Goal: Task Accomplishment & Management: Use online tool/utility

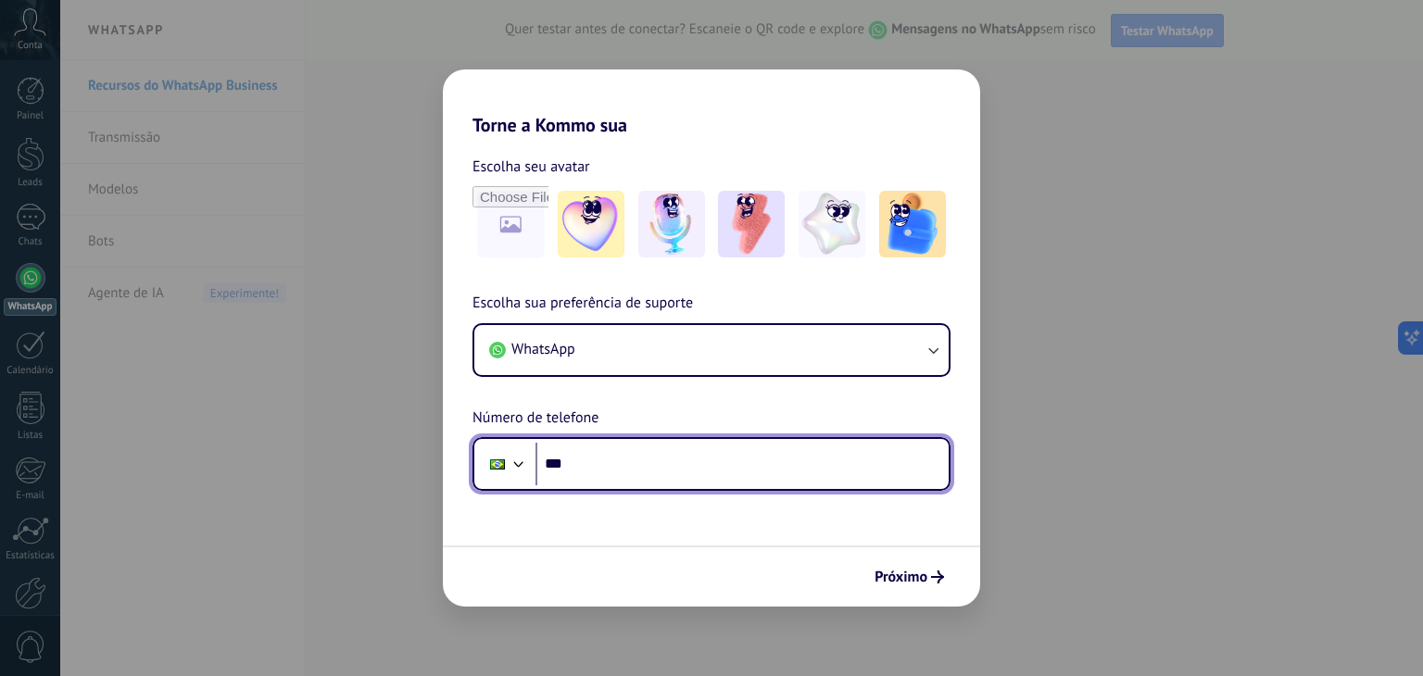
drag, startPoint x: 650, startPoint y: 449, endPoint x: 639, endPoint y: 456, distance: 12.9
click at [648, 451] on input "***" at bounding box center [741, 464] width 413 height 43
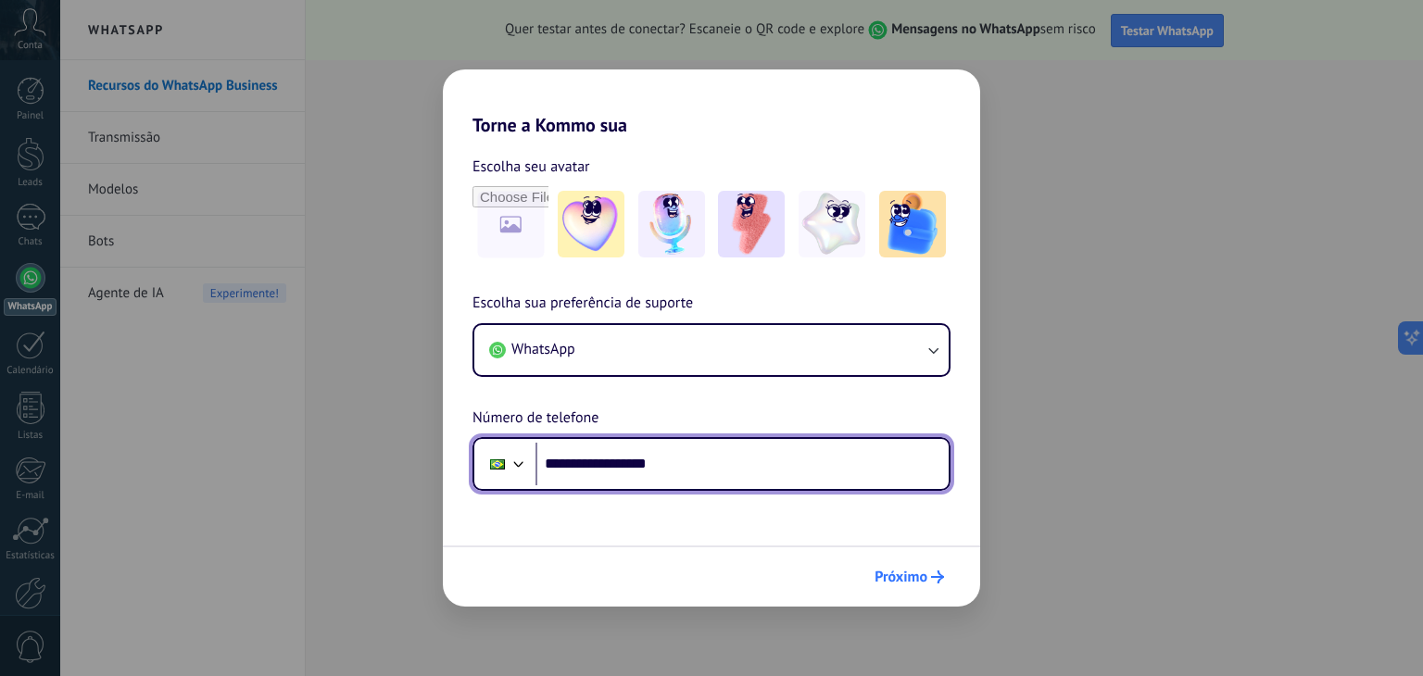
type input "**********"
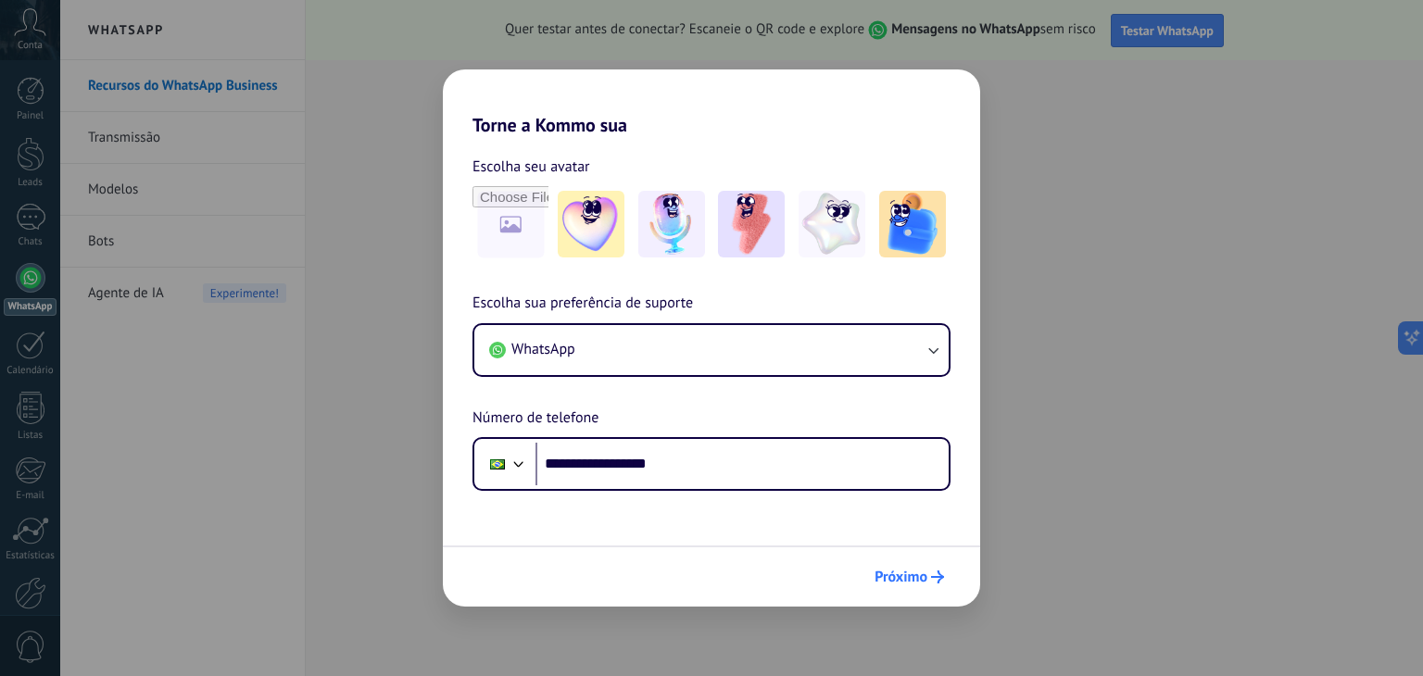
click at [909, 574] on span "Próximo" at bounding box center [900, 577] width 53 height 13
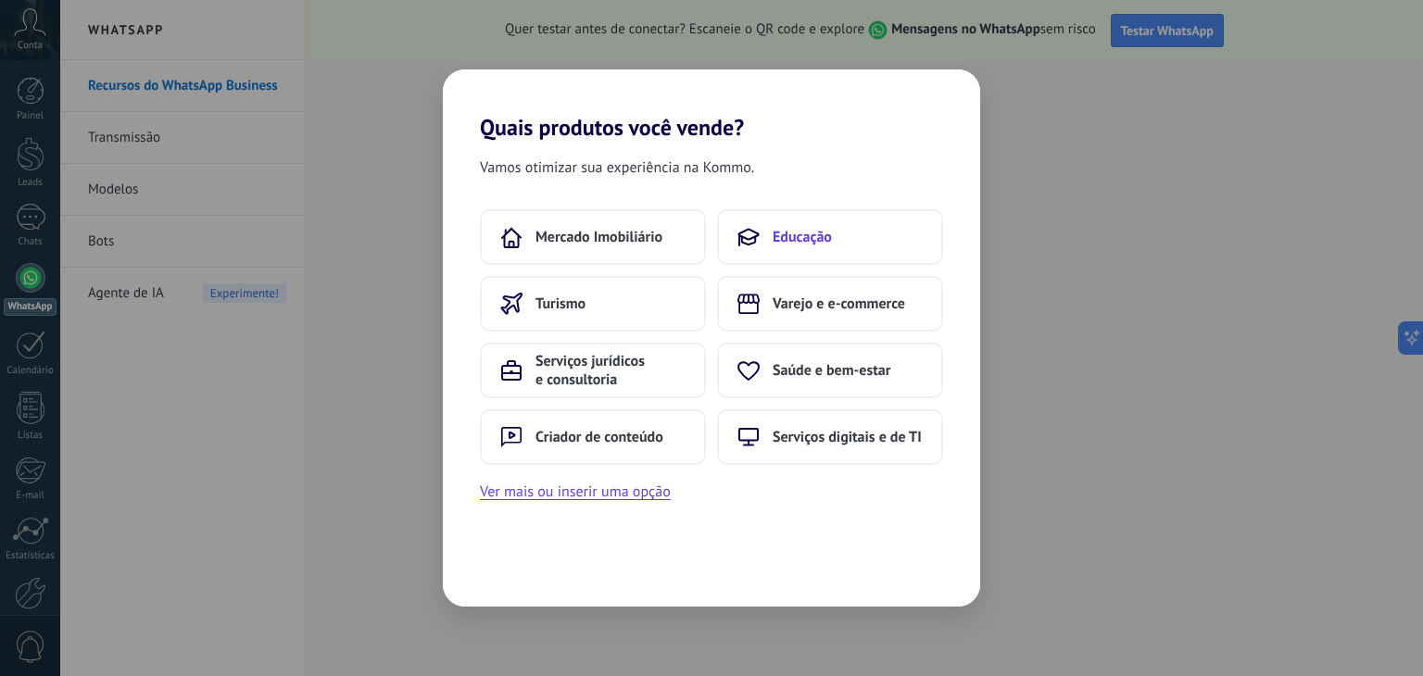
click at [825, 245] on span "Educação" at bounding box center [801, 237] width 59 height 19
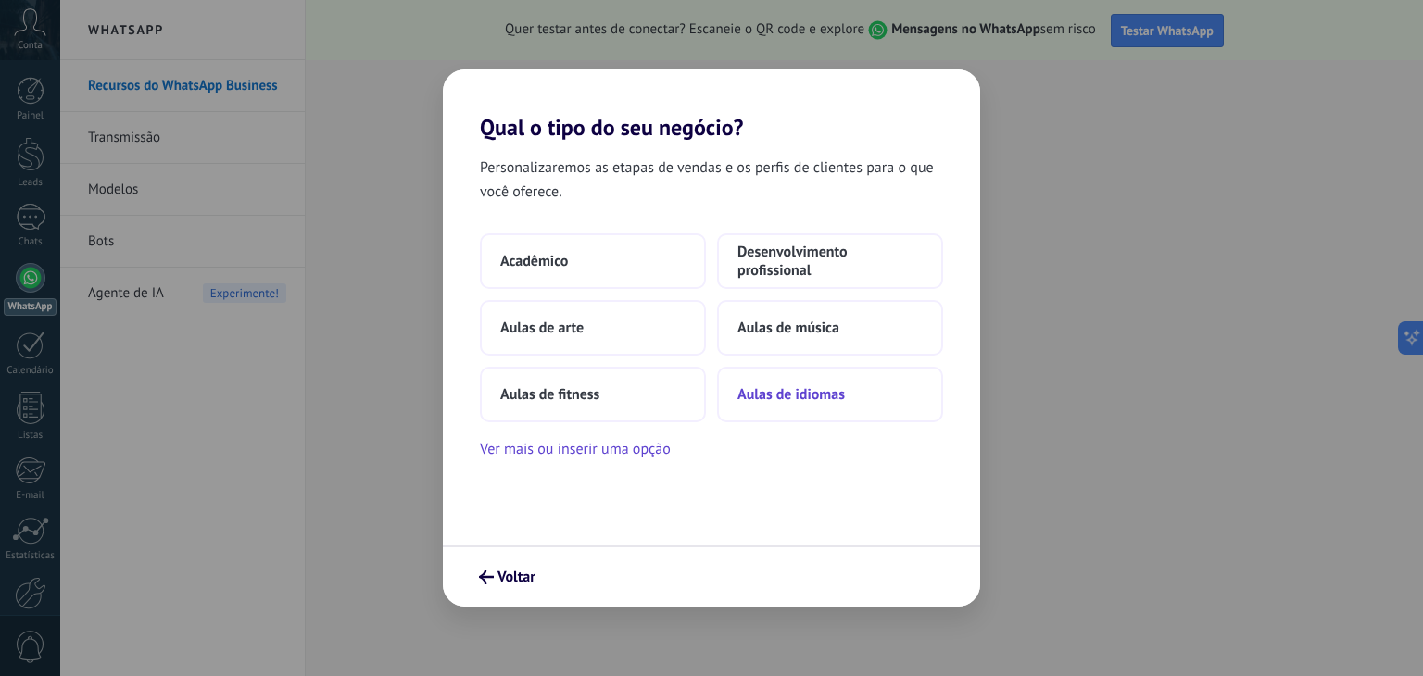
click at [814, 401] on span "Aulas de idiomas" at bounding box center [790, 394] width 107 height 19
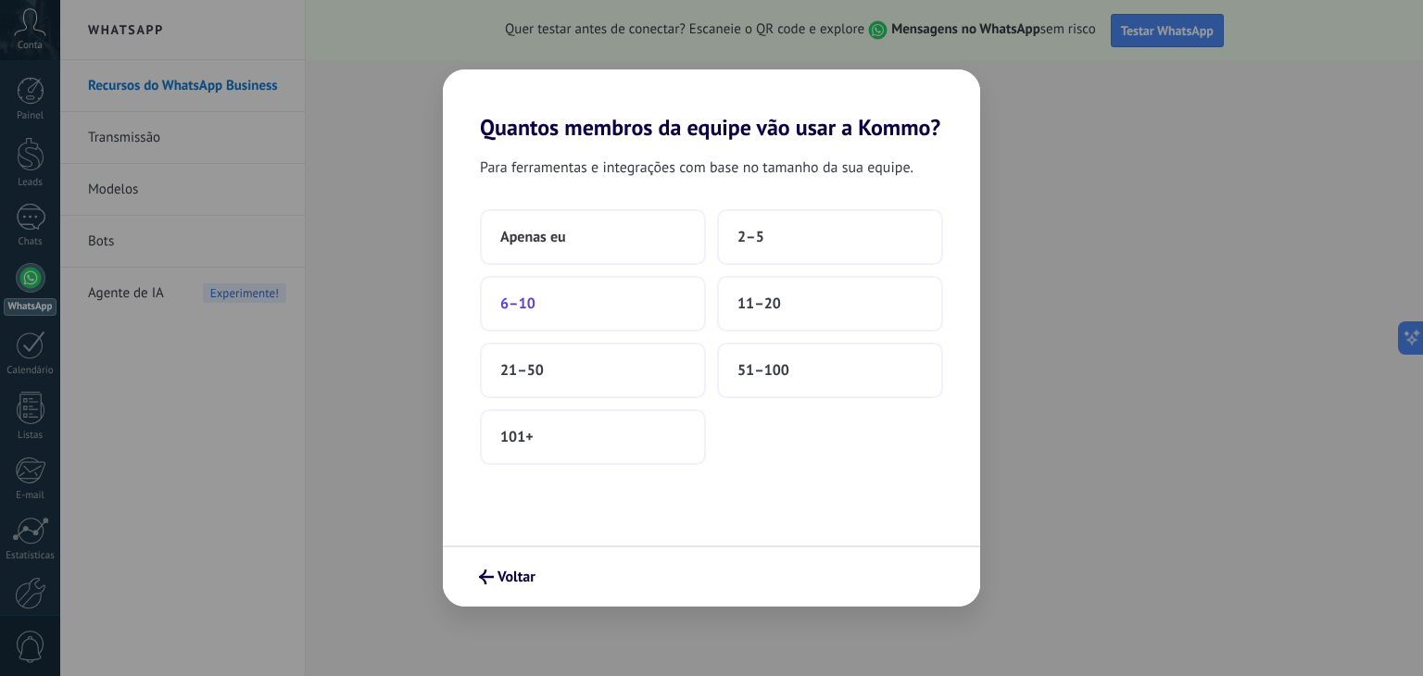
click at [647, 300] on button "6–10" at bounding box center [593, 304] width 226 height 56
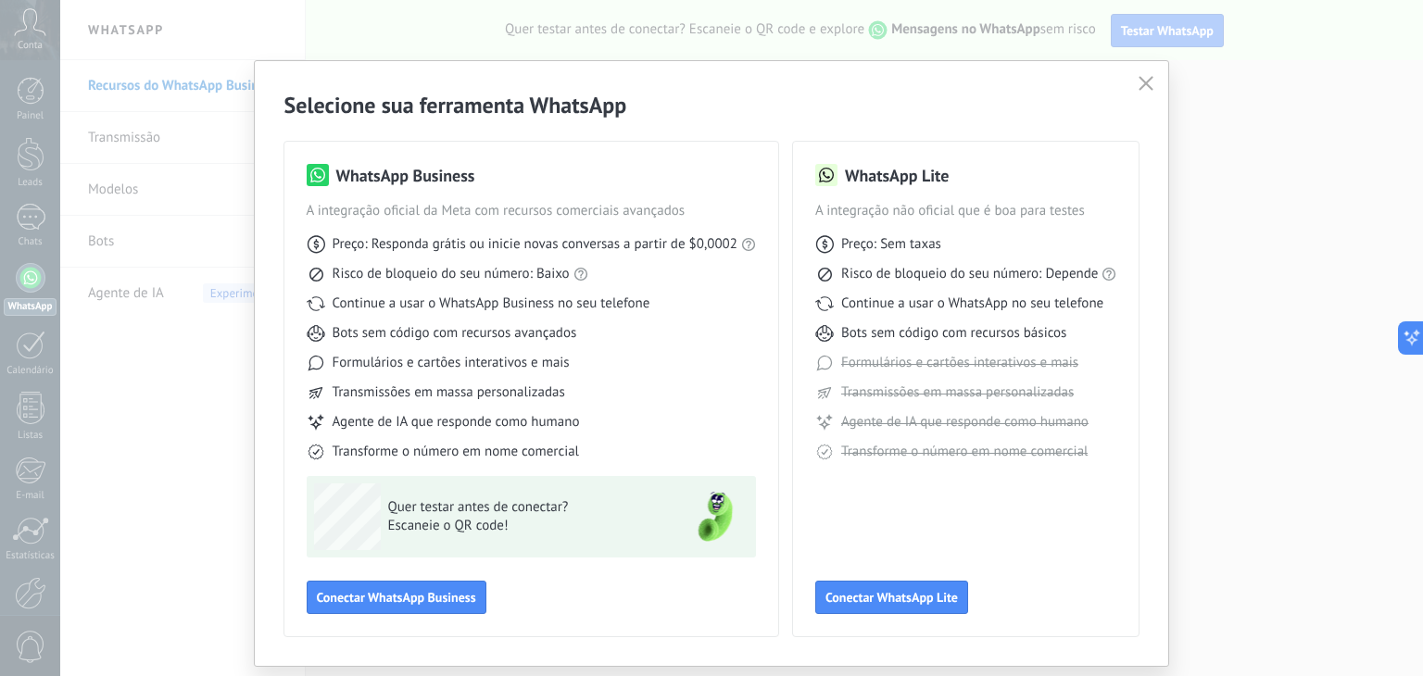
scroll to position [51, 0]
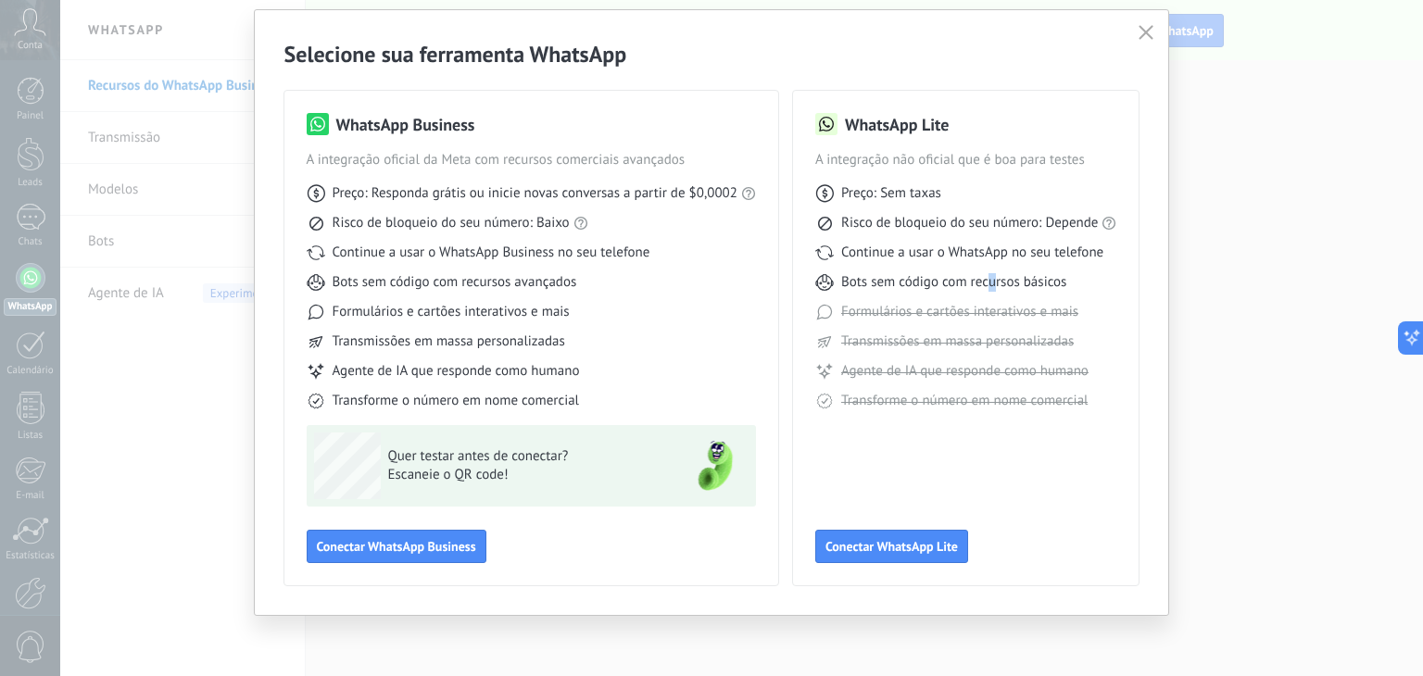
click at [995, 286] on span "Bots sem código com recursos básicos" at bounding box center [953, 282] width 225 height 19
click at [350, 315] on span "Formulários e cartões interativos e mais" at bounding box center [450, 312] width 237 height 19
click at [432, 553] on span "Conectar WhatsApp Business" at bounding box center [396, 546] width 159 height 13
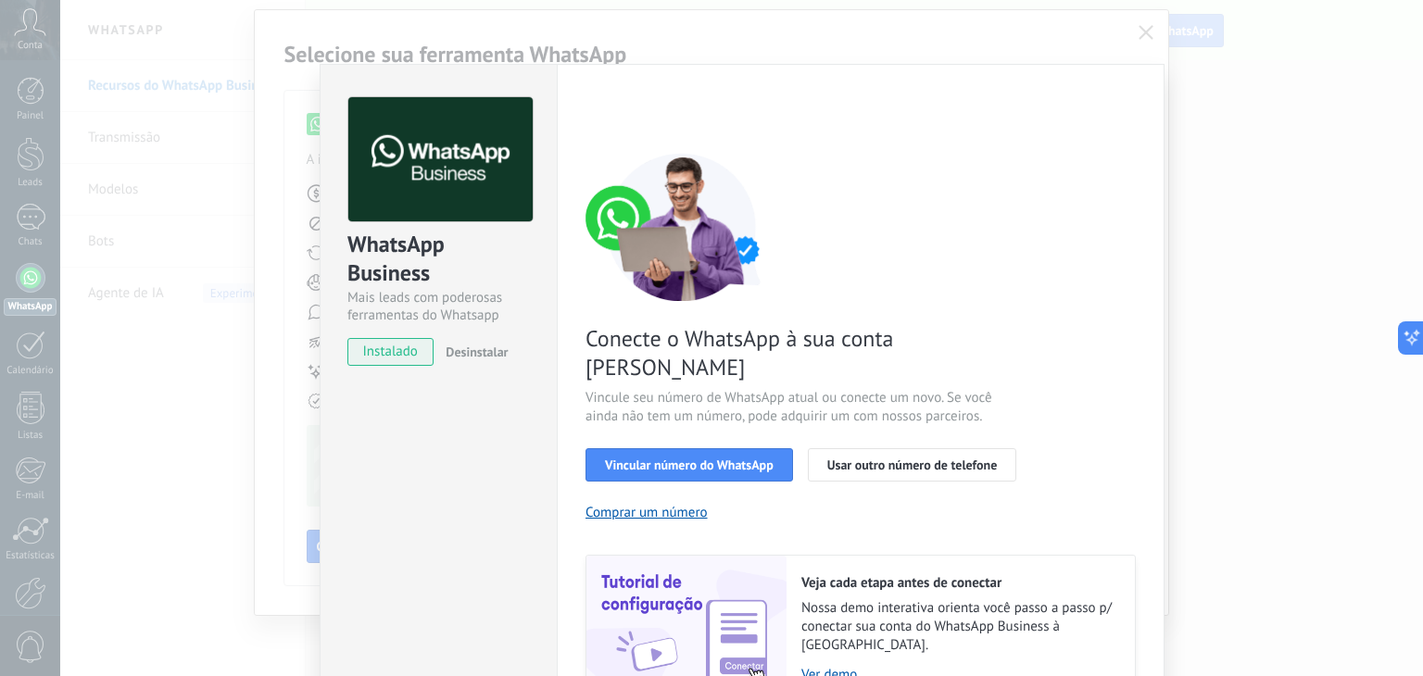
click at [1143, 29] on div "WhatsApp Business Mais leads com poderosas ferramentas do Whatsapp instalado De…" at bounding box center [741, 338] width 1362 height 676
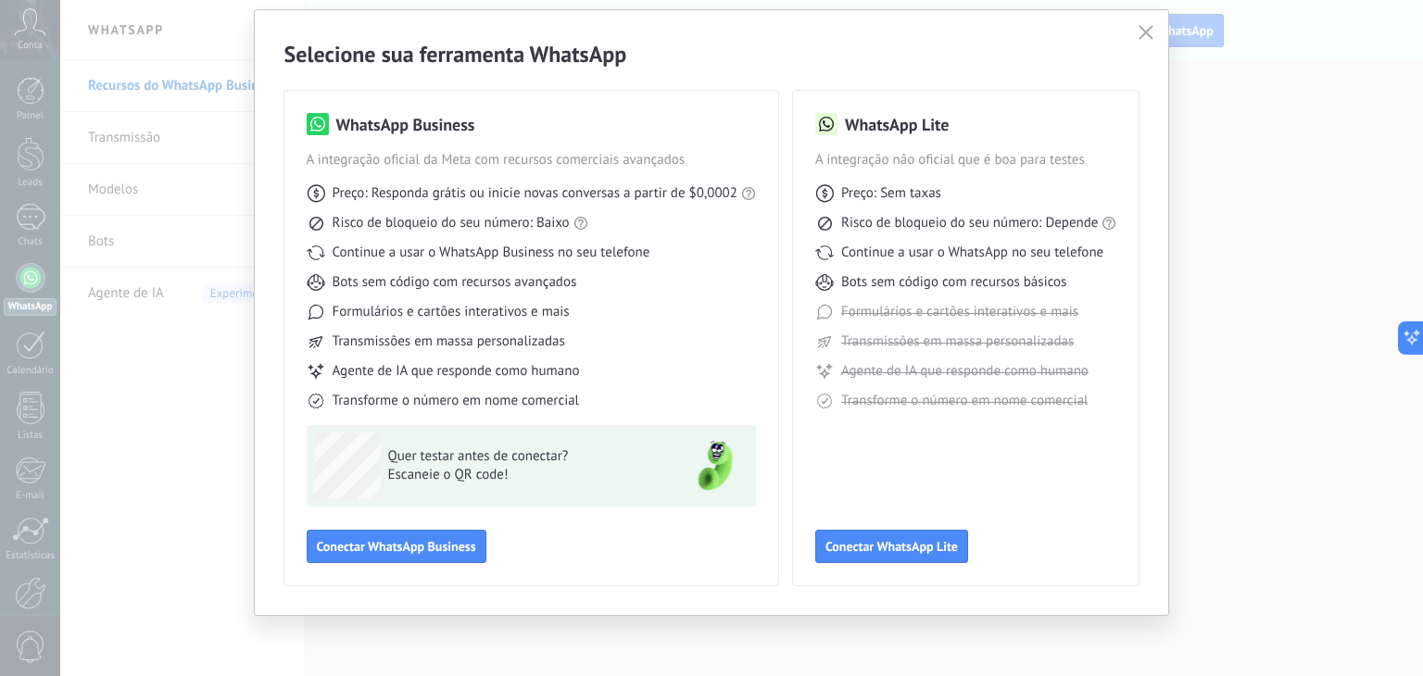
click at [1251, 162] on div "Selecione sua ferramenta WhatsApp WhatsApp Business A integração oficial da Met…" at bounding box center [711, 338] width 1423 height 676
click at [1139, 29] on icon "button" at bounding box center [1145, 32] width 15 height 15
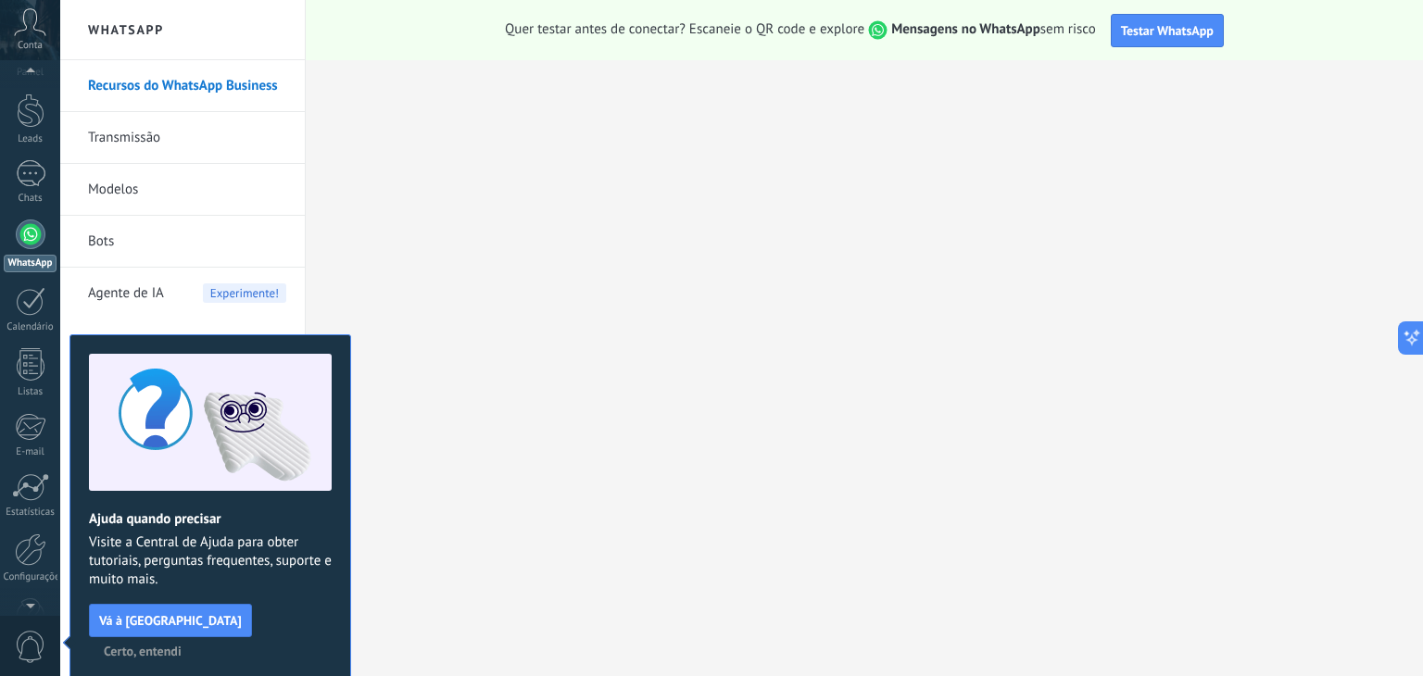
scroll to position [19, 0]
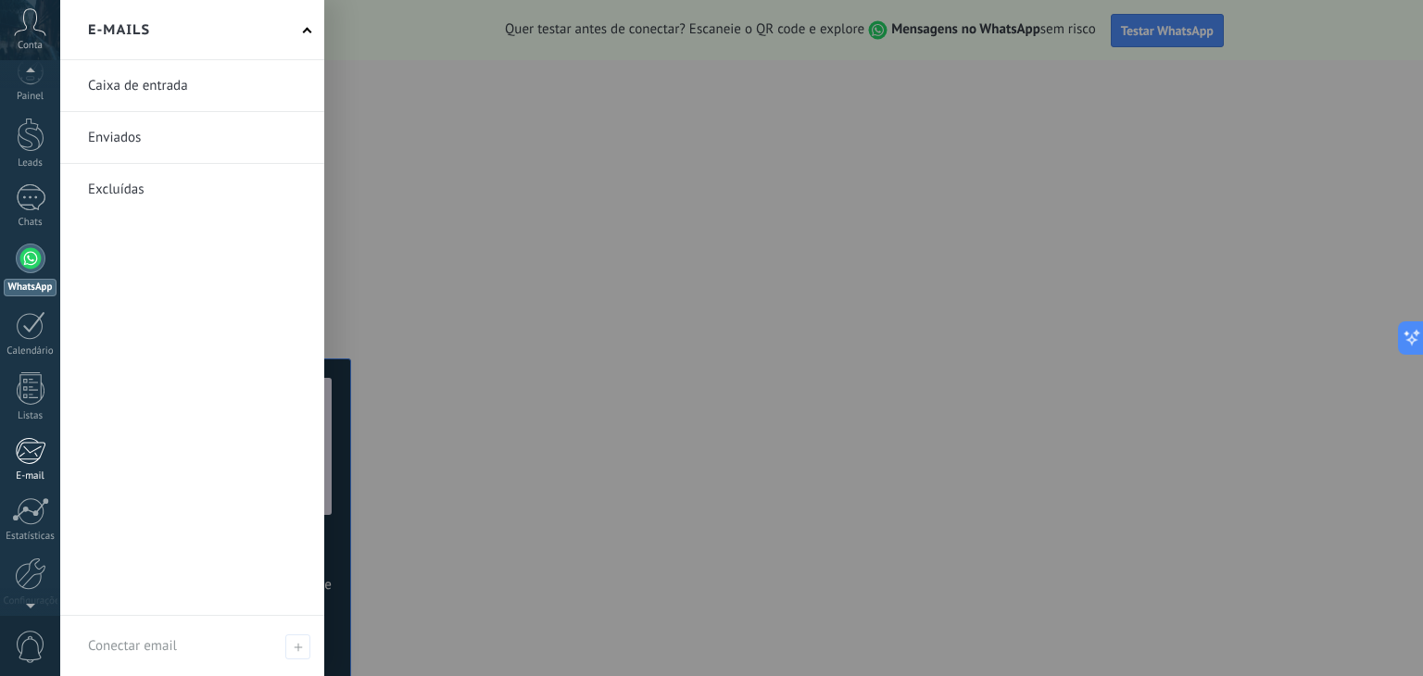
click at [30, 440] on div at bounding box center [30, 451] width 31 height 28
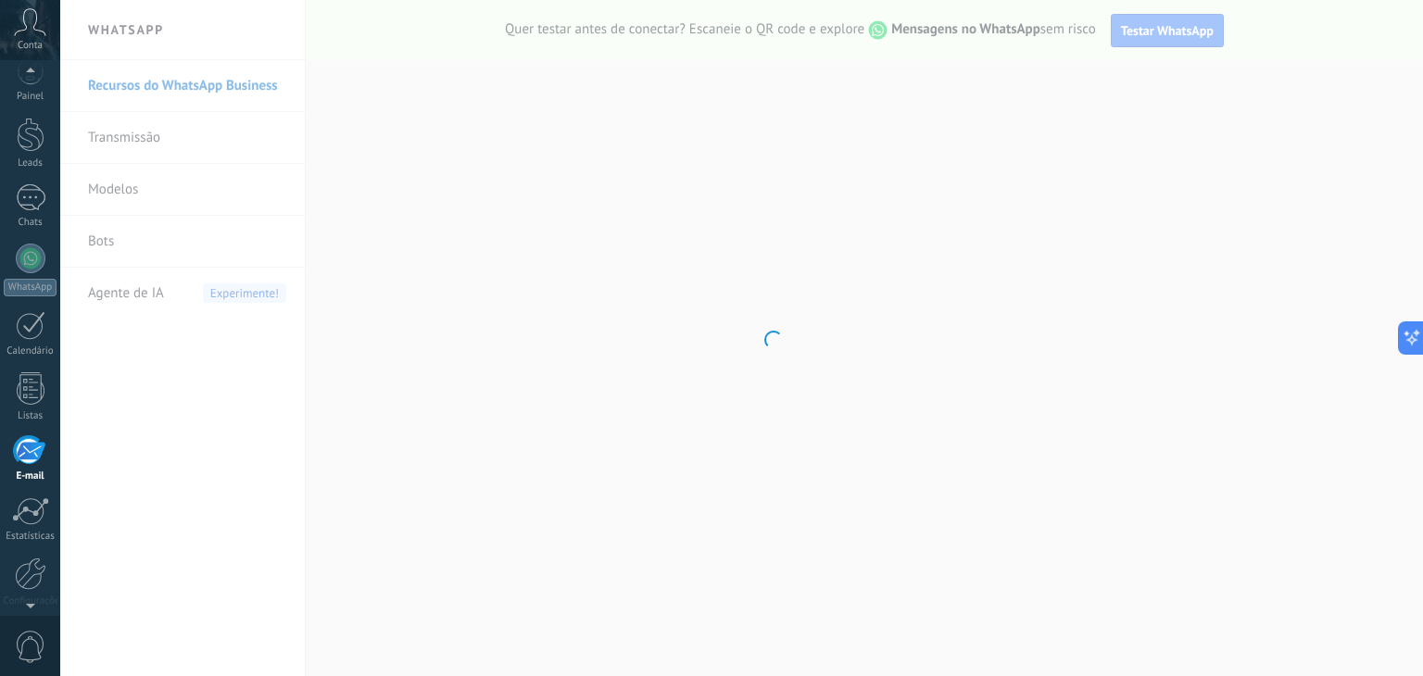
scroll to position [94, 0]
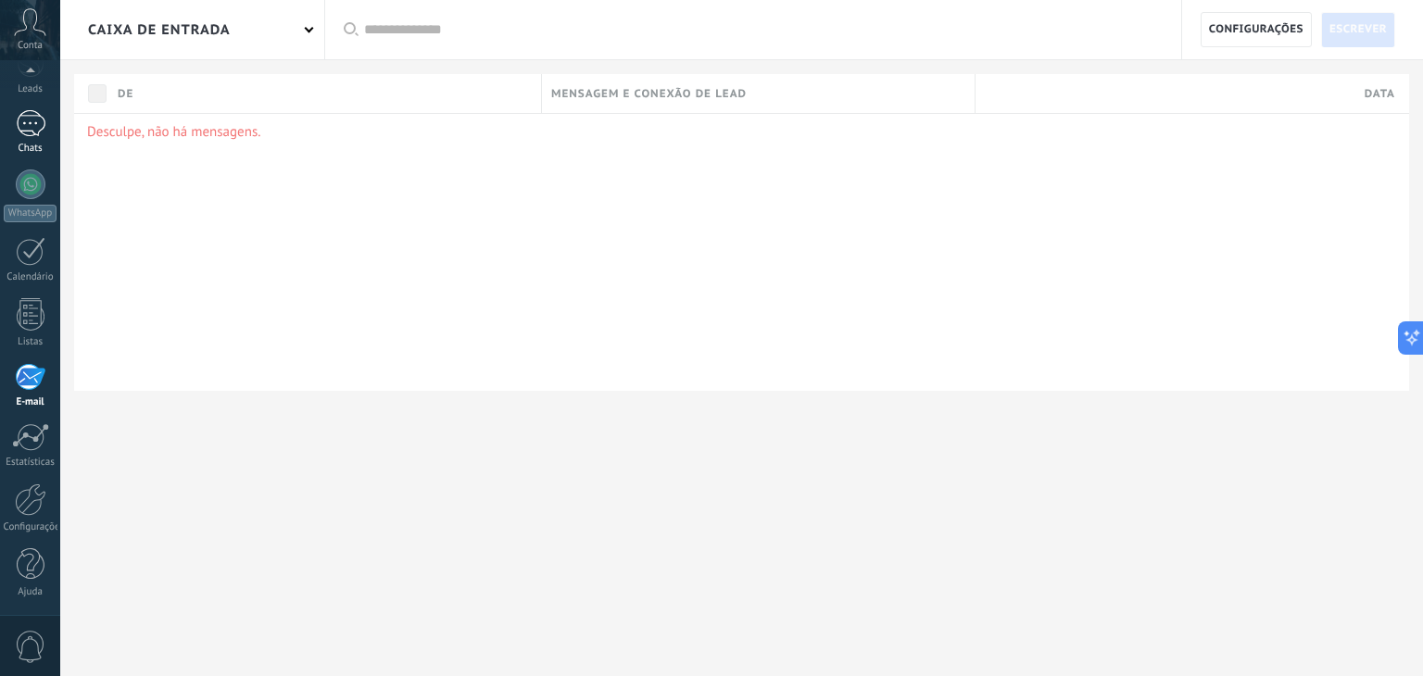
click at [19, 133] on div at bounding box center [31, 123] width 30 height 27
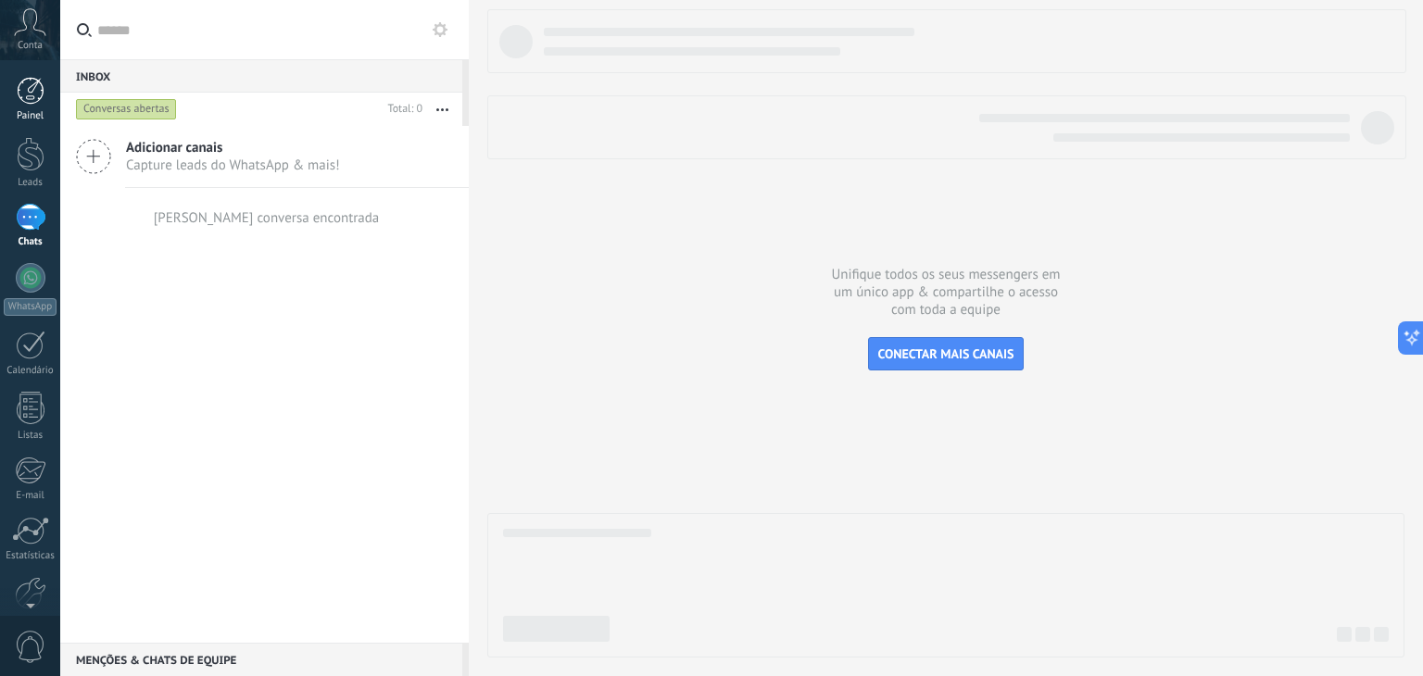
click at [19, 91] on div at bounding box center [31, 91] width 28 height 28
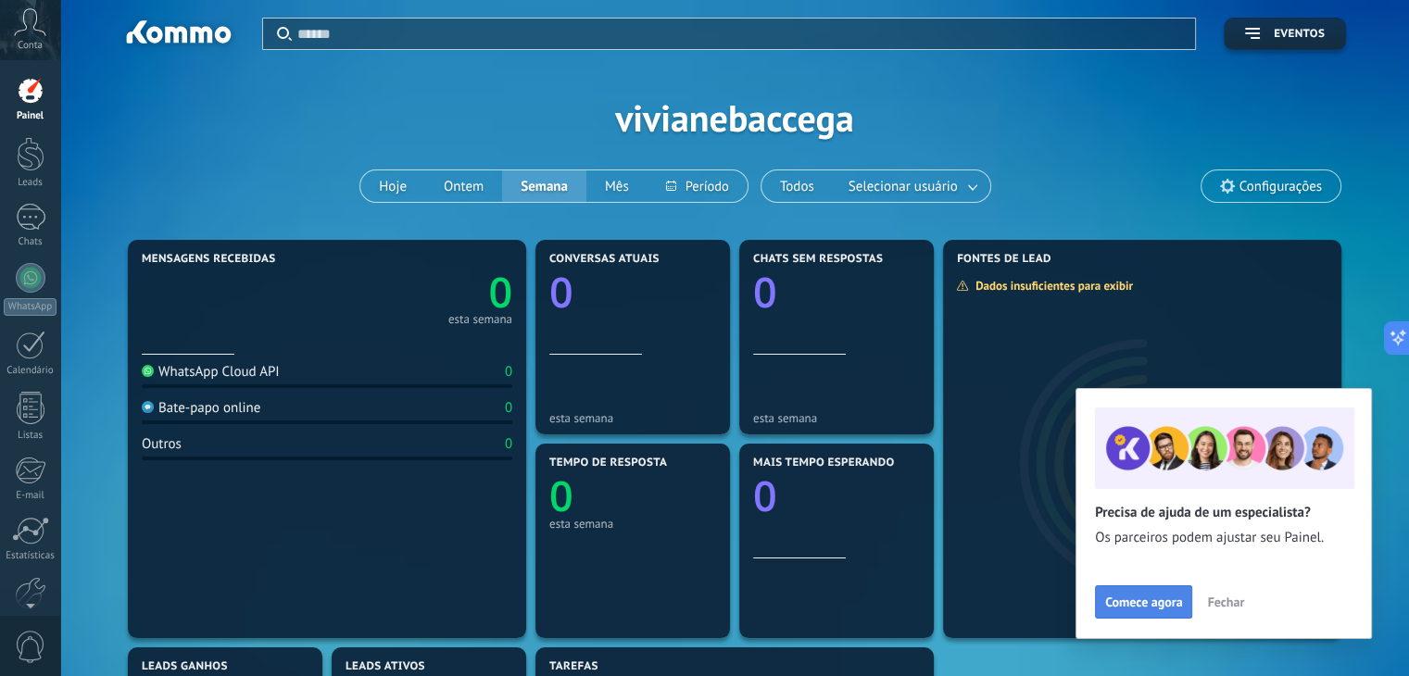
click at [1150, 602] on span "Comece agora" at bounding box center [1143, 602] width 77 height 13
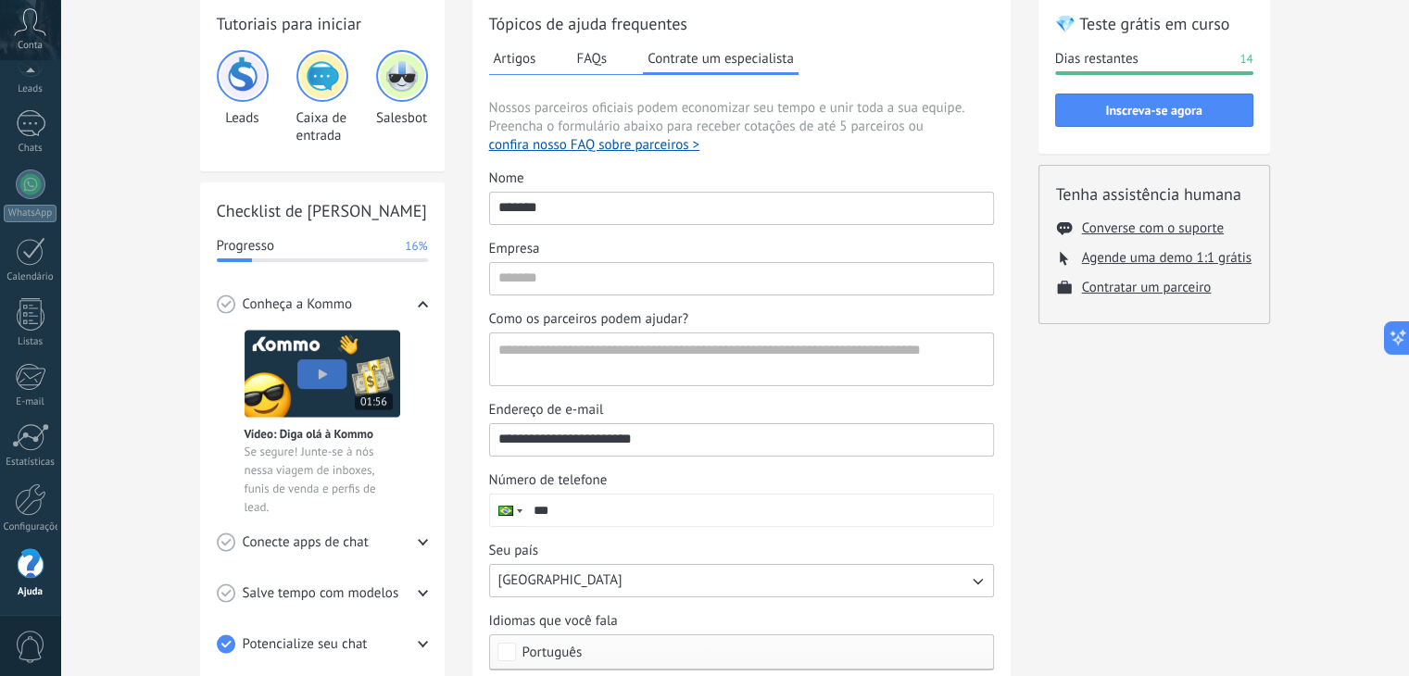
scroll to position [256, 0]
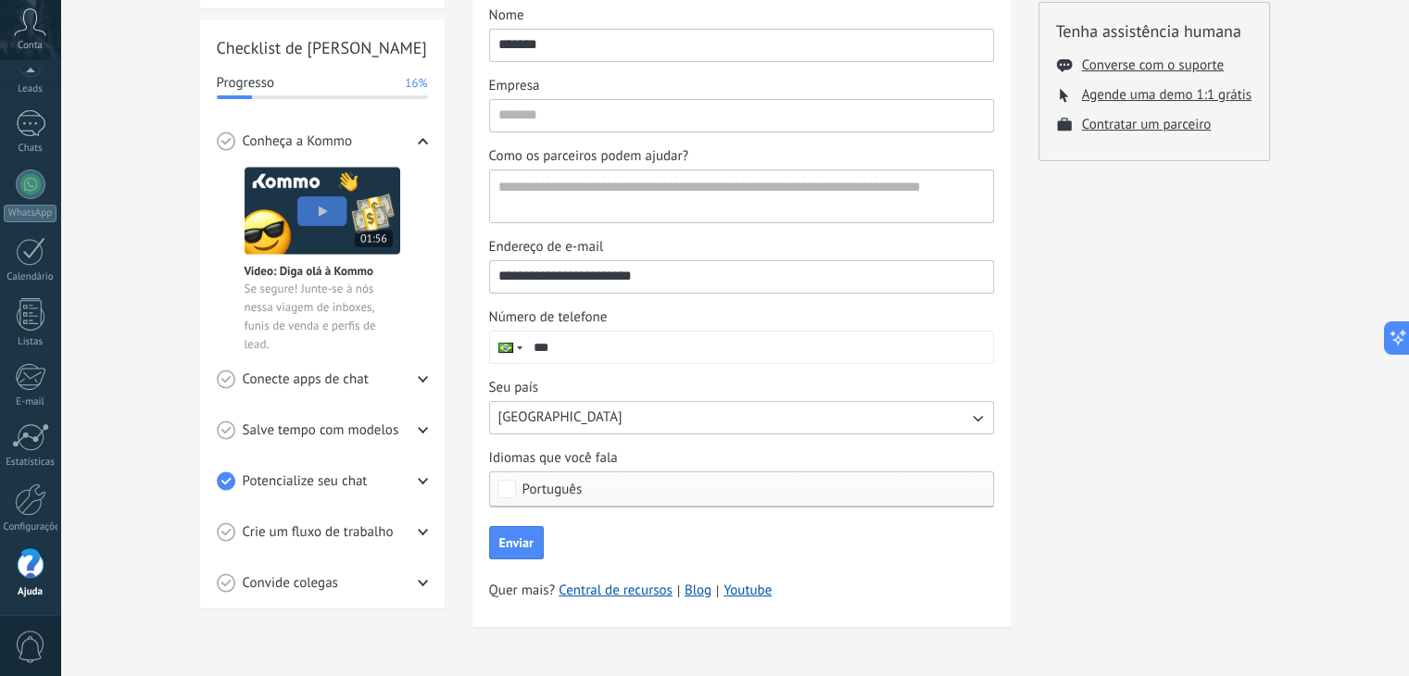
click at [577, 350] on input "***" at bounding box center [759, 347] width 468 height 31
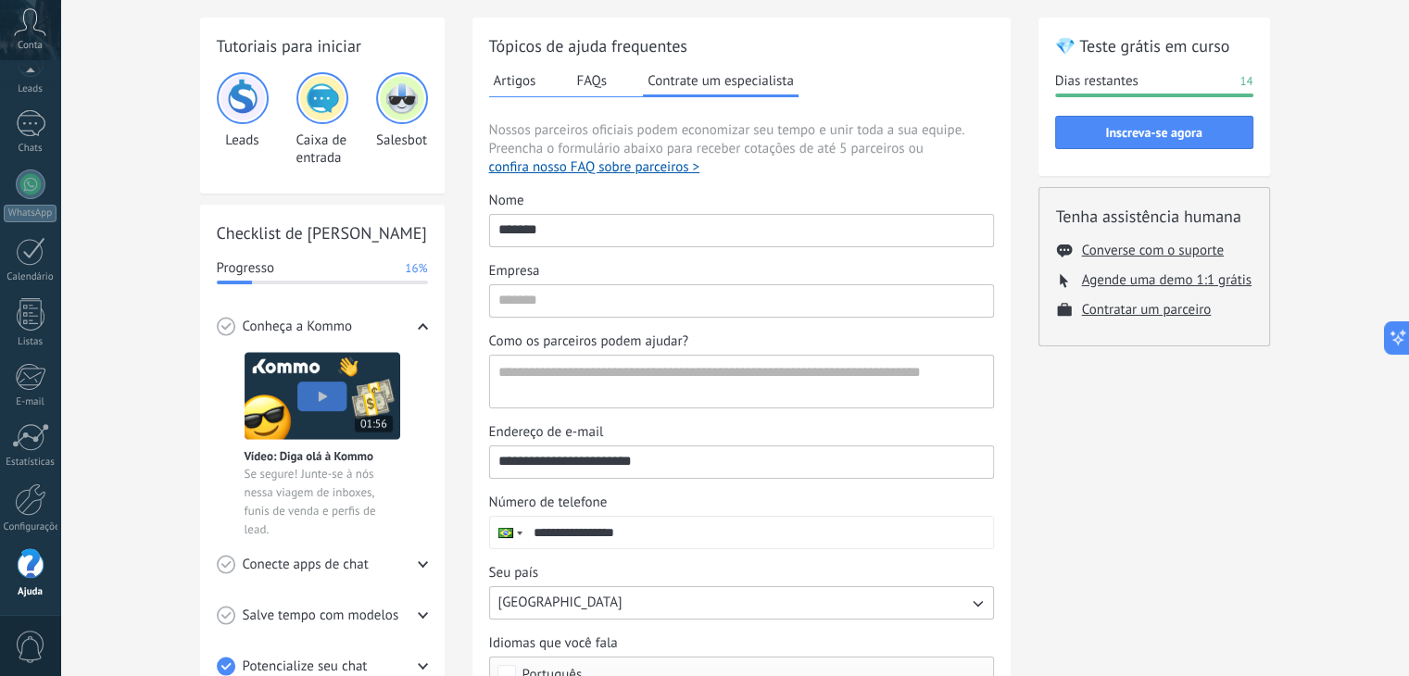
type input "**********"
click at [593, 306] on input "Empresa" at bounding box center [741, 300] width 503 height 30
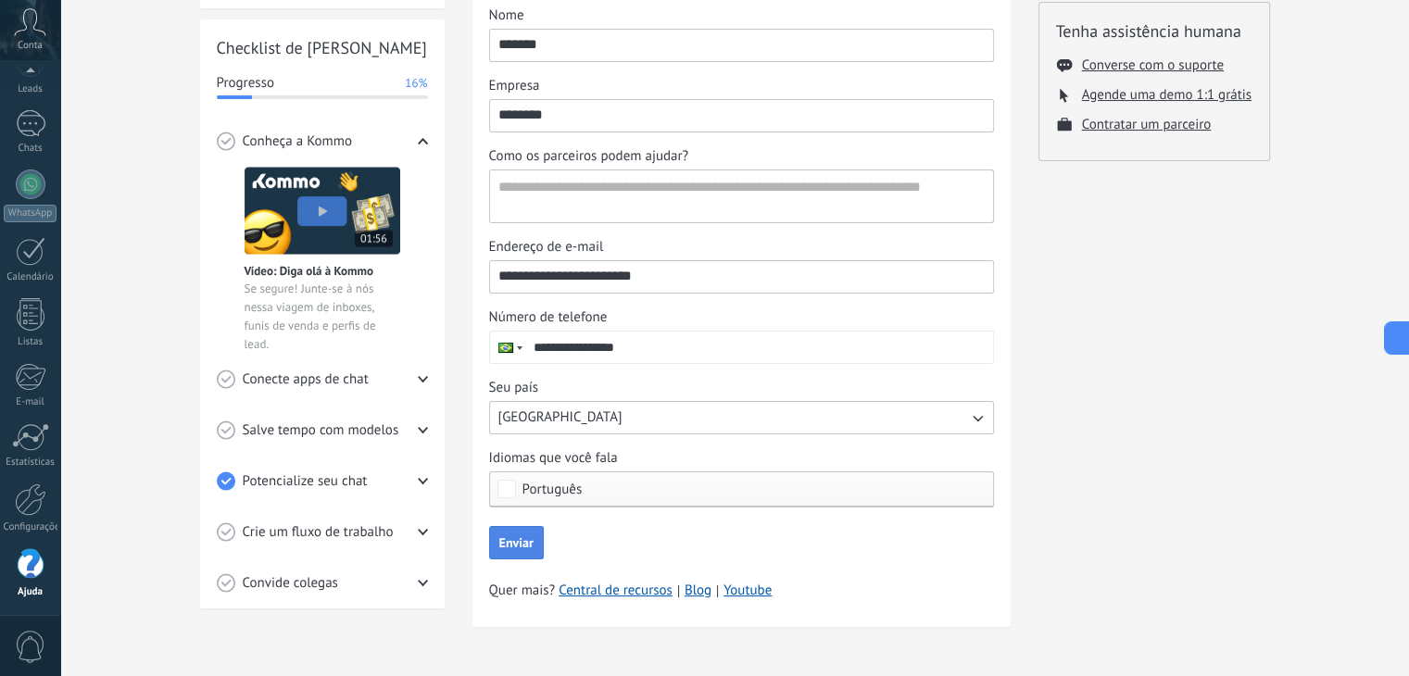
type input "********"
click at [527, 544] on span "Enviar" at bounding box center [516, 542] width 34 height 13
click at [573, 200] on textarea "Como os parceiros podem ajudar?" at bounding box center [739, 196] width 499 height 52
type textarea "**********"
click at [538, 538] on button "Enviar" at bounding box center [516, 542] width 55 height 33
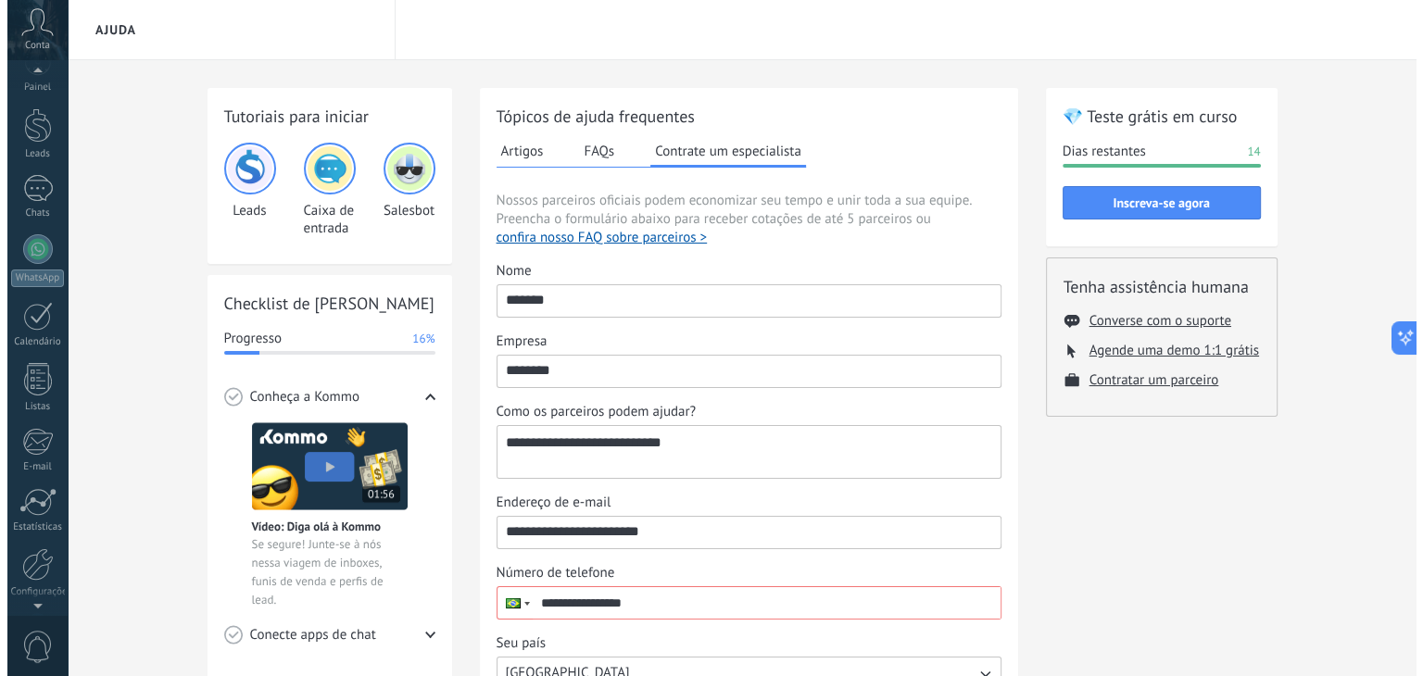
scroll to position [0, 0]
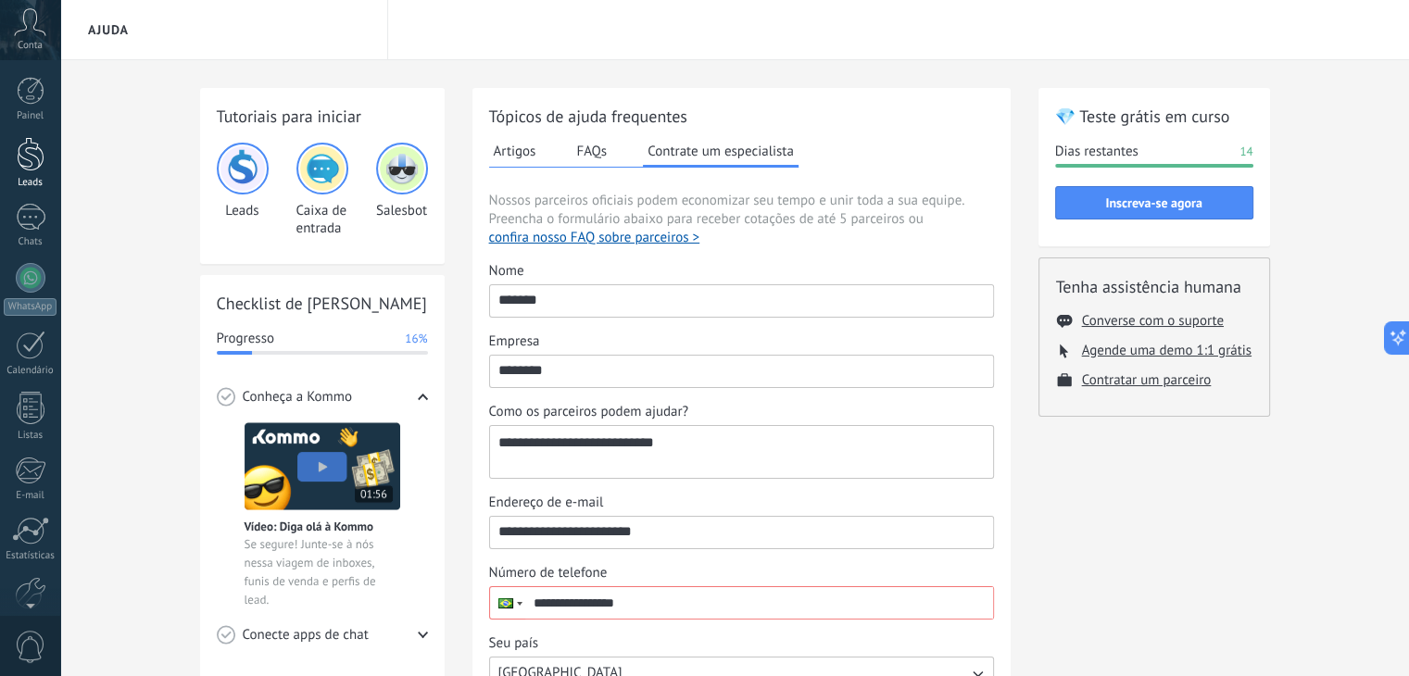
click at [29, 153] on div at bounding box center [31, 154] width 28 height 34
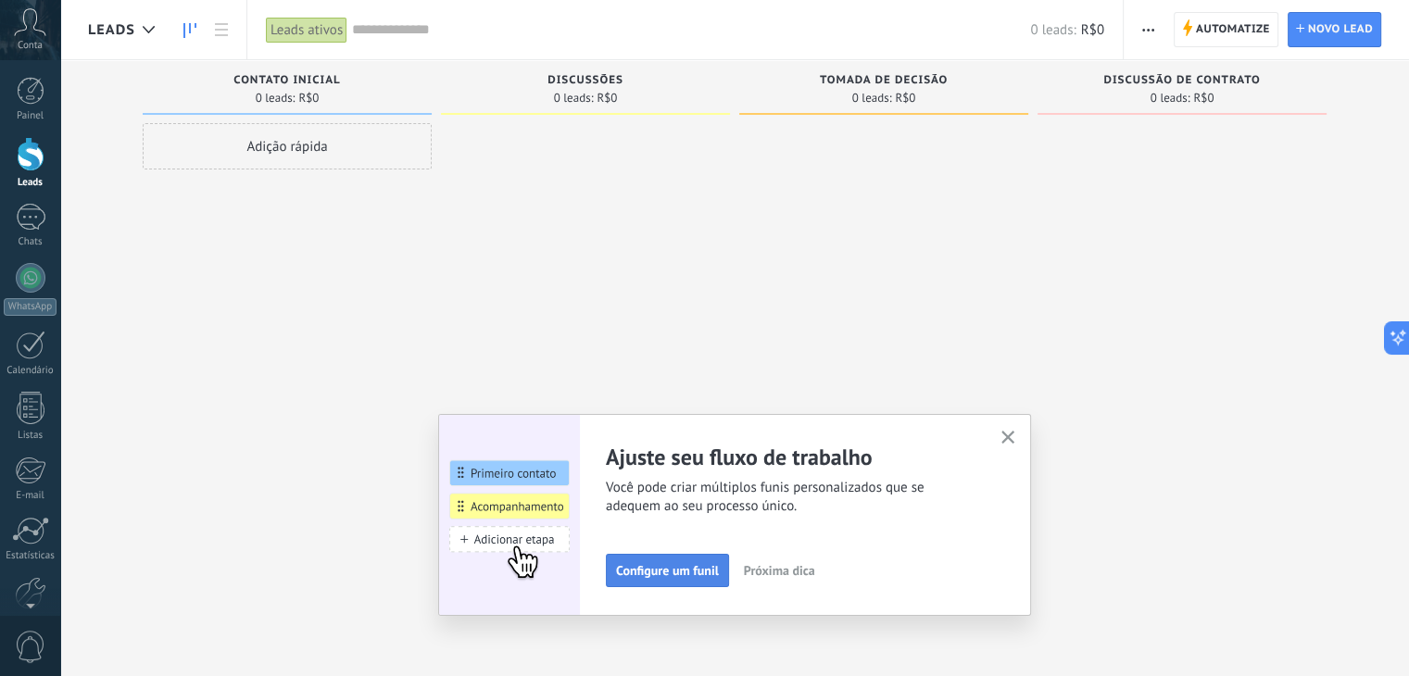
click at [667, 568] on span "Configure um funil" at bounding box center [667, 570] width 103 height 13
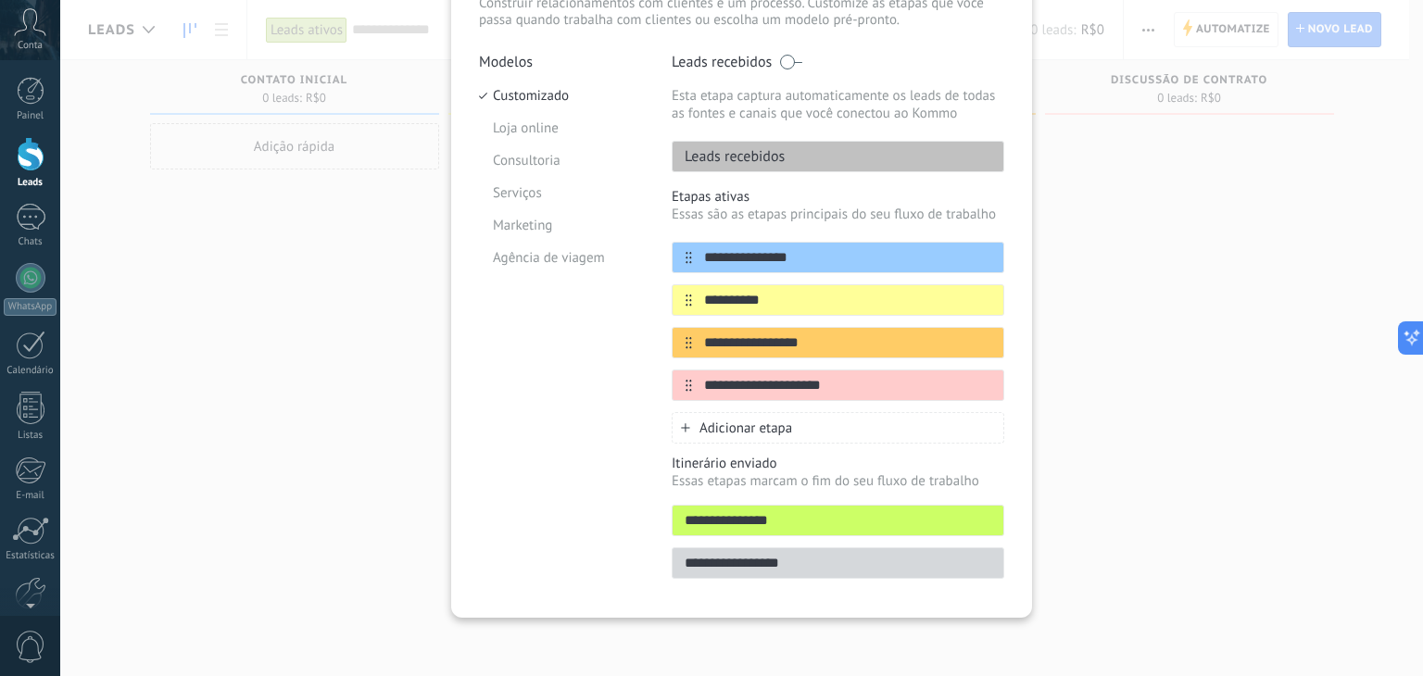
scroll to position [48, 0]
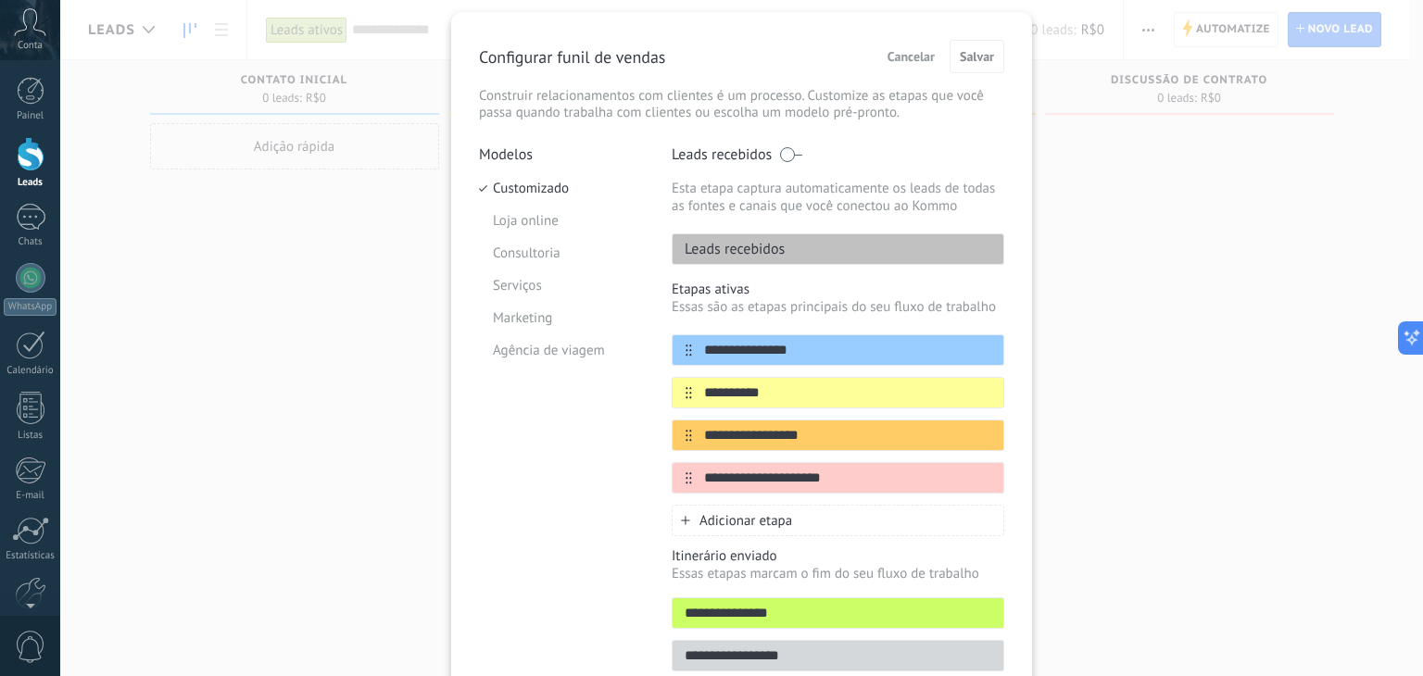
click at [800, 242] on div "Leads recebidos" at bounding box center [837, 248] width 332 height 31
click at [757, 358] on input "**********" at bounding box center [826, 350] width 269 height 19
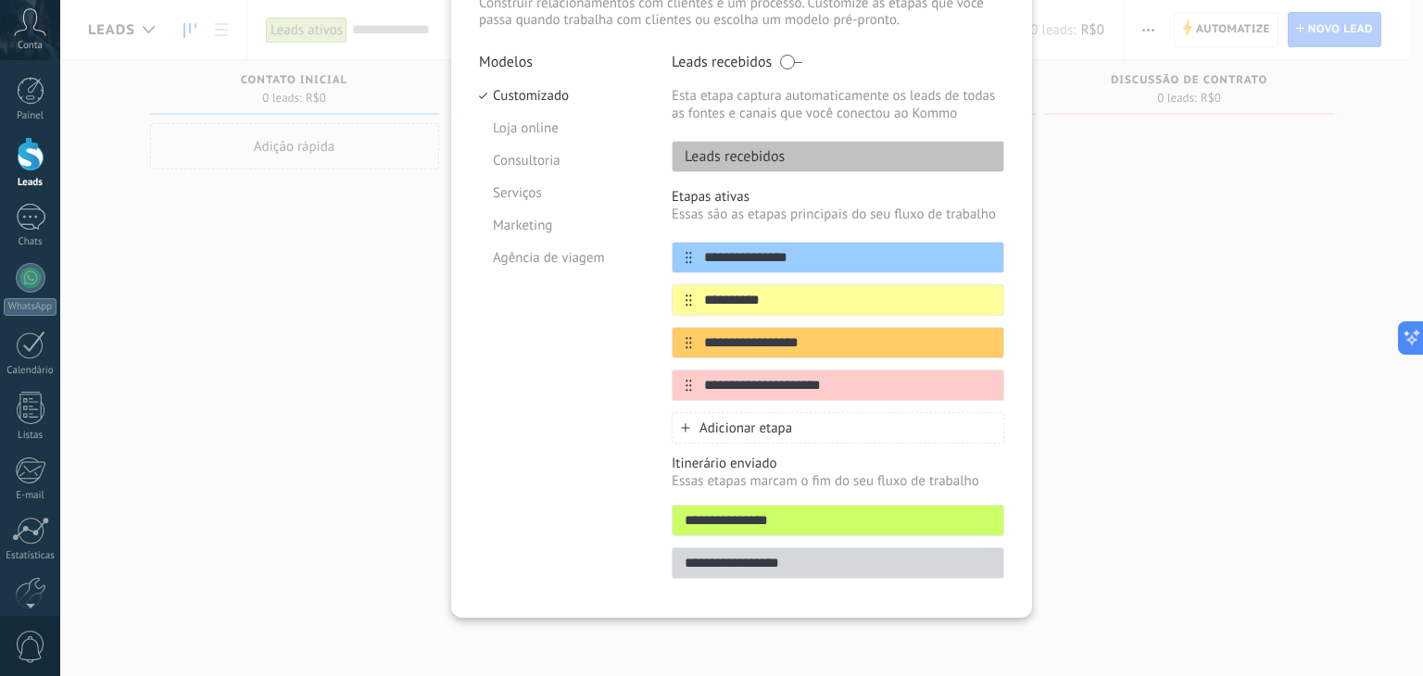
click at [1218, 415] on div "**********" at bounding box center [741, 338] width 1362 height 676
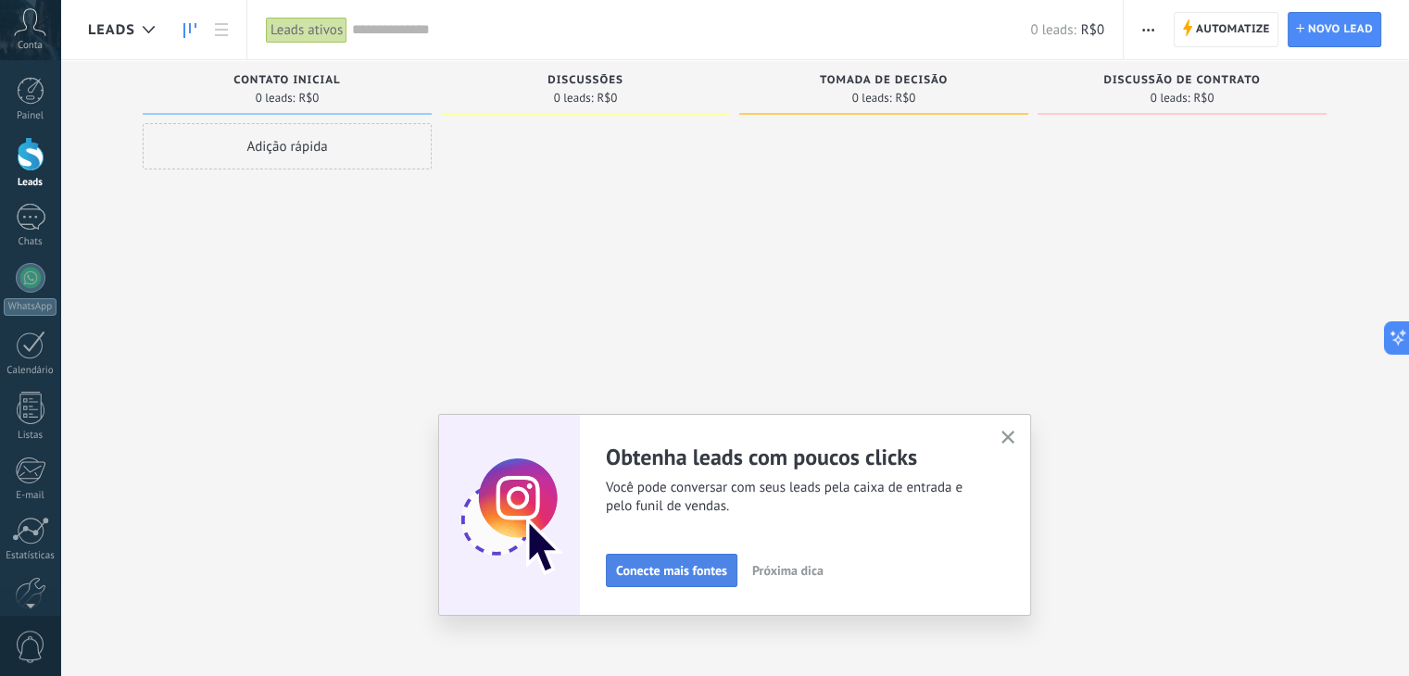
click at [705, 564] on span "Conecte mais fontes" at bounding box center [671, 570] width 111 height 13
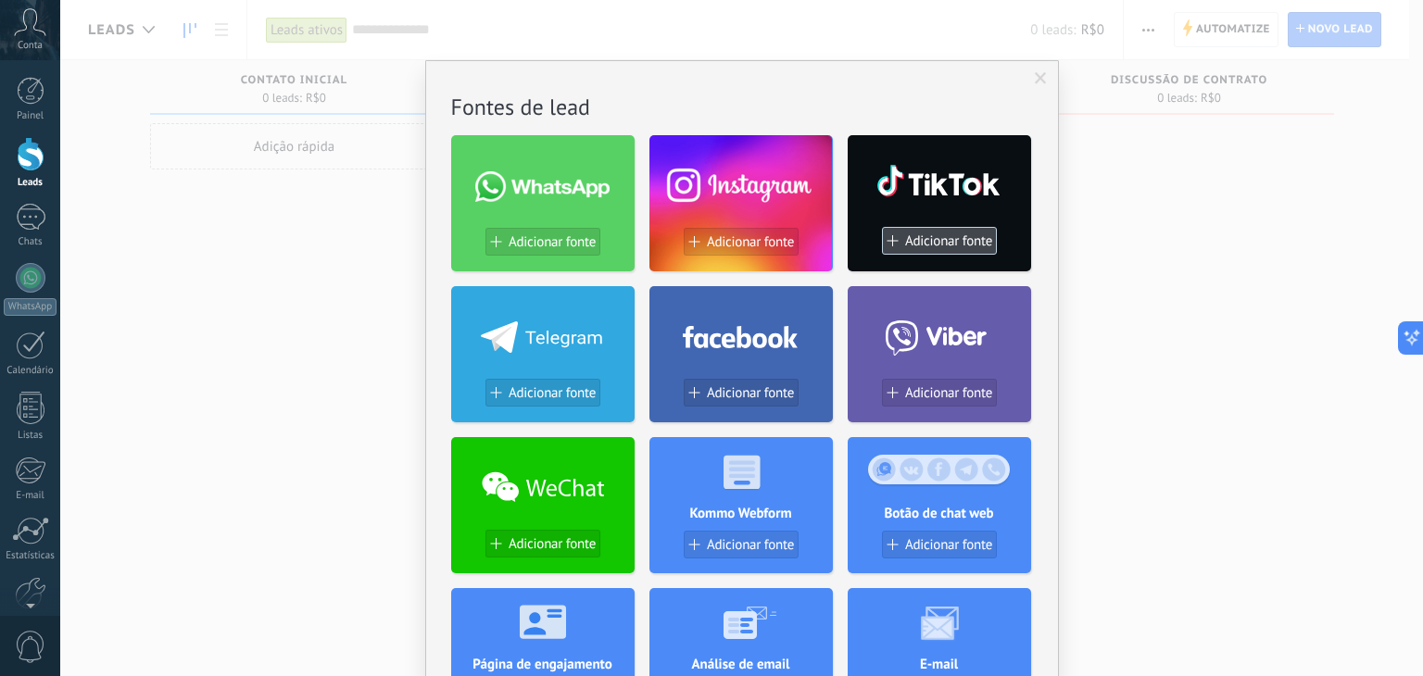
click at [908, 237] on span "Adicionar fonte" at bounding box center [948, 241] width 87 height 16
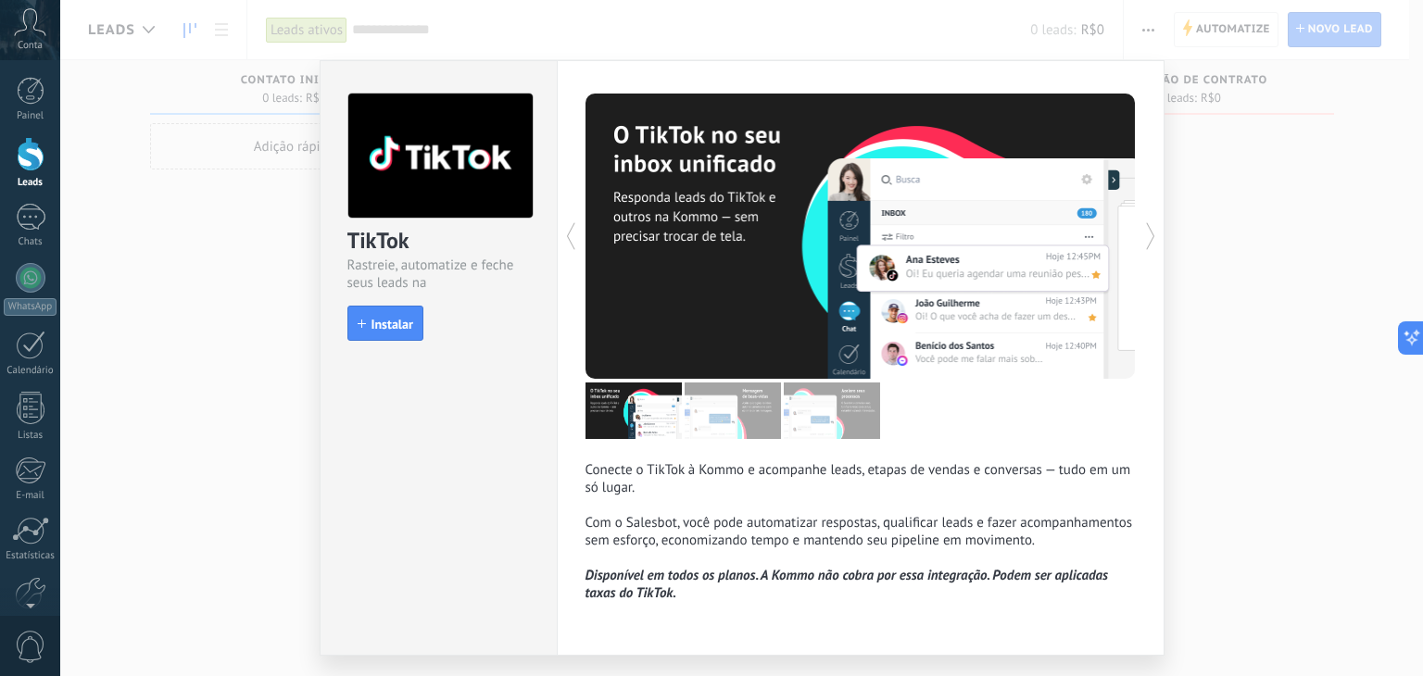
click at [1224, 214] on div "TikTok Rastreie, automatize e feche seus leads na Kommo install Instalar Conect…" at bounding box center [741, 338] width 1362 height 676
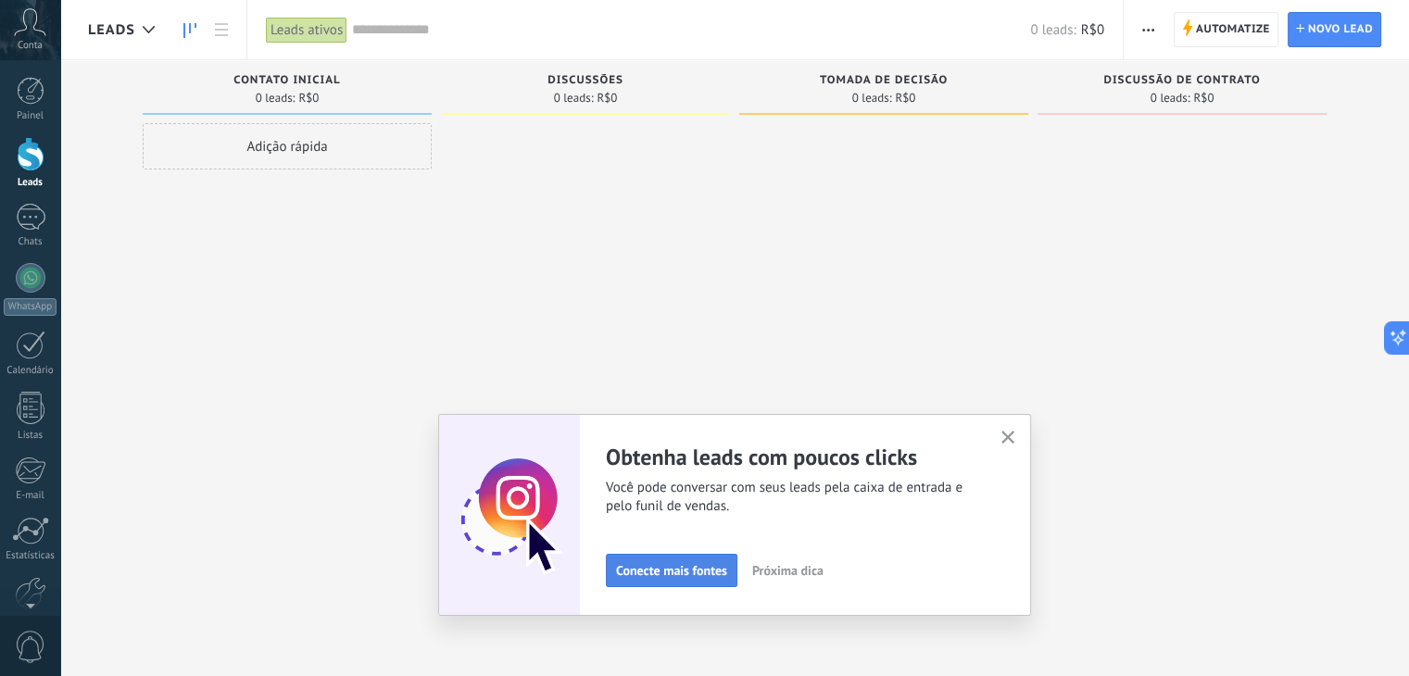
click at [690, 574] on span "Conecte mais fontes" at bounding box center [671, 570] width 111 height 13
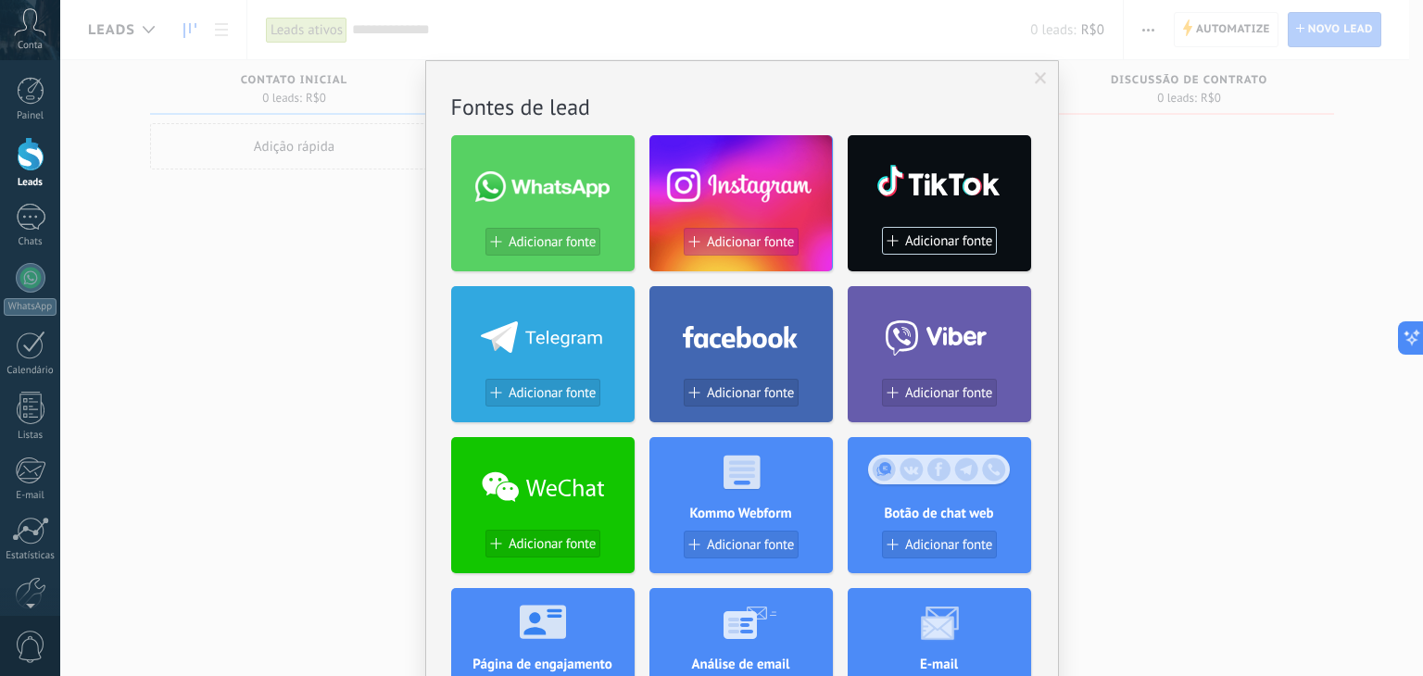
click at [755, 240] on span "Adicionar fonte" at bounding box center [750, 242] width 87 height 16
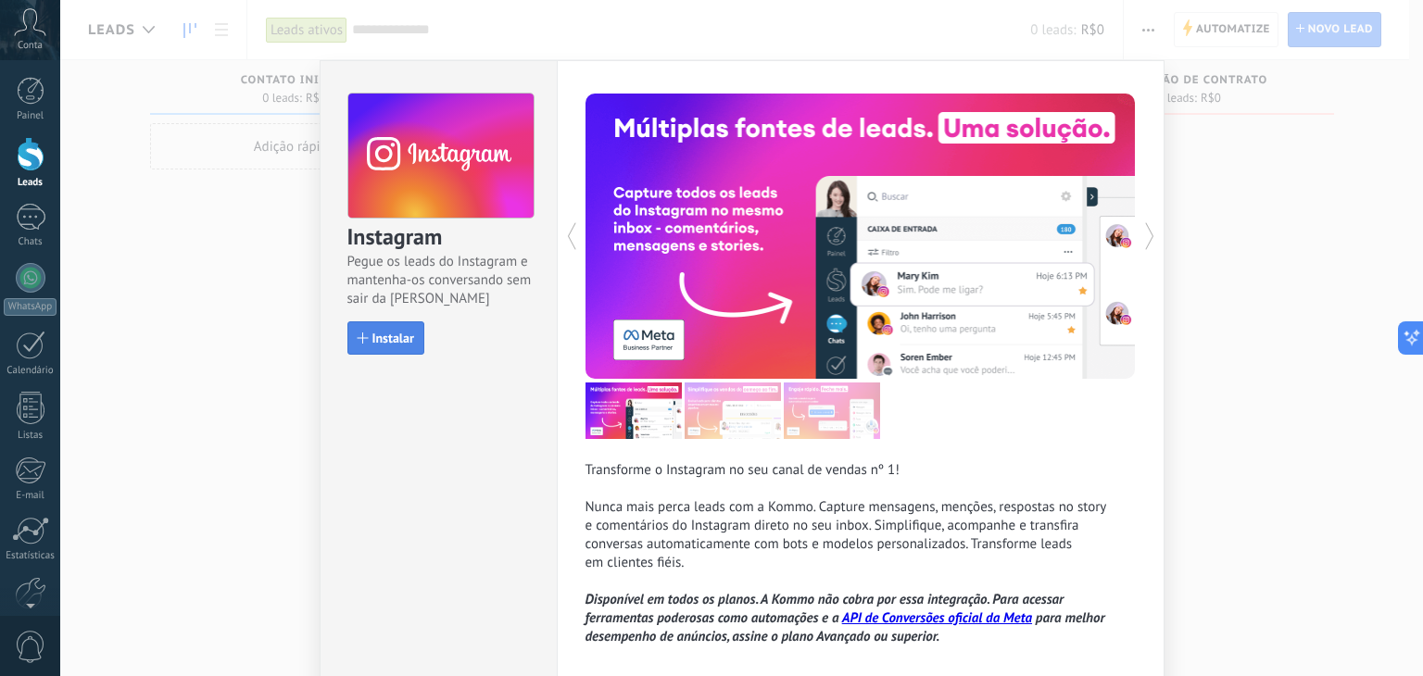
click at [396, 334] on span "Instalar" at bounding box center [393, 338] width 42 height 13
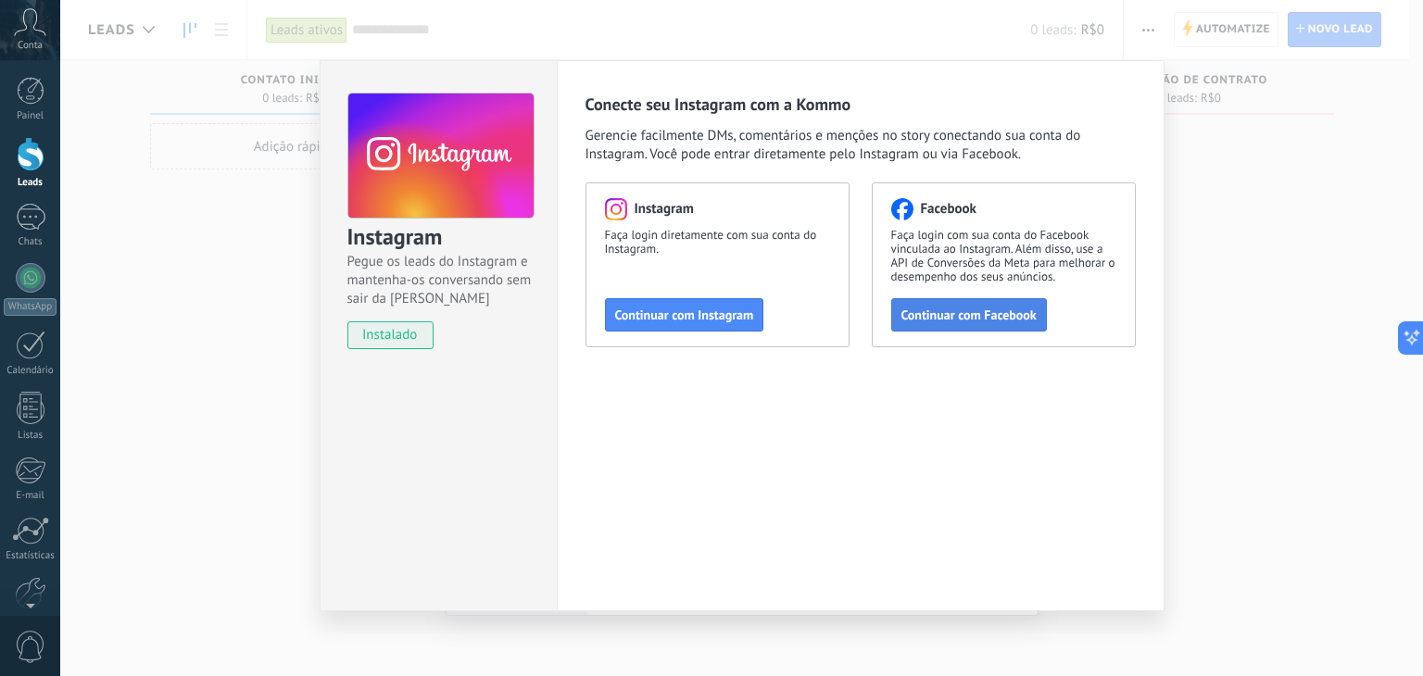
click at [971, 318] on span "Continuar com Facebook" at bounding box center [968, 314] width 135 height 13
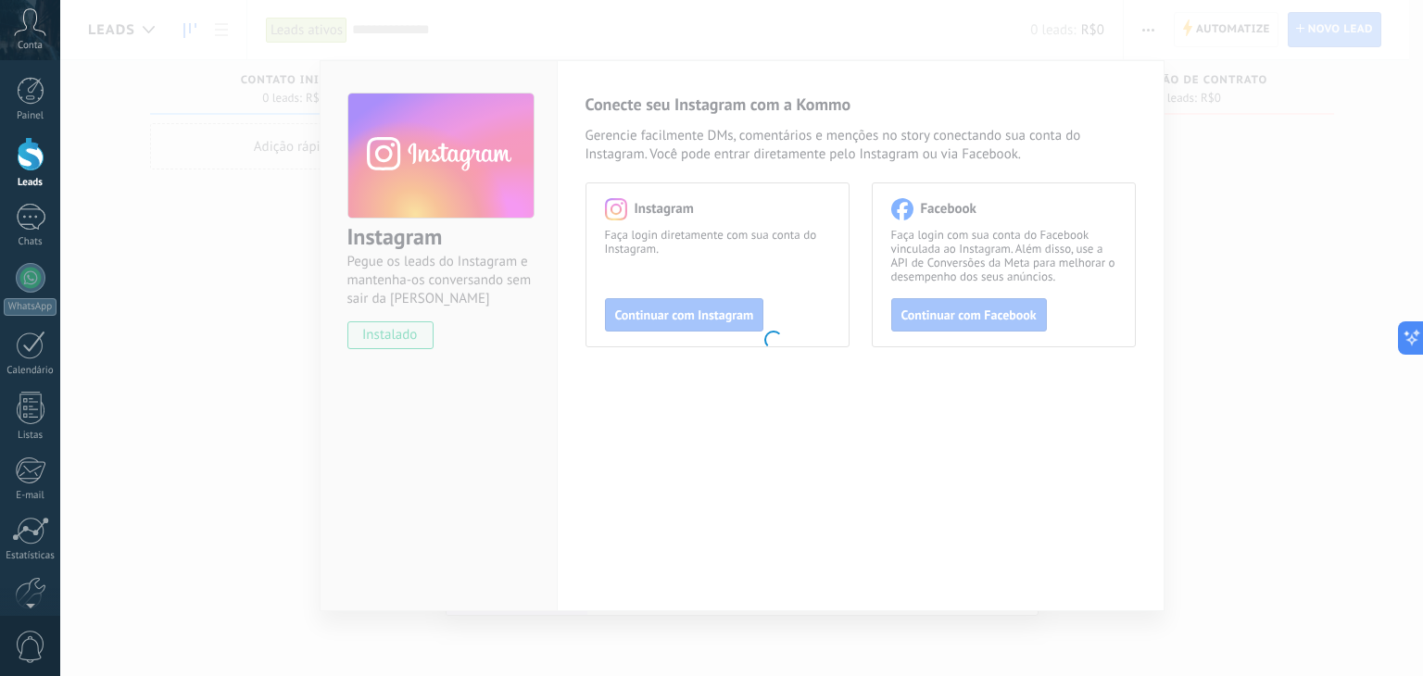
click at [952, 318] on body ".abccls-1,.abccls-2{fill-rule:evenodd}.abccls-2{fill:#fff} .abfcls-1{fill:none}…" at bounding box center [711, 338] width 1423 height 676
click at [958, 312] on body ".abccls-1,.abccls-2{fill-rule:evenodd}.abccls-2{fill:#fff} .abfcls-1{fill:none}…" at bounding box center [711, 338] width 1423 height 676
drag, startPoint x: 185, startPoint y: 160, endPoint x: 180, endPoint y: 122, distance: 38.4
click at [185, 156] on body ".abccls-1,.abccls-2{fill-rule:evenodd}.abccls-2{fill:#fff} .abfcls-1{fill:none}…" at bounding box center [711, 338] width 1423 height 676
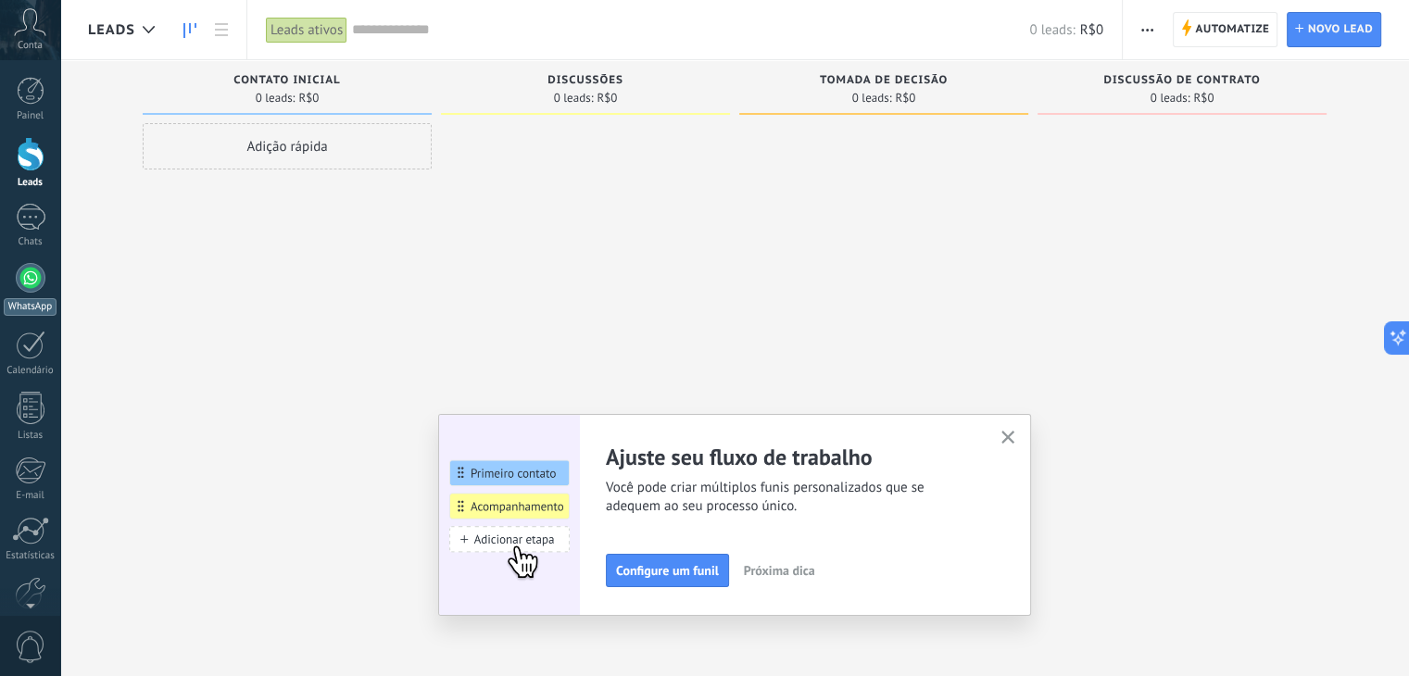
click at [40, 271] on div at bounding box center [31, 278] width 30 height 30
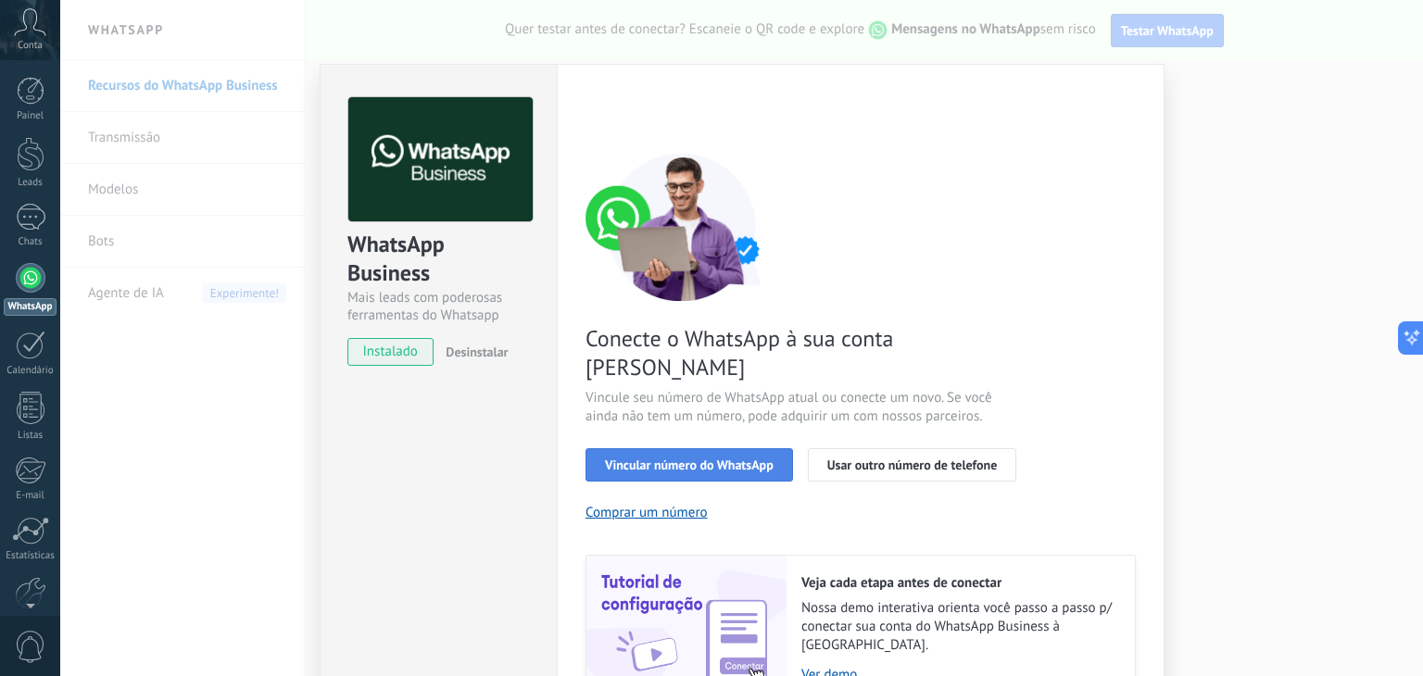
click at [661, 458] on span "Vincular número do WhatsApp" at bounding box center [689, 464] width 169 height 13
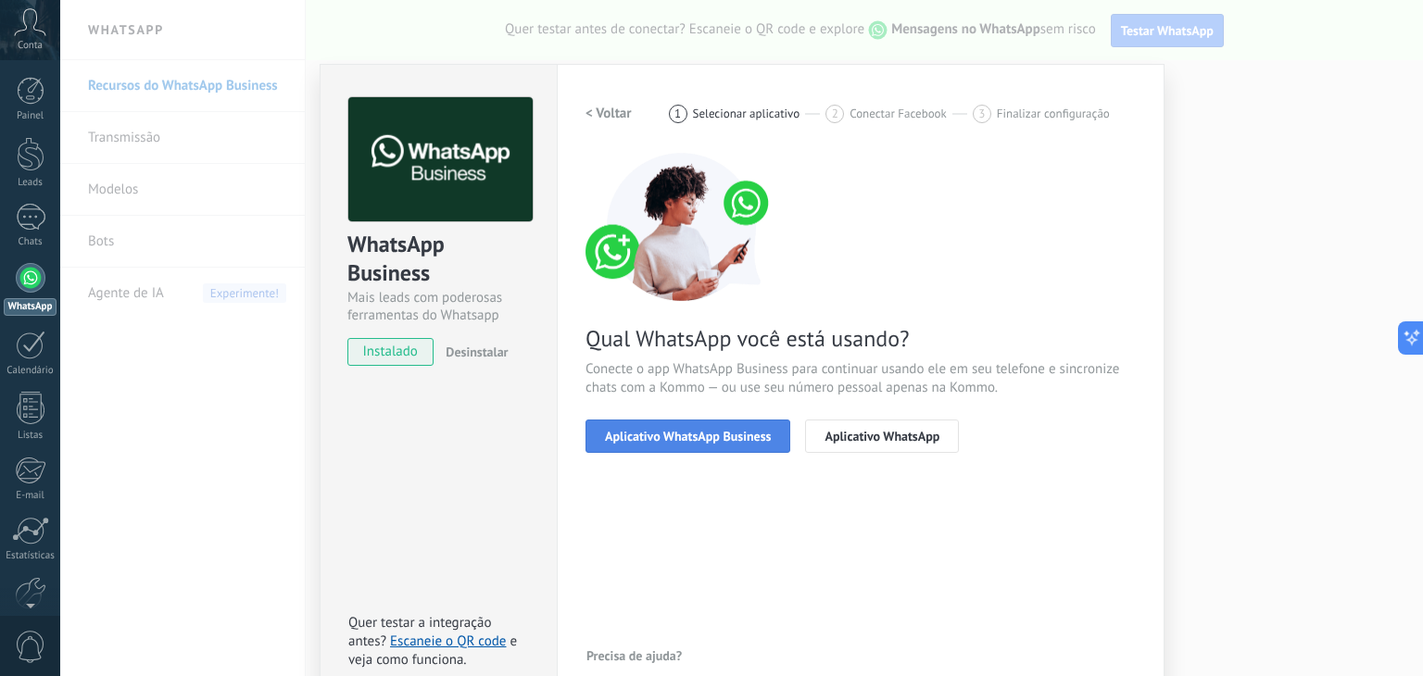
click at [696, 434] on span "Aplicativo WhatsApp Business" at bounding box center [688, 436] width 166 height 13
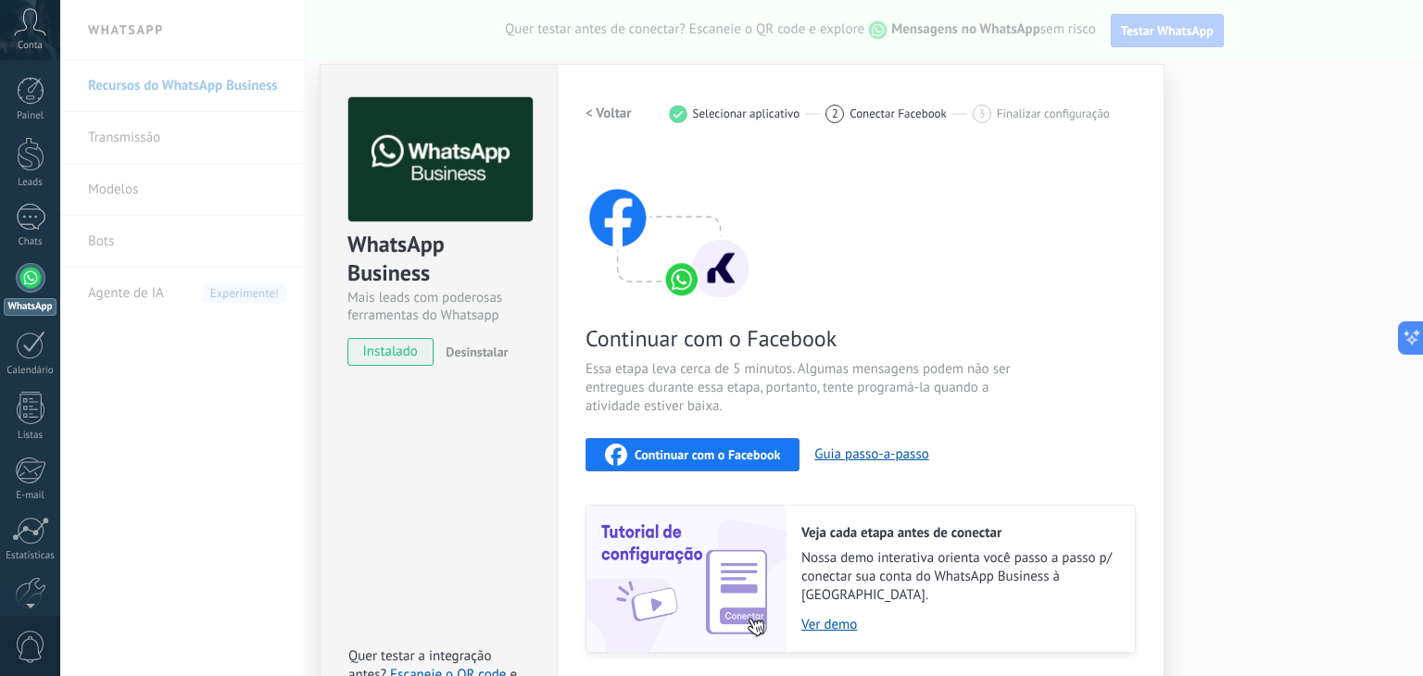
scroll to position [44, 0]
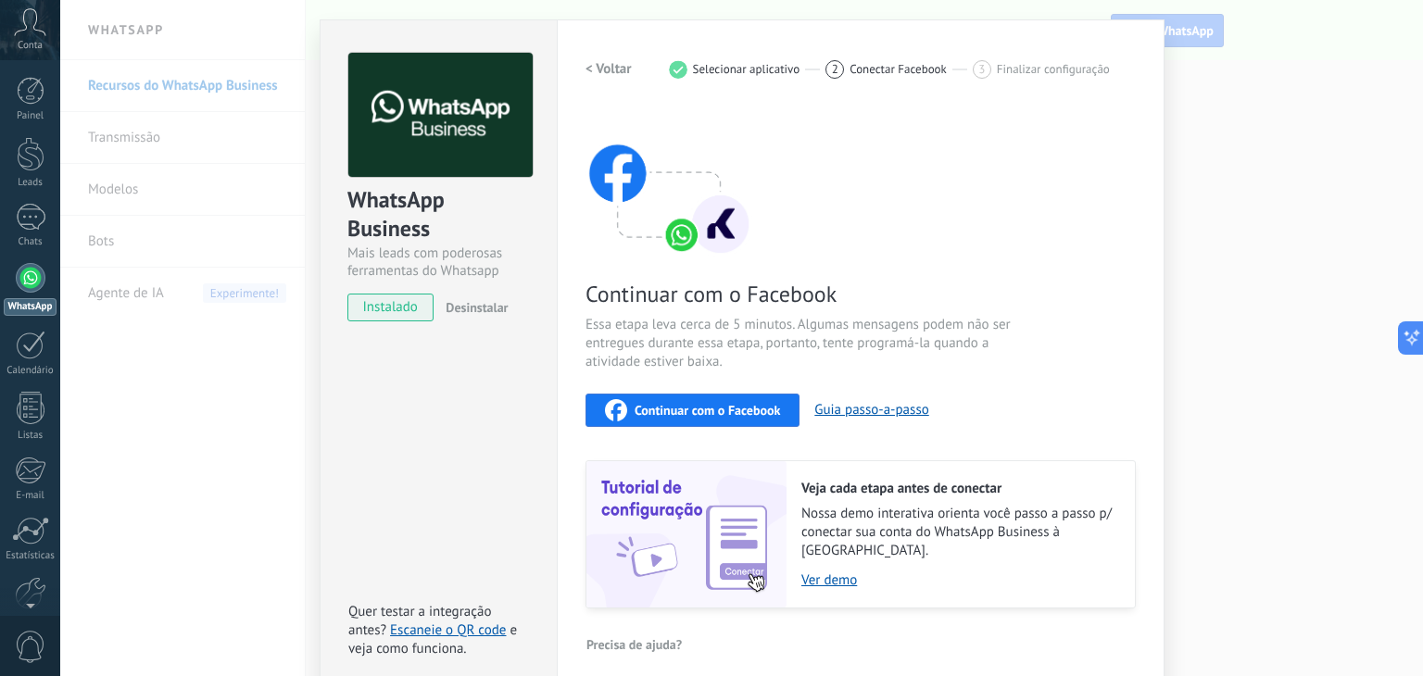
click at [424, 102] on img at bounding box center [440, 115] width 184 height 125
click at [771, 68] on span "Selecionar aplicativo" at bounding box center [746, 69] width 107 height 14
click at [915, 76] on div "2 Conectar Facebook" at bounding box center [898, 69] width 147 height 19
click at [717, 406] on span "Continuar com o Facebook" at bounding box center [706, 410] width 145 height 13
click at [822, 571] on link "Ver demo" at bounding box center [958, 580] width 315 height 18
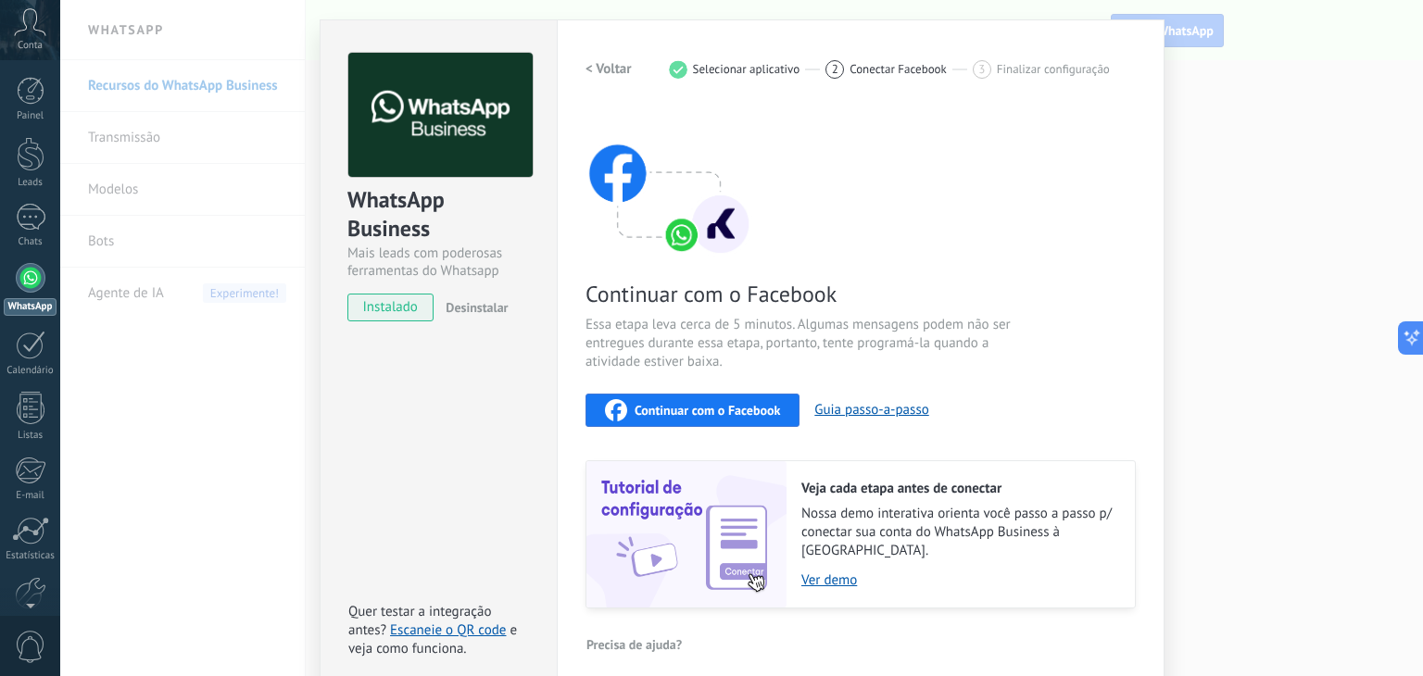
click at [465, 305] on span "Desinstalar" at bounding box center [476, 307] width 62 height 17
click at [393, 307] on span "instalado" at bounding box center [390, 308] width 84 height 28
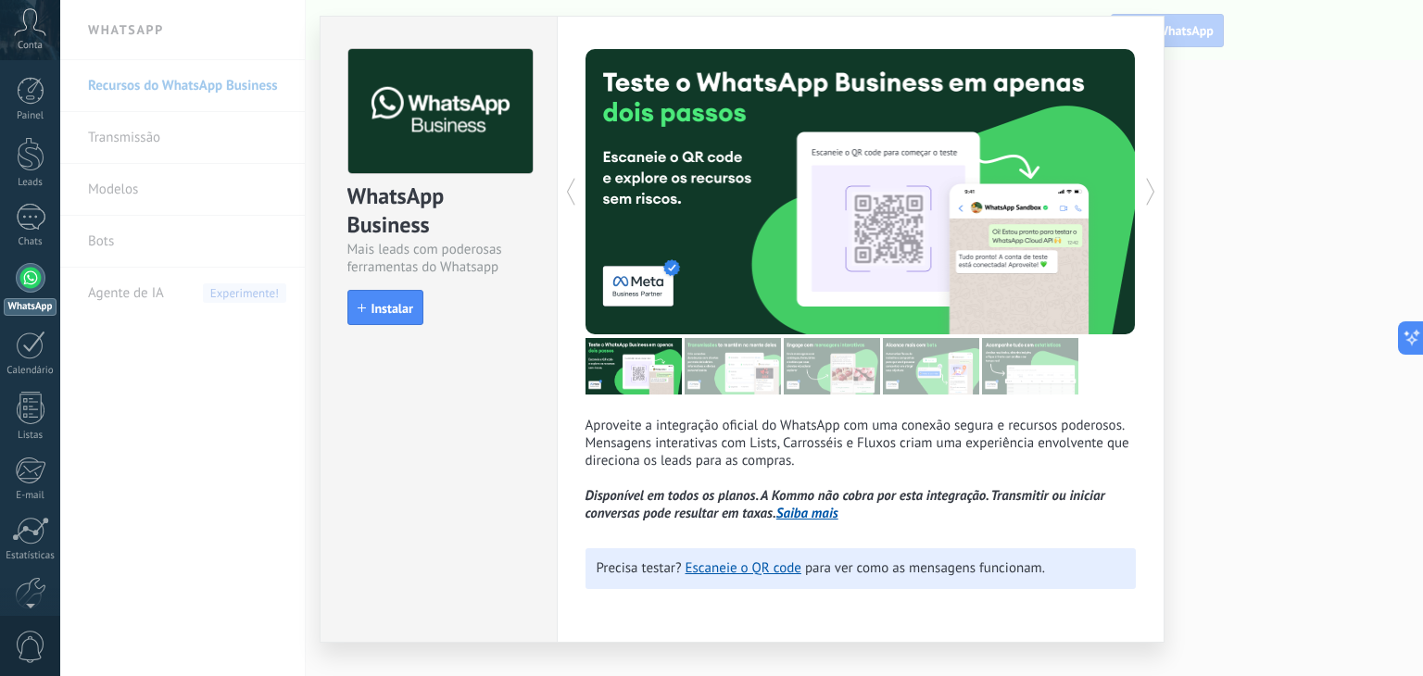
scroll to position [0, 0]
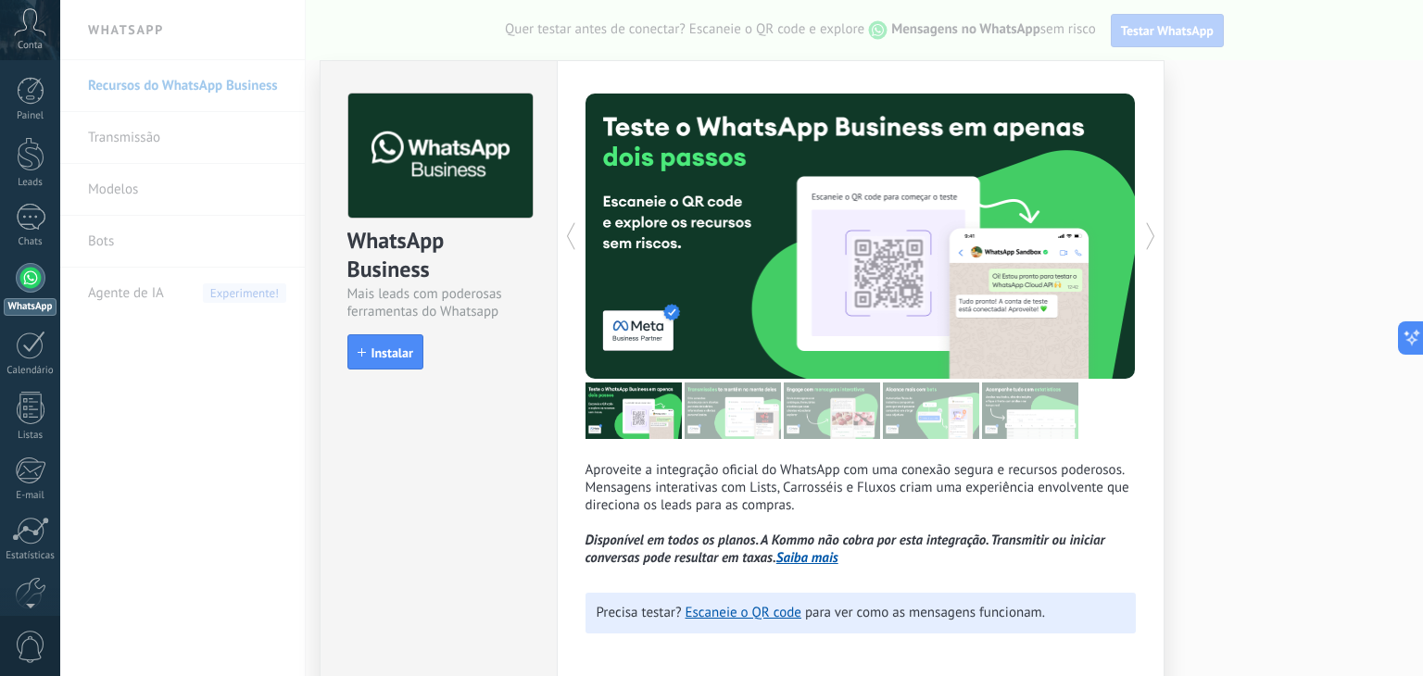
click at [460, 620] on div "WhatsApp Business Mais leads com poderosas ferramentas do Whatsapp install Inst…" at bounding box center [438, 373] width 237 height 627
click at [372, 350] on span "Instalar" at bounding box center [392, 352] width 42 height 13
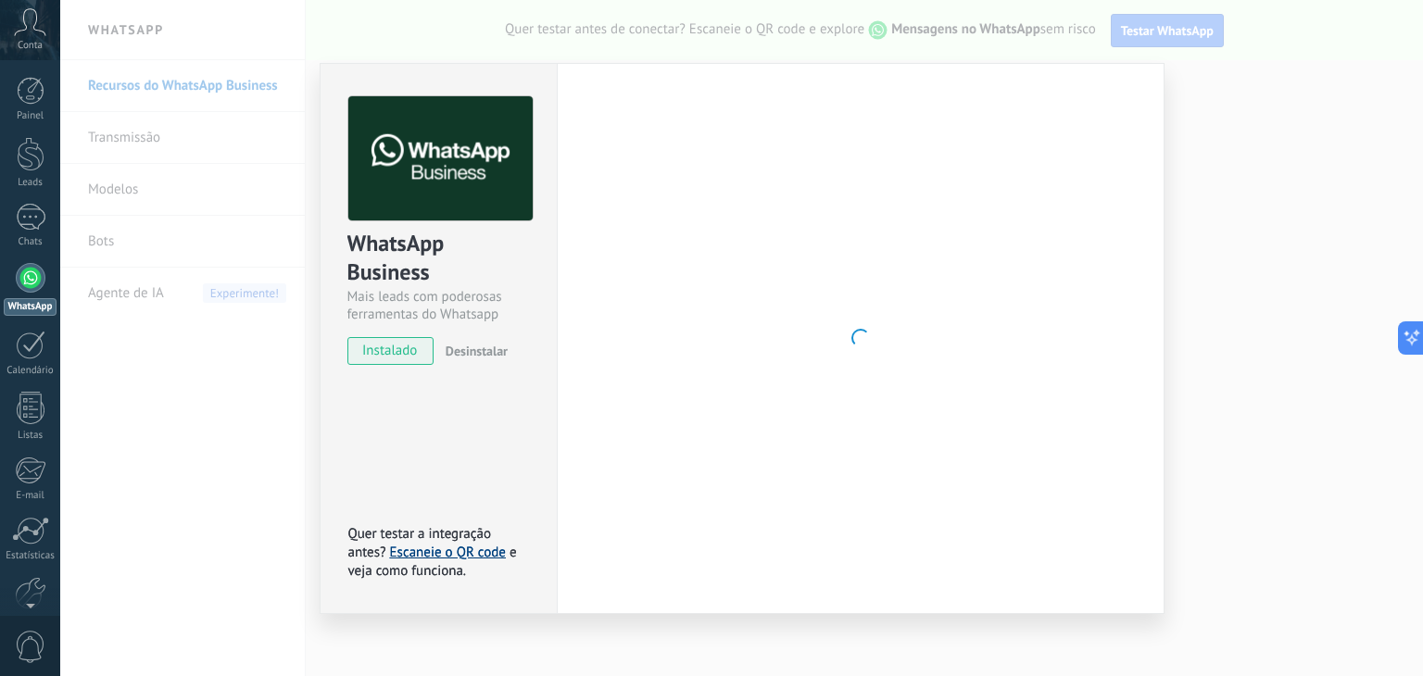
click at [441, 554] on link "Escaneie o QR code" at bounding box center [448, 553] width 116 height 18
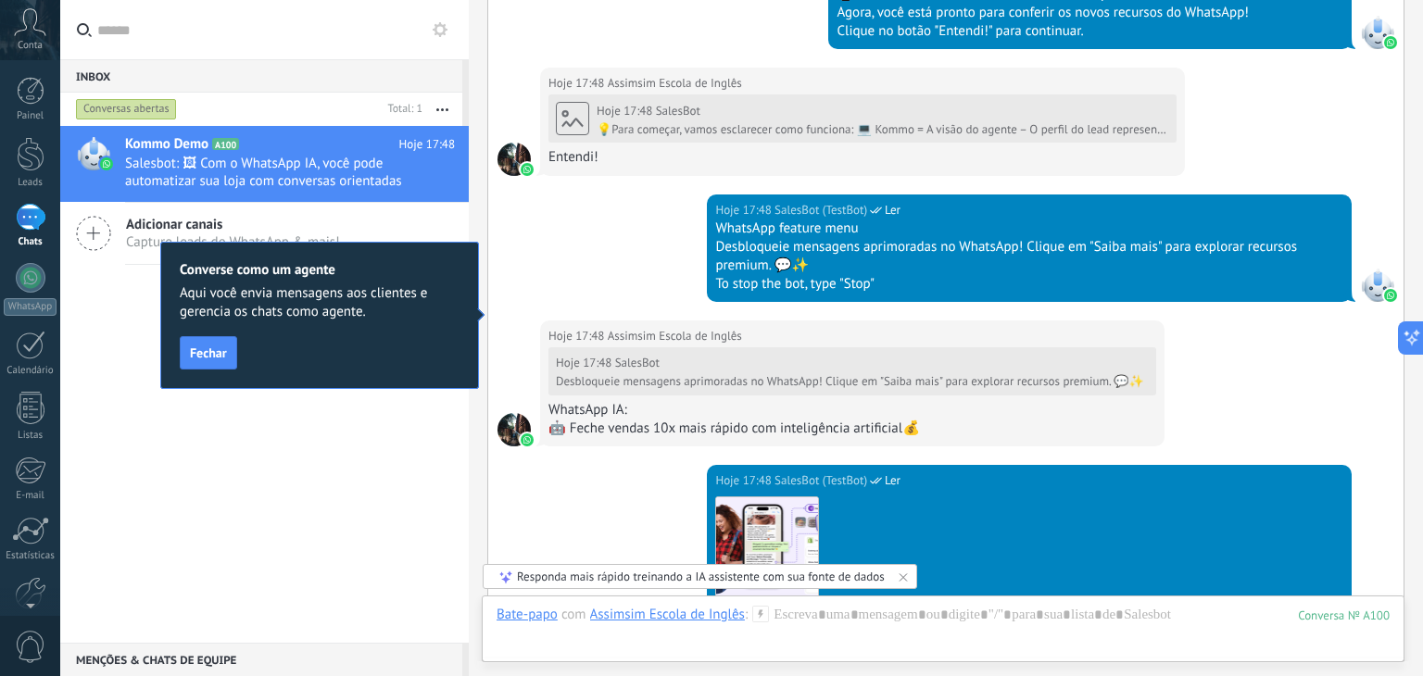
scroll to position [1132, 0]
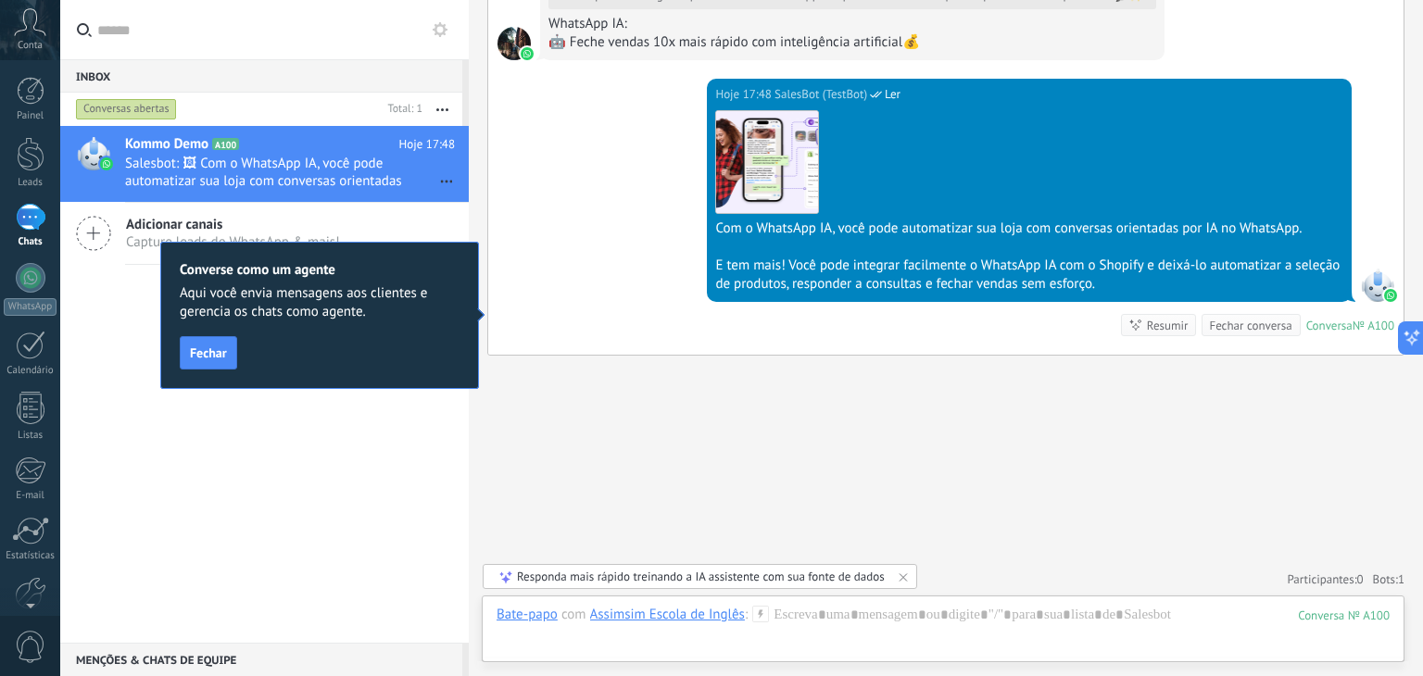
click at [120, 428] on div "Kommo Demo A100 Hoje 17:48 Salesbot: 🖼 Com o WhatsApp IA, você pode automatizar…" at bounding box center [264, 384] width 408 height 517
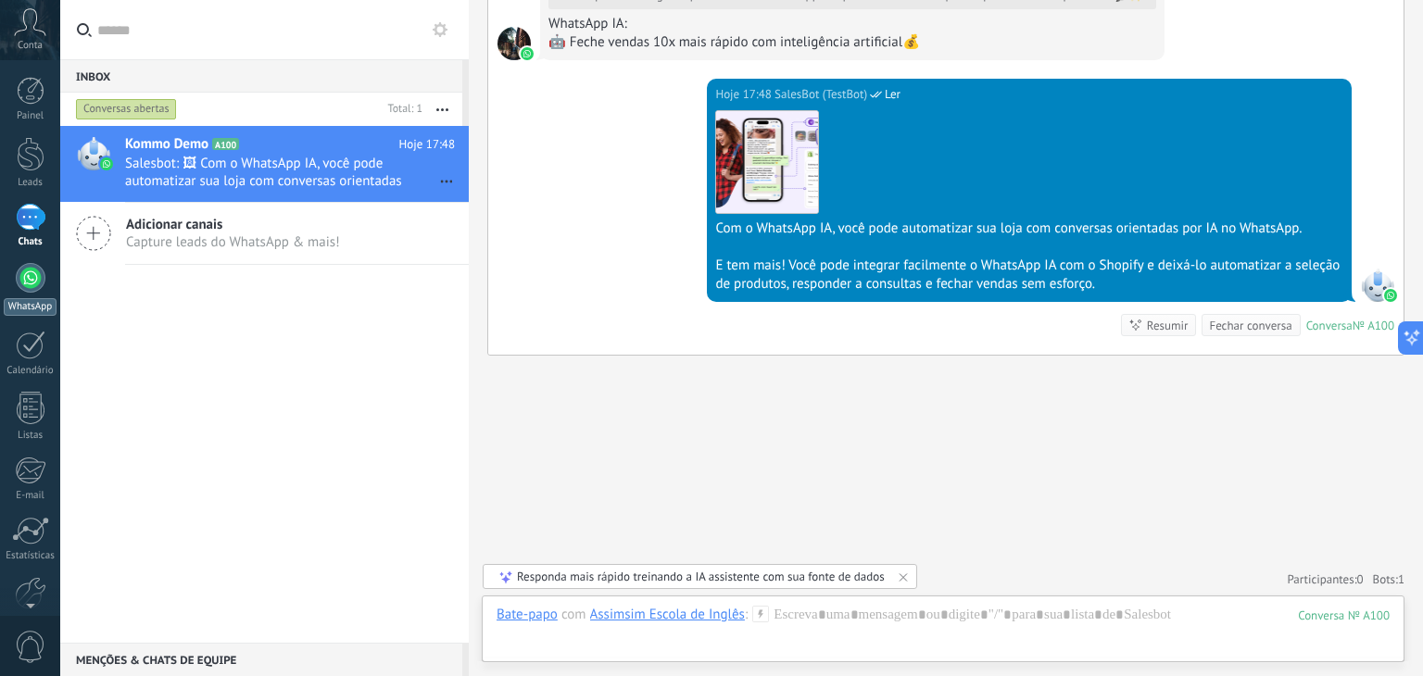
click at [22, 285] on div at bounding box center [31, 278] width 30 height 30
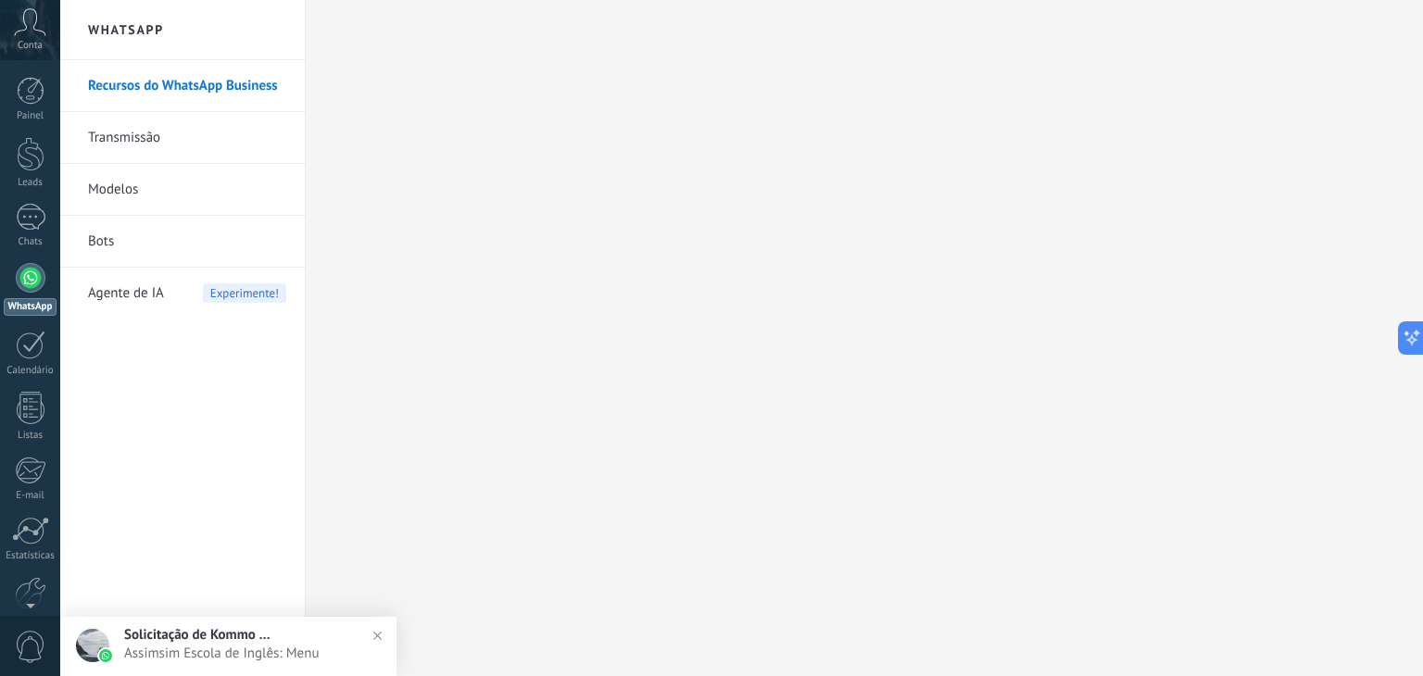
click at [31, 275] on div at bounding box center [31, 278] width 30 height 30
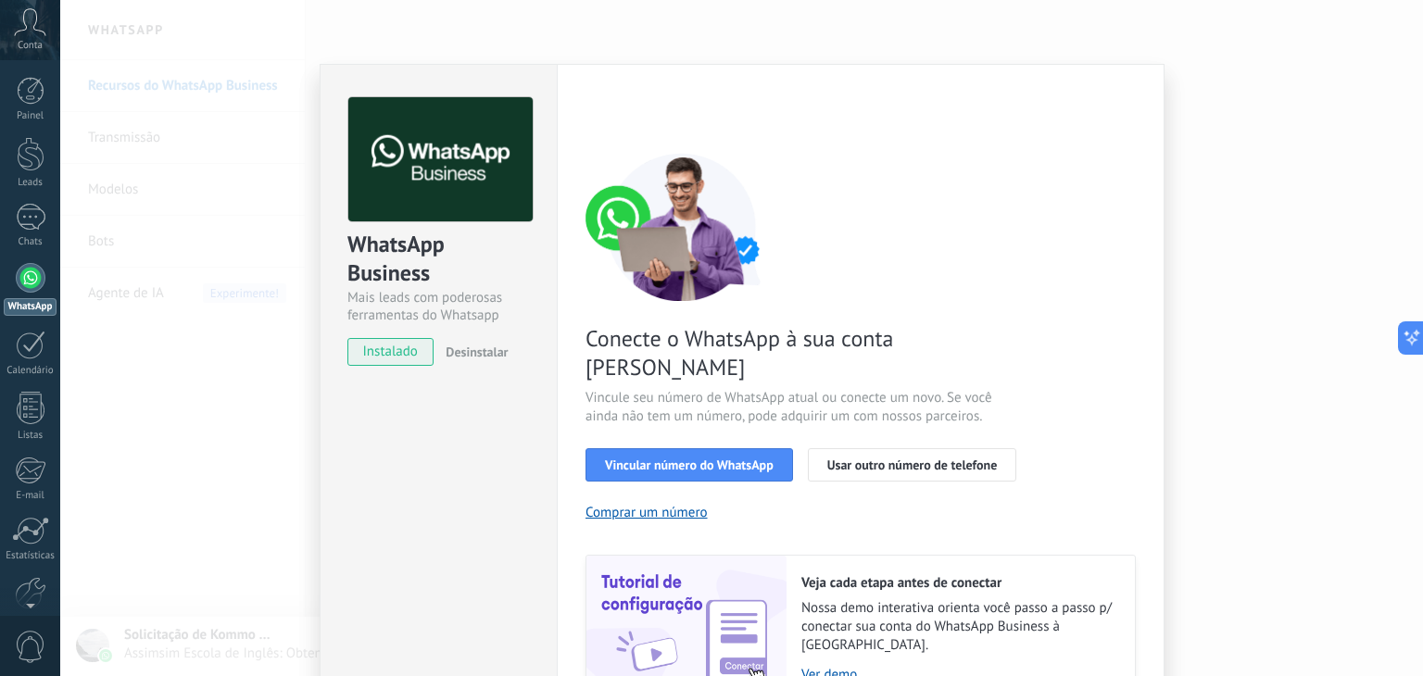
scroll to position [66, 0]
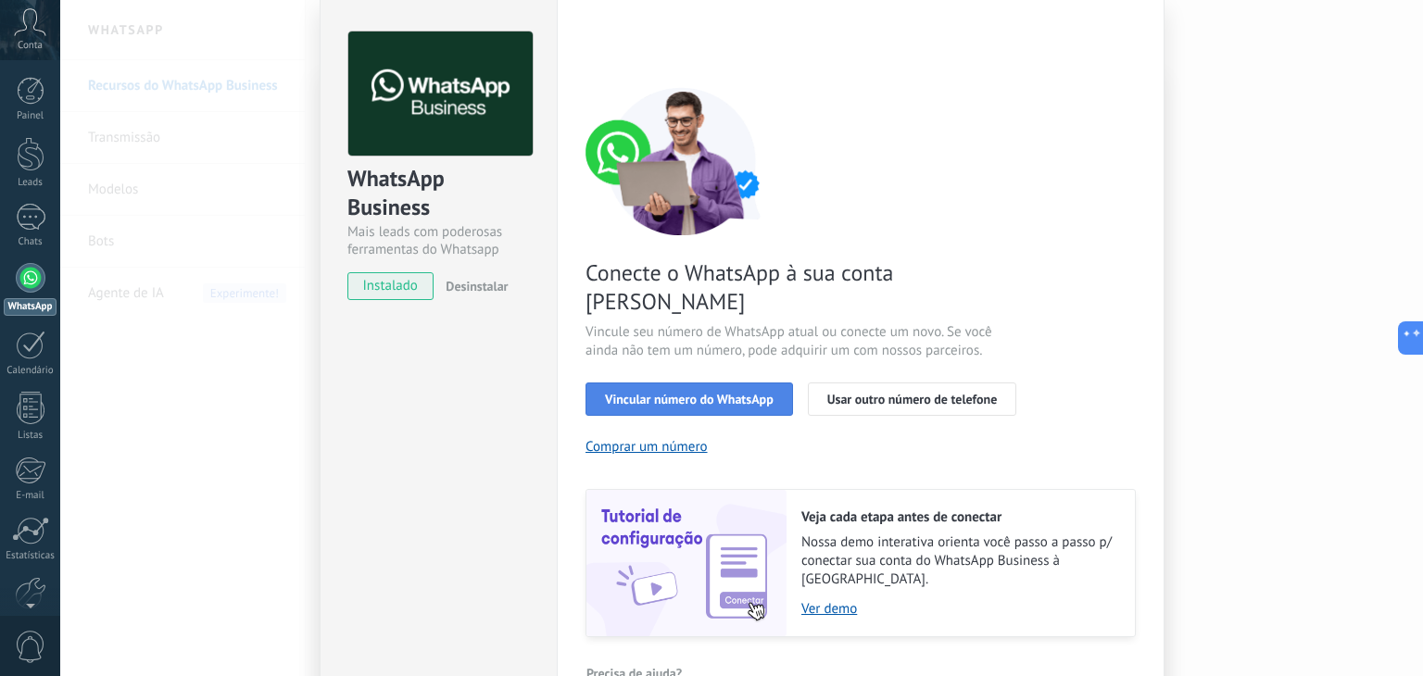
click at [727, 393] on span "Vincular número do WhatsApp" at bounding box center [689, 399] width 169 height 13
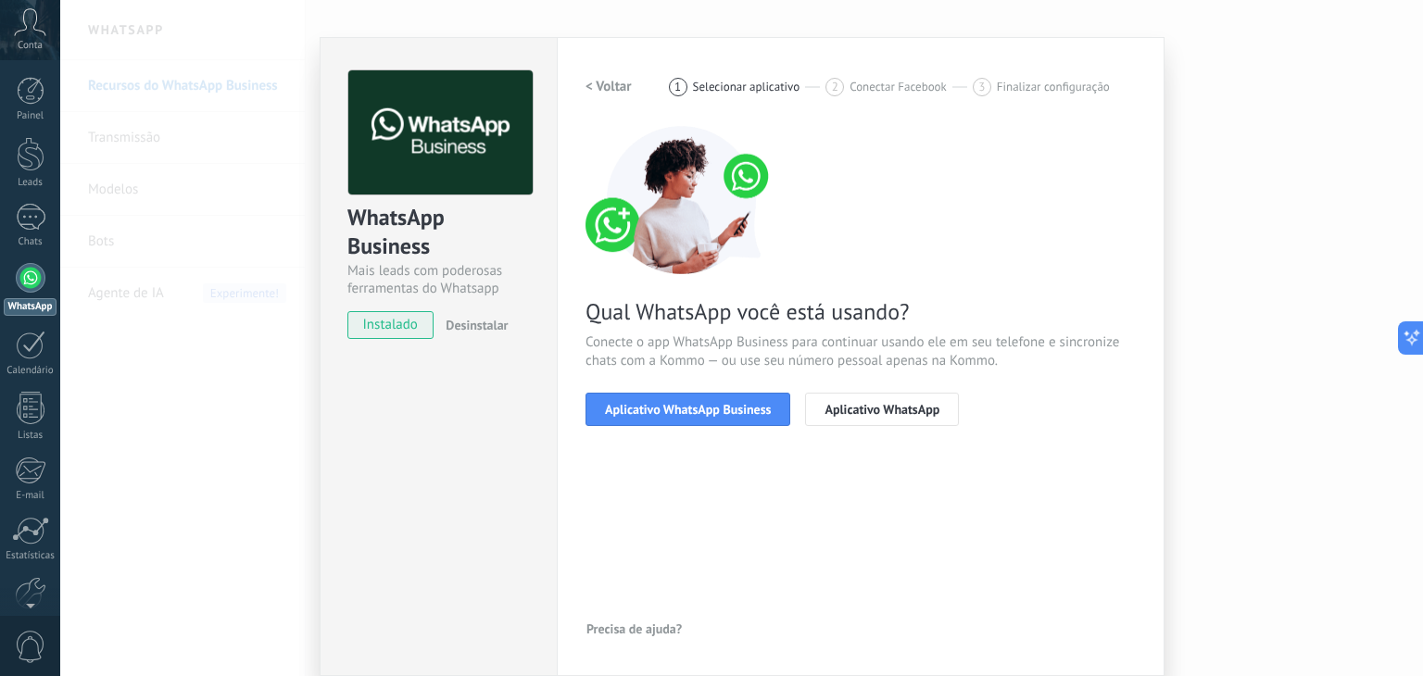
scroll to position [26, 0]
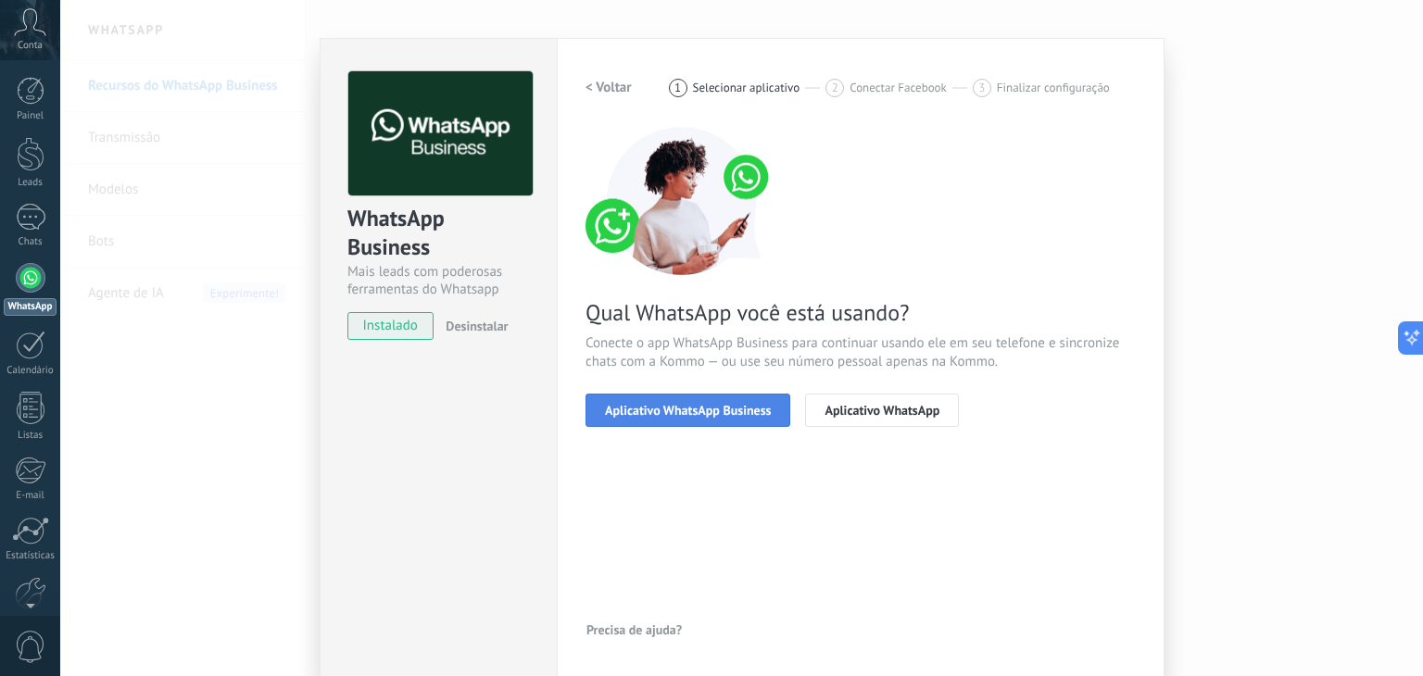
click at [679, 410] on span "Aplicativo WhatsApp Business" at bounding box center [688, 410] width 166 height 13
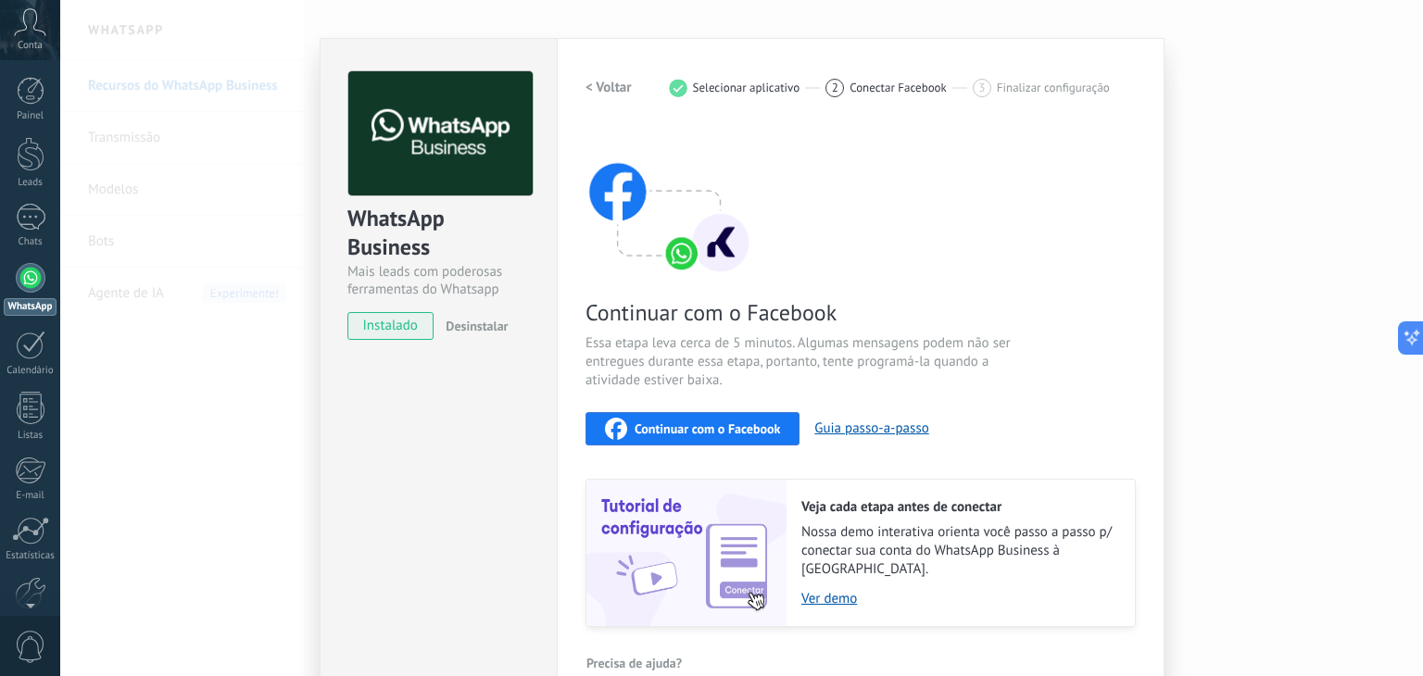
click at [1207, 200] on div "WhatsApp Business Mais leads com poderosas ferramentas do Whatsapp instalado De…" at bounding box center [741, 338] width 1362 height 676
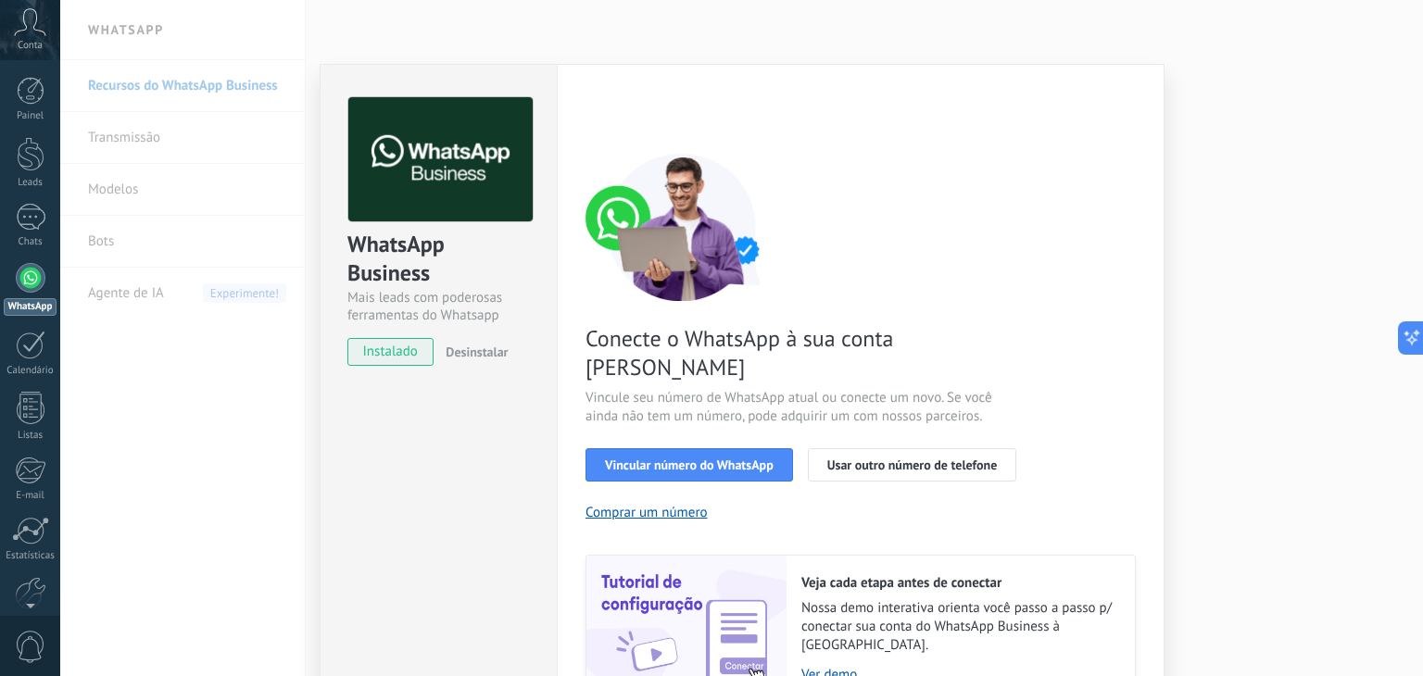
scroll to position [0, 0]
click at [1301, 149] on div "WhatsApp Business Mais leads com poderosas ferramentas do Whatsapp instalado De…" at bounding box center [741, 338] width 1362 height 676
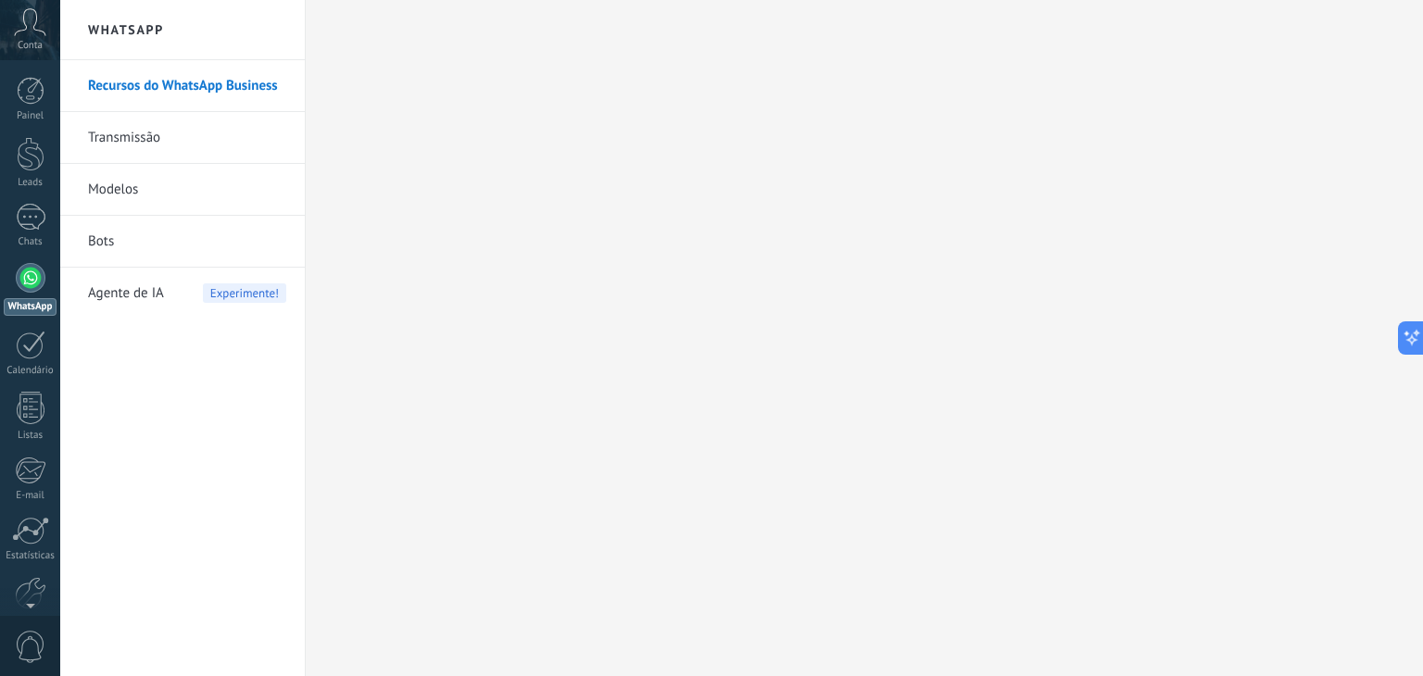
click at [122, 212] on link "Modelos" at bounding box center [187, 190] width 198 height 52
click at [135, 183] on body ".abccls-1,.abccls-2{fill-rule:evenodd}.abccls-2{fill:#fff} .abfcls-1{fill:none}…" at bounding box center [711, 338] width 1423 height 676
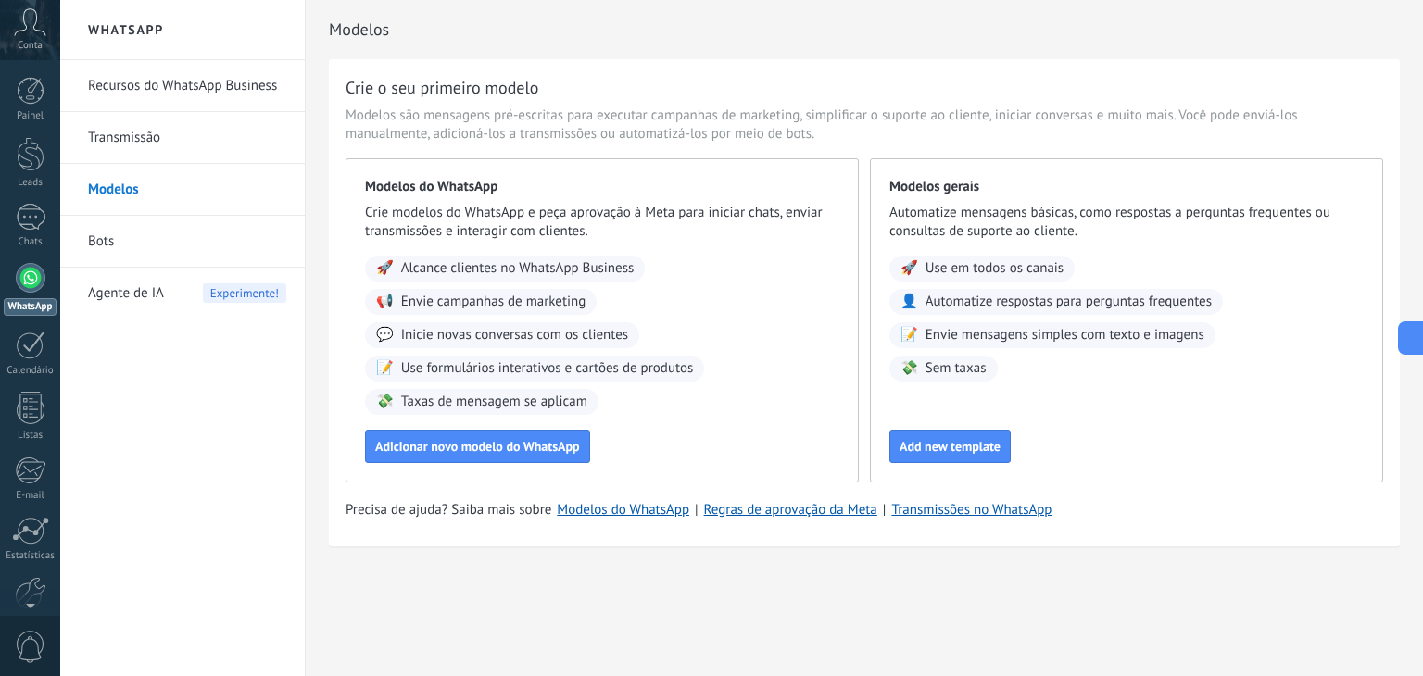
click at [135, 136] on link "Transmissão" at bounding box center [187, 138] width 198 height 52
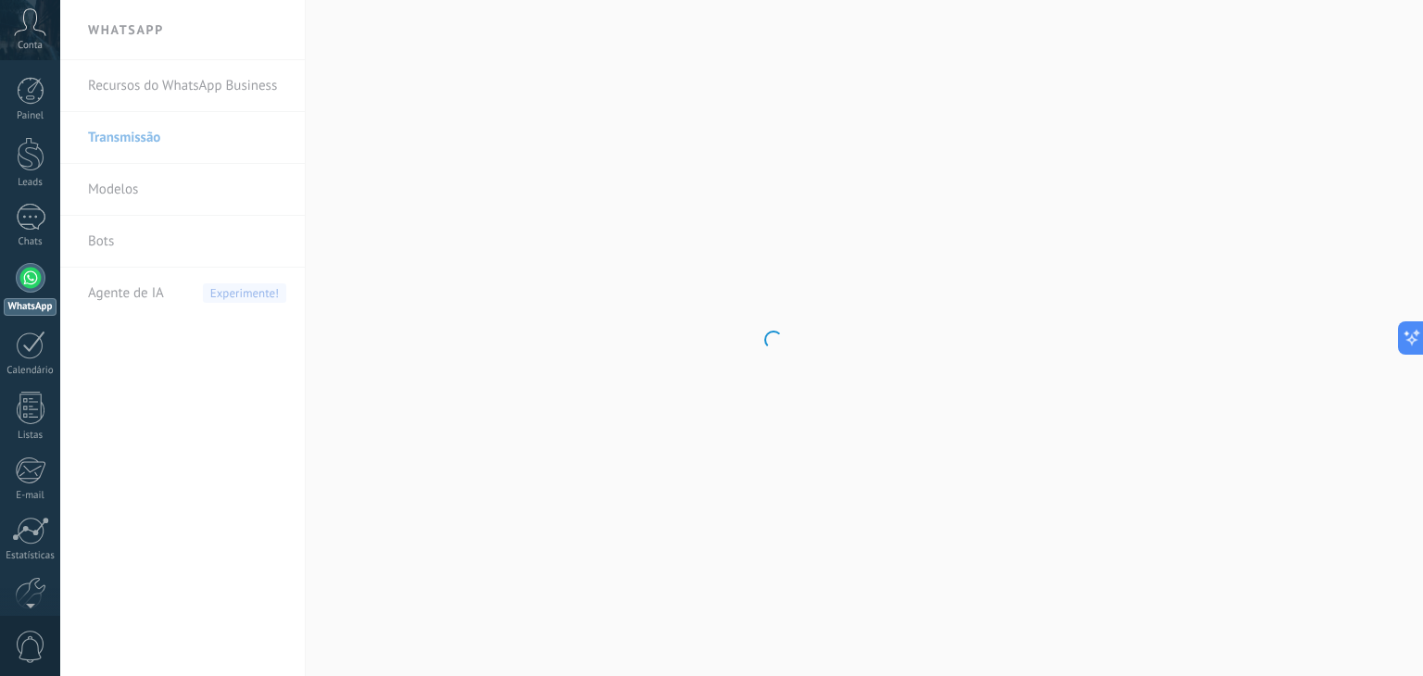
click at [24, 282] on div at bounding box center [31, 278] width 30 height 30
click at [232, 85] on link "Recursos do WhatsApp Business" at bounding box center [187, 86] width 198 height 52
click at [207, 82] on link "Recursos do WhatsApp Business" at bounding box center [187, 86] width 198 height 52
click at [228, 75] on link "Recursos do WhatsApp Business" at bounding box center [187, 86] width 198 height 52
click at [256, 82] on link "Recursos do WhatsApp Business" at bounding box center [187, 86] width 198 height 52
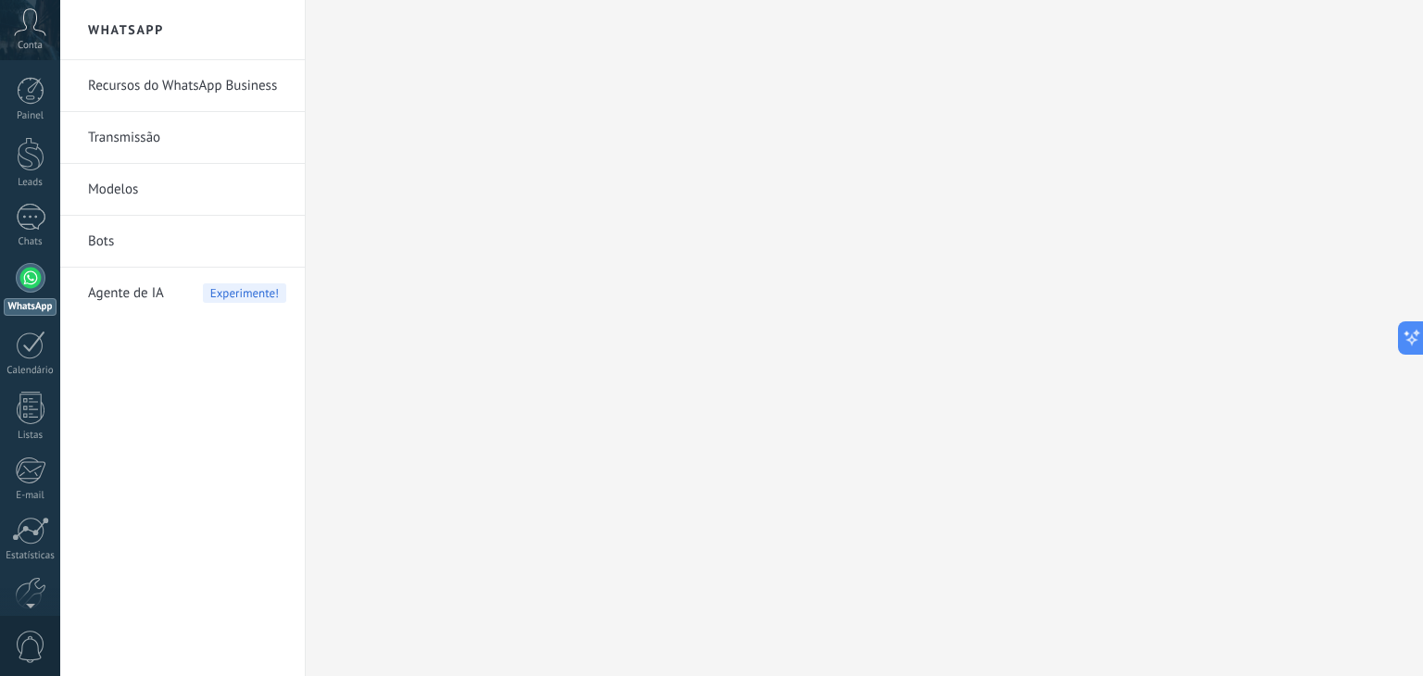
click at [133, 295] on span "Agente de IA" at bounding box center [126, 294] width 76 height 52
click at [256, 294] on span "Experimente!" at bounding box center [244, 292] width 83 height 19
click at [123, 295] on span "Agente de IA" at bounding box center [126, 294] width 76 height 52
click at [42, 30] on icon at bounding box center [30, 22] width 32 height 28
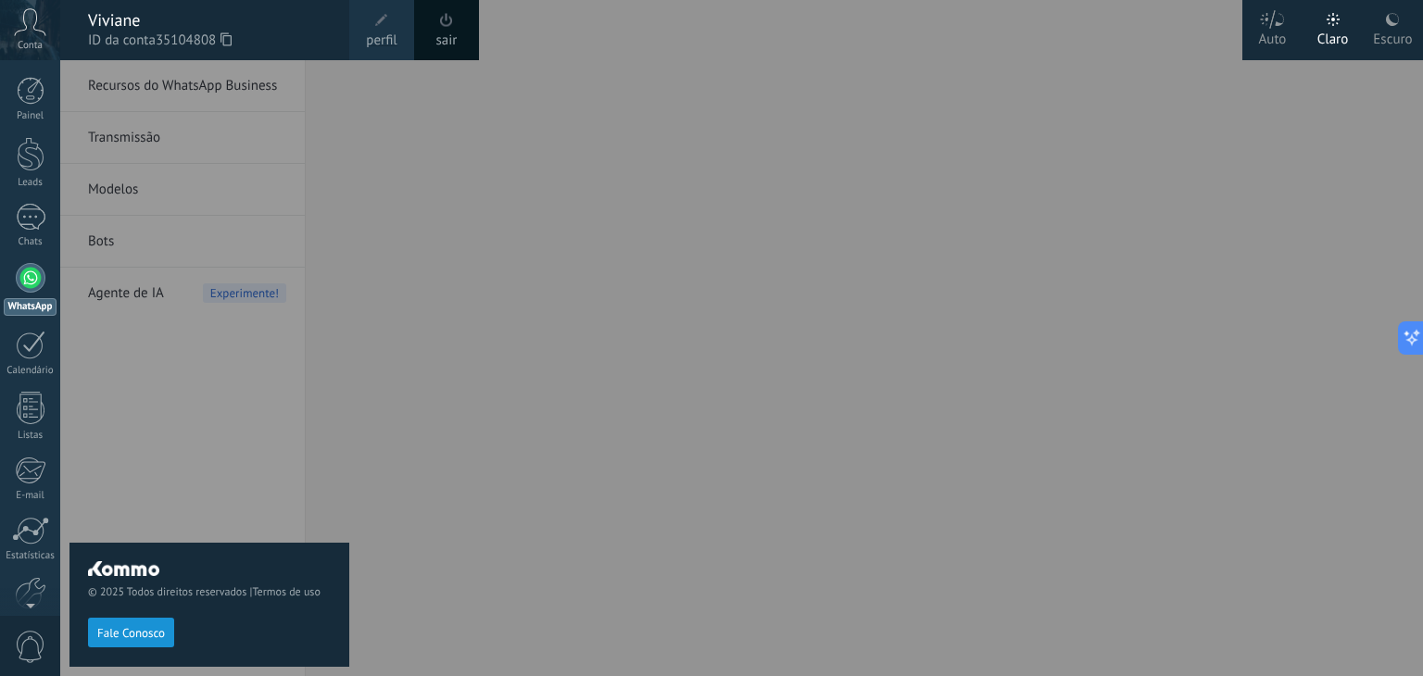
click at [130, 624] on button "Fale Conosco" at bounding box center [131, 633] width 86 height 30
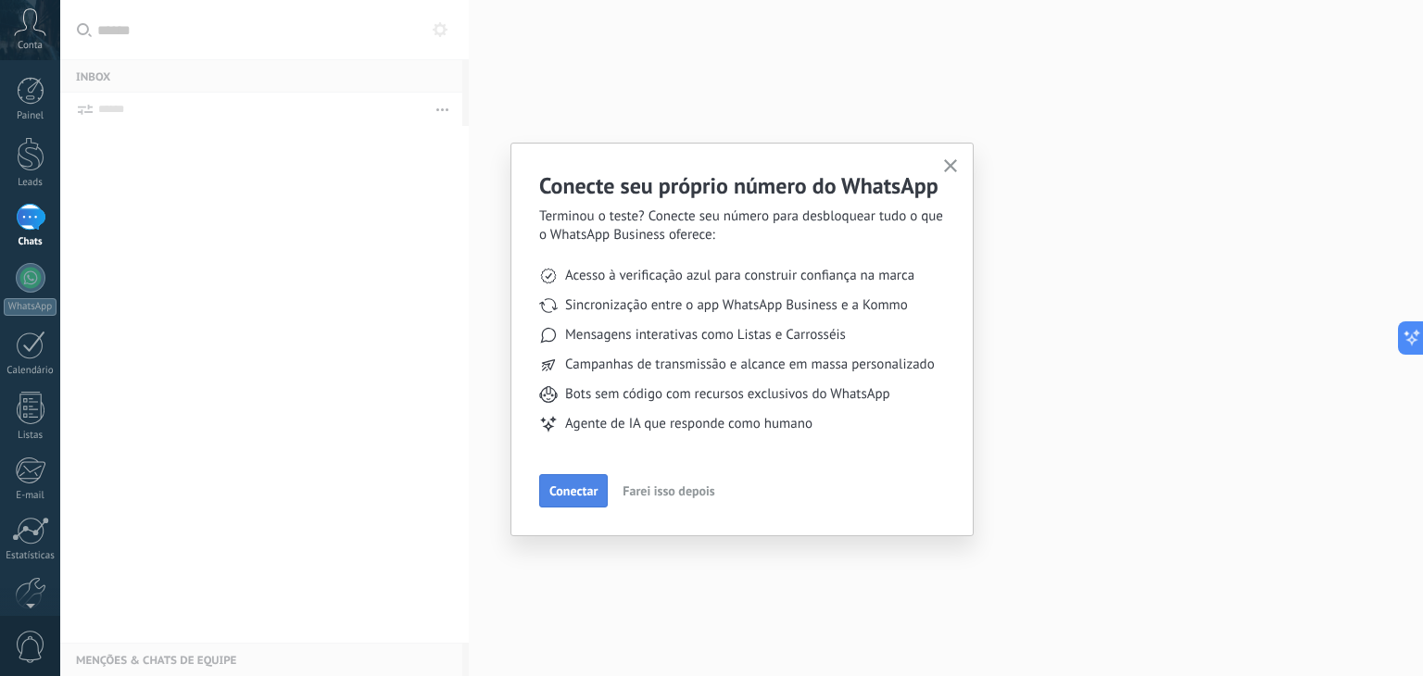
click at [559, 491] on span "Conectar" at bounding box center [573, 490] width 48 height 13
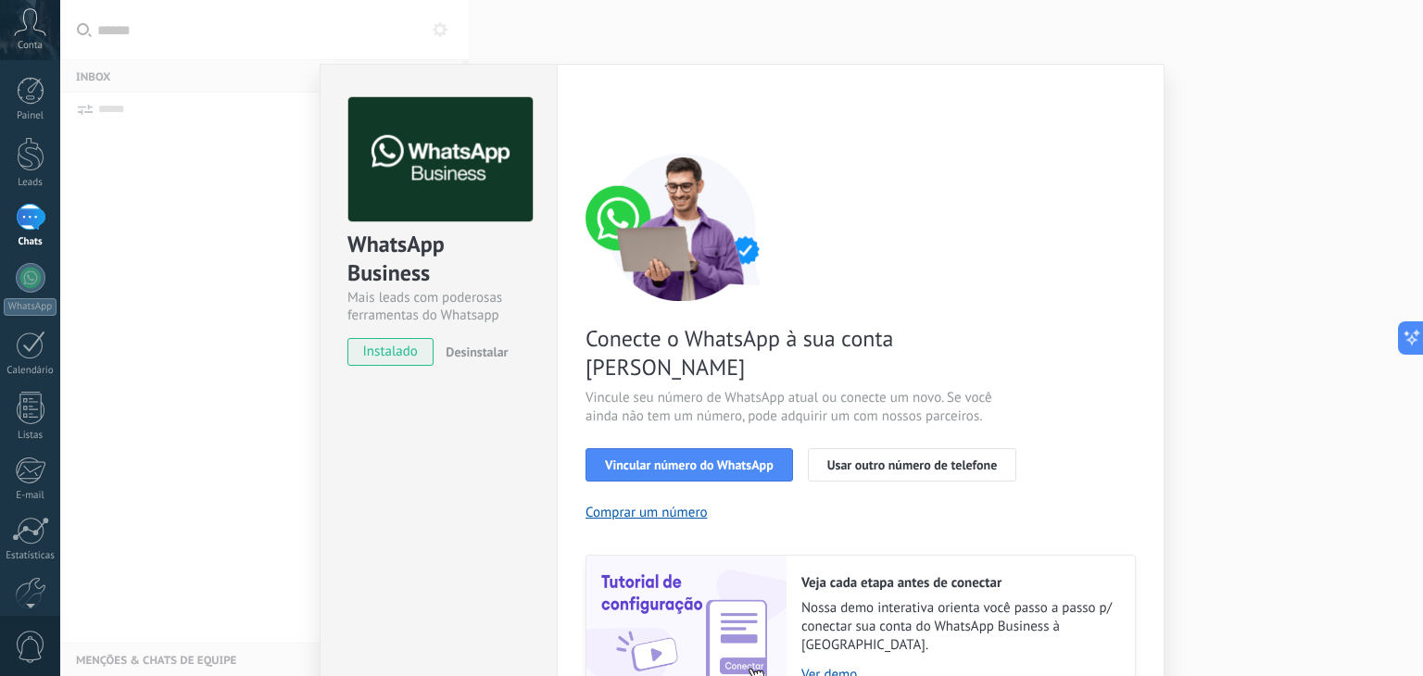
scroll to position [66, 0]
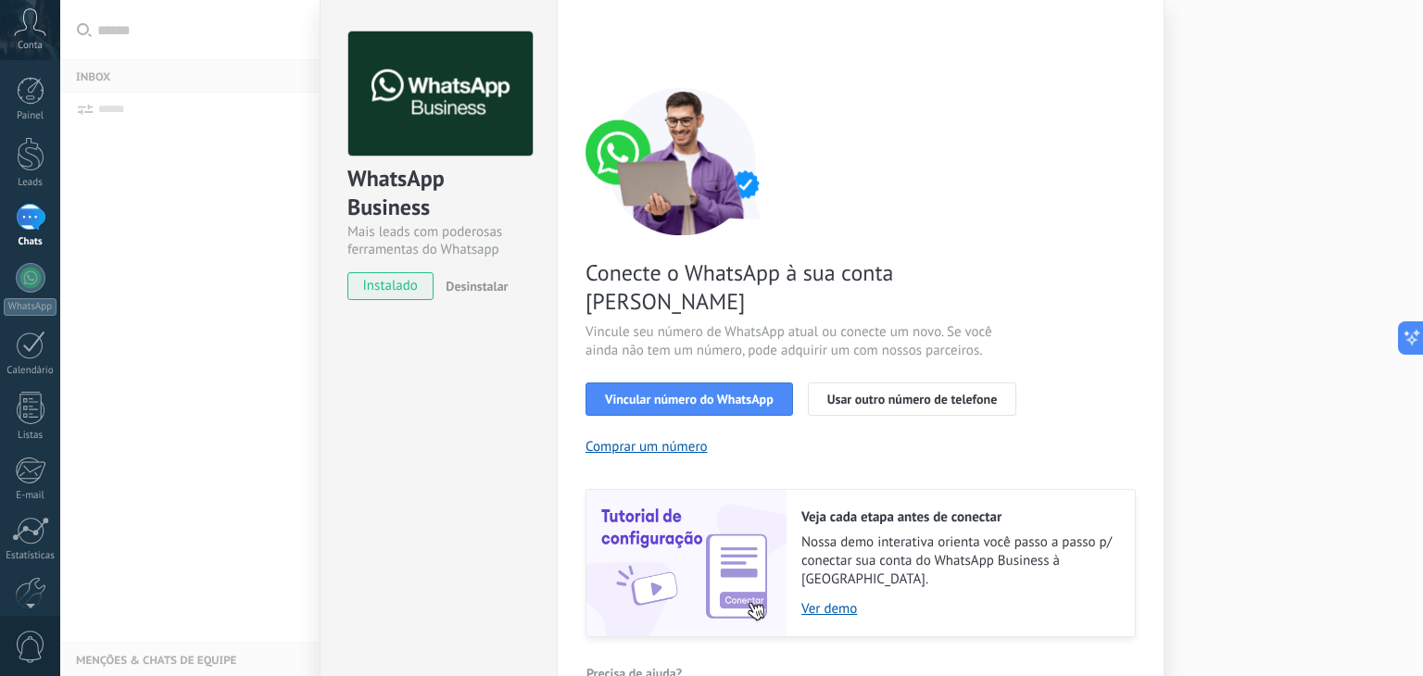
click at [1262, 270] on div "WhatsApp Business Mais leads com poderosas ferramentas do Whatsapp instalado De…" at bounding box center [741, 338] width 1362 height 676
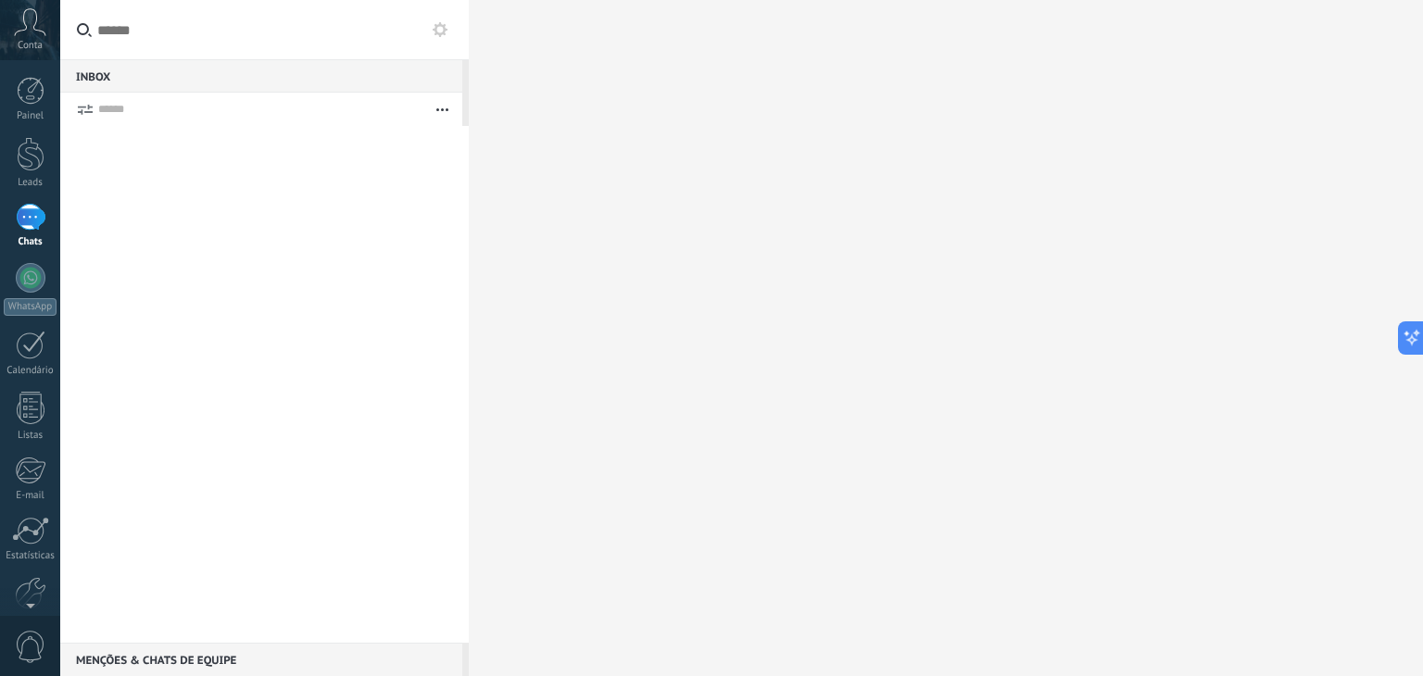
click at [178, 43] on input "text" at bounding box center [264, 30] width 408 height 60
type input "*******"
click at [139, 79] on div "Inbox 0" at bounding box center [261, 75] width 402 height 33
click at [445, 106] on button "button" at bounding box center [442, 109] width 40 height 33
click at [17, 283] on div at bounding box center [31, 278] width 30 height 30
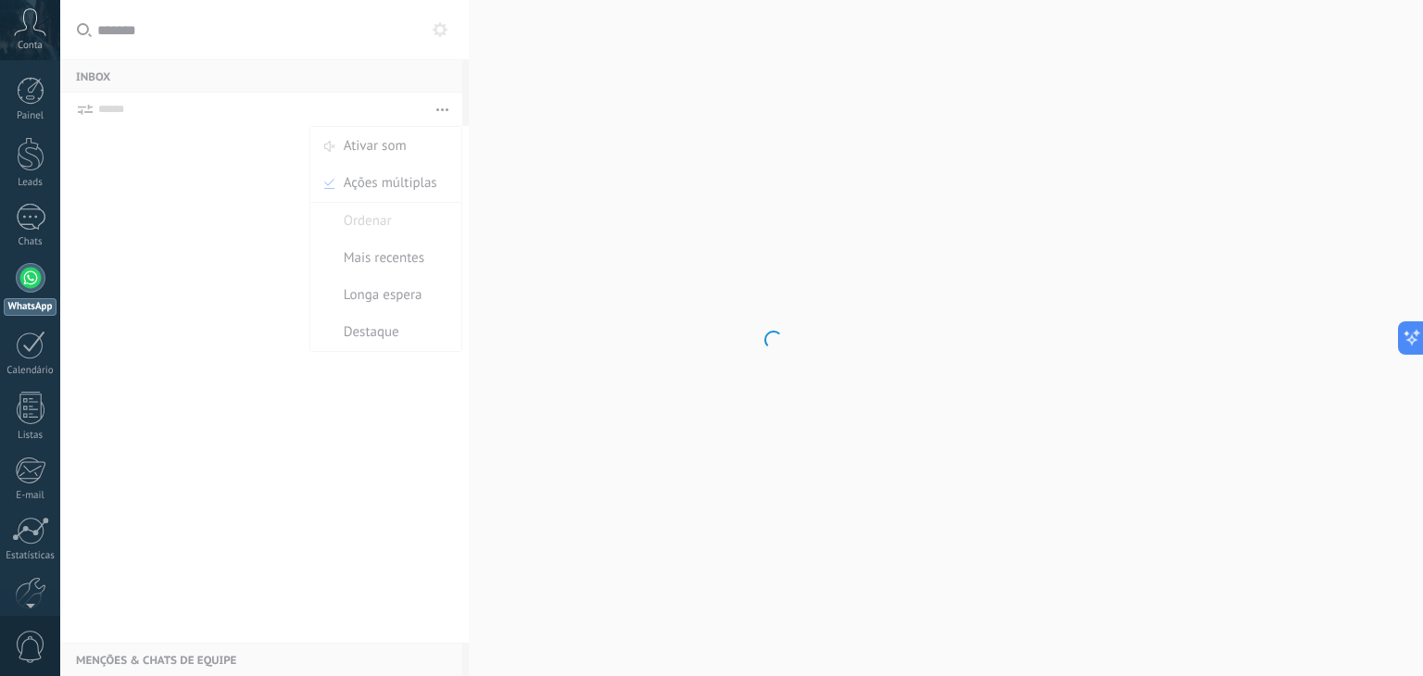
click at [15, 275] on link "WhatsApp" at bounding box center [30, 289] width 60 height 53
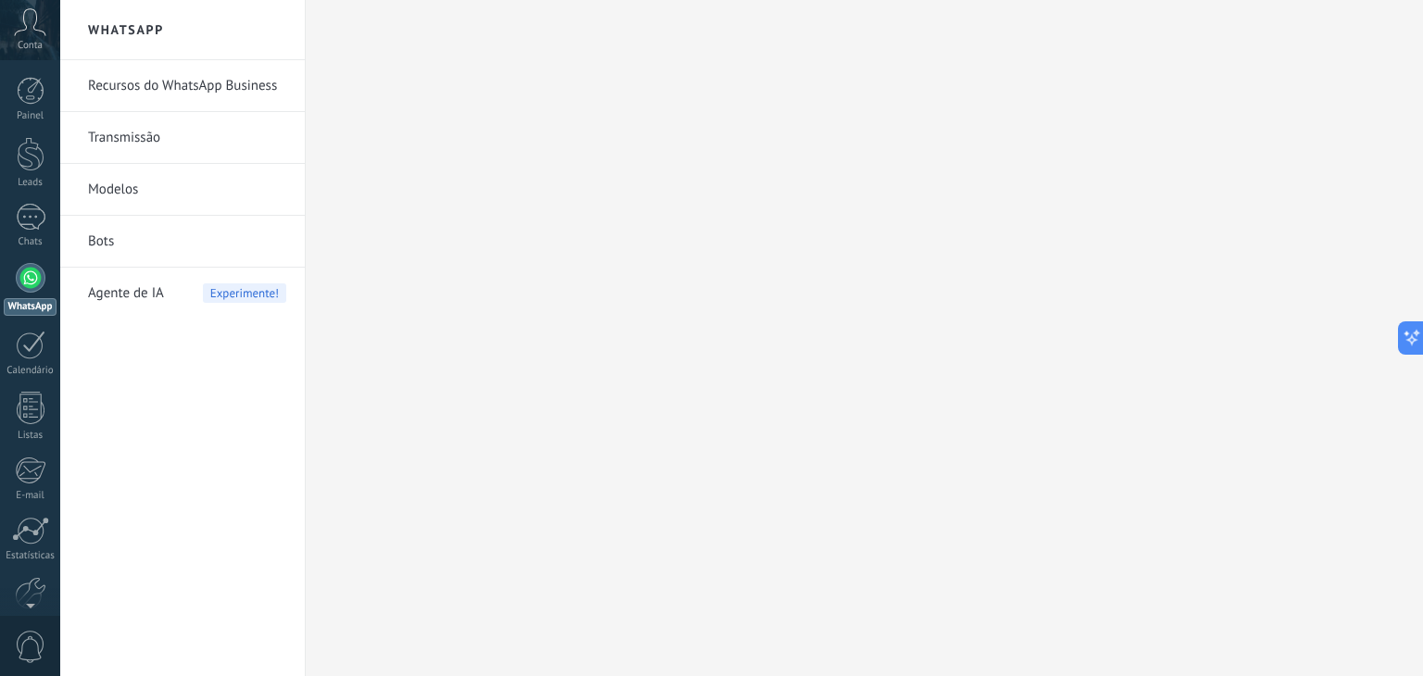
click at [17, 292] on link "WhatsApp" at bounding box center [30, 289] width 60 height 53
click at [110, 240] on link "Bots" at bounding box center [187, 242] width 198 height 52
click at [267, 151] on link "Transmissão" at bounding box center [187, 138] width 198 height 52
click at [37, 256] on div "Painel Leads 1 Chats WhatsApp Clientes" at bounding box center [30, 393] width 60 height 633
click at [24, 96] on div at bounding box center [31, 91] width 28 height 28
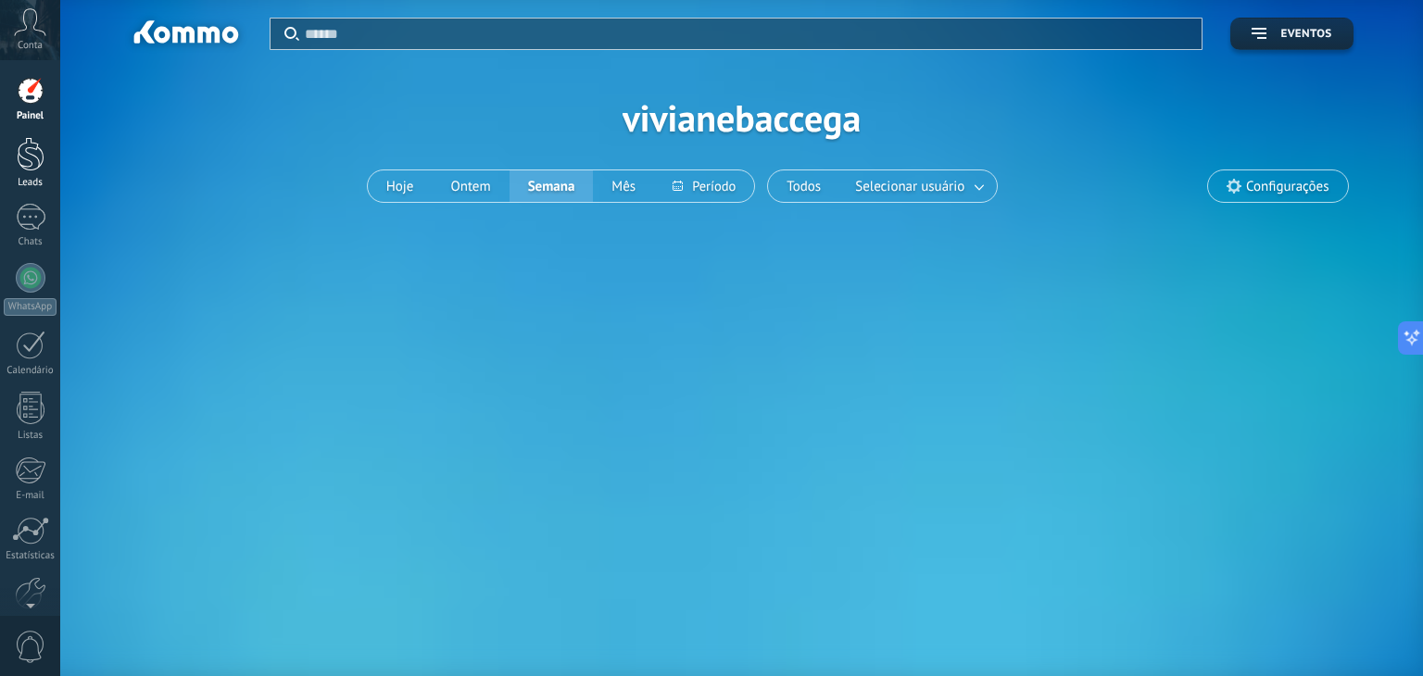
click at [39, 145] on div at bounding box center [31, 154] width 28 height 34
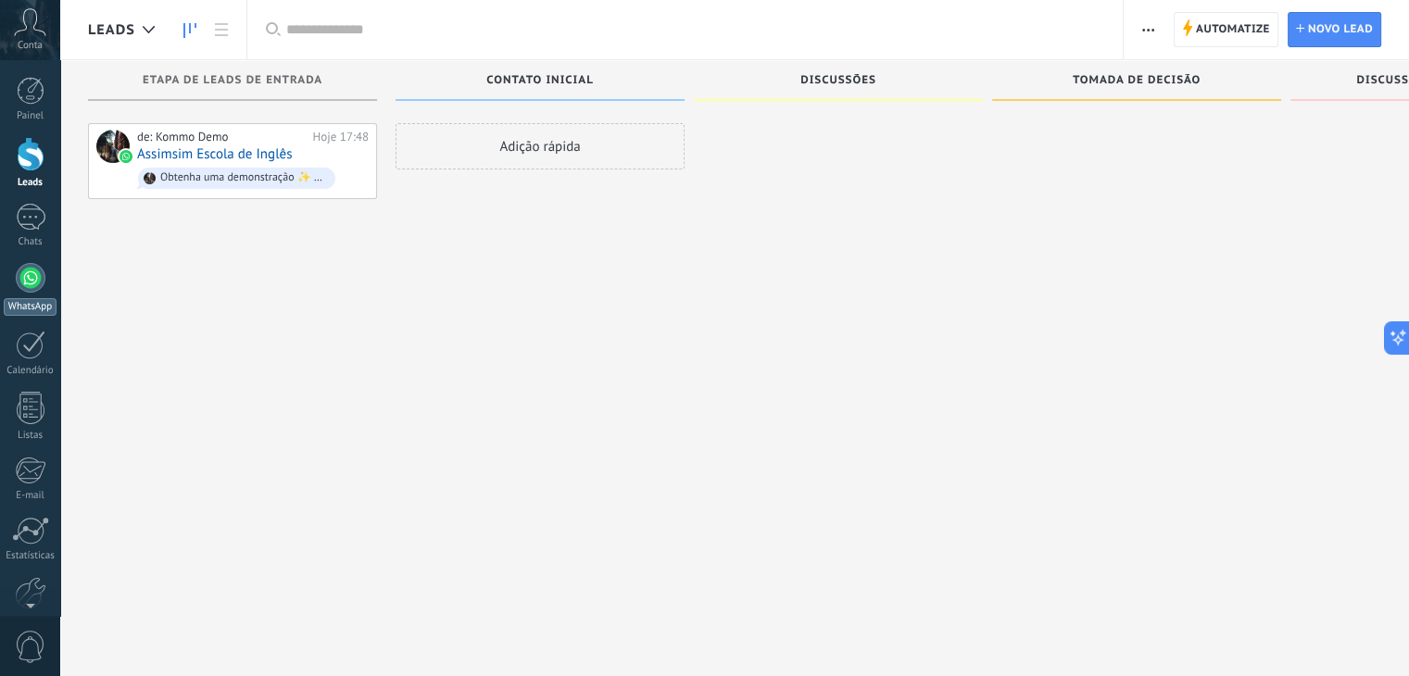
click at [27, 280] on div at bounding box center [31, 278] width 30 height 30
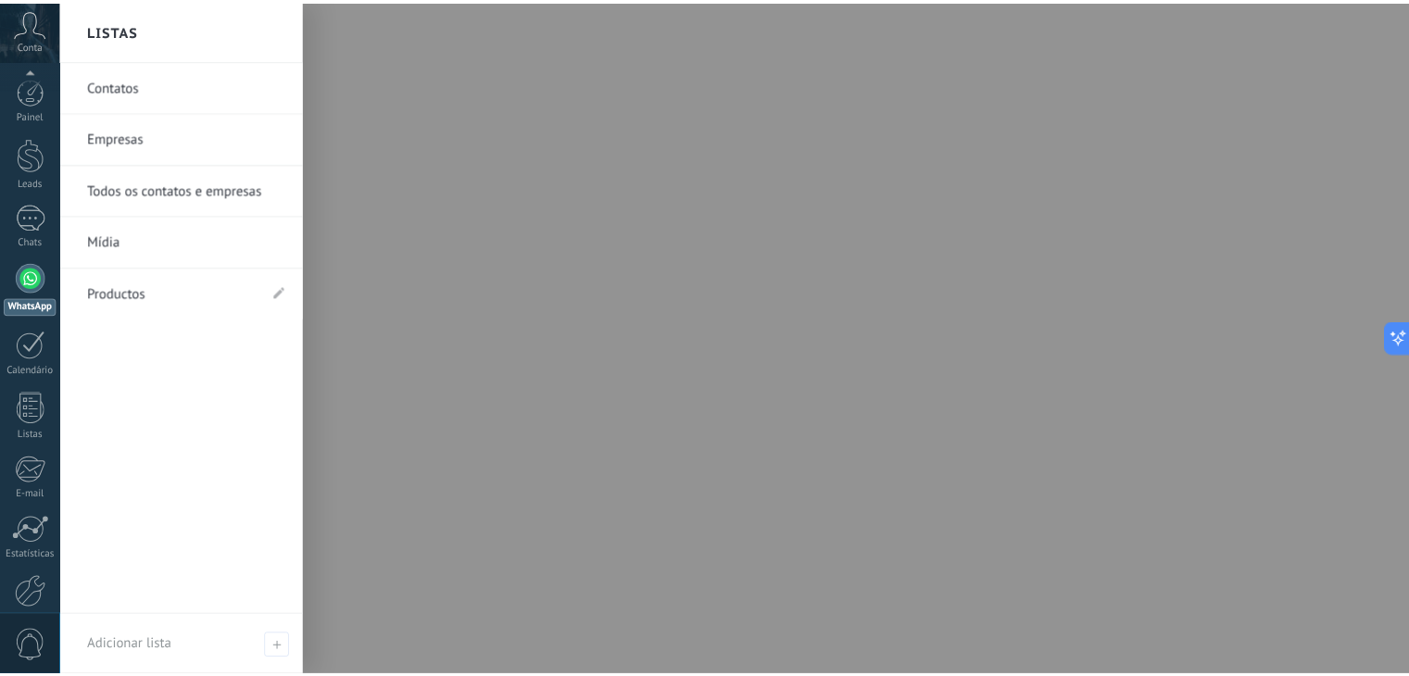
scroll to position [94, 0]
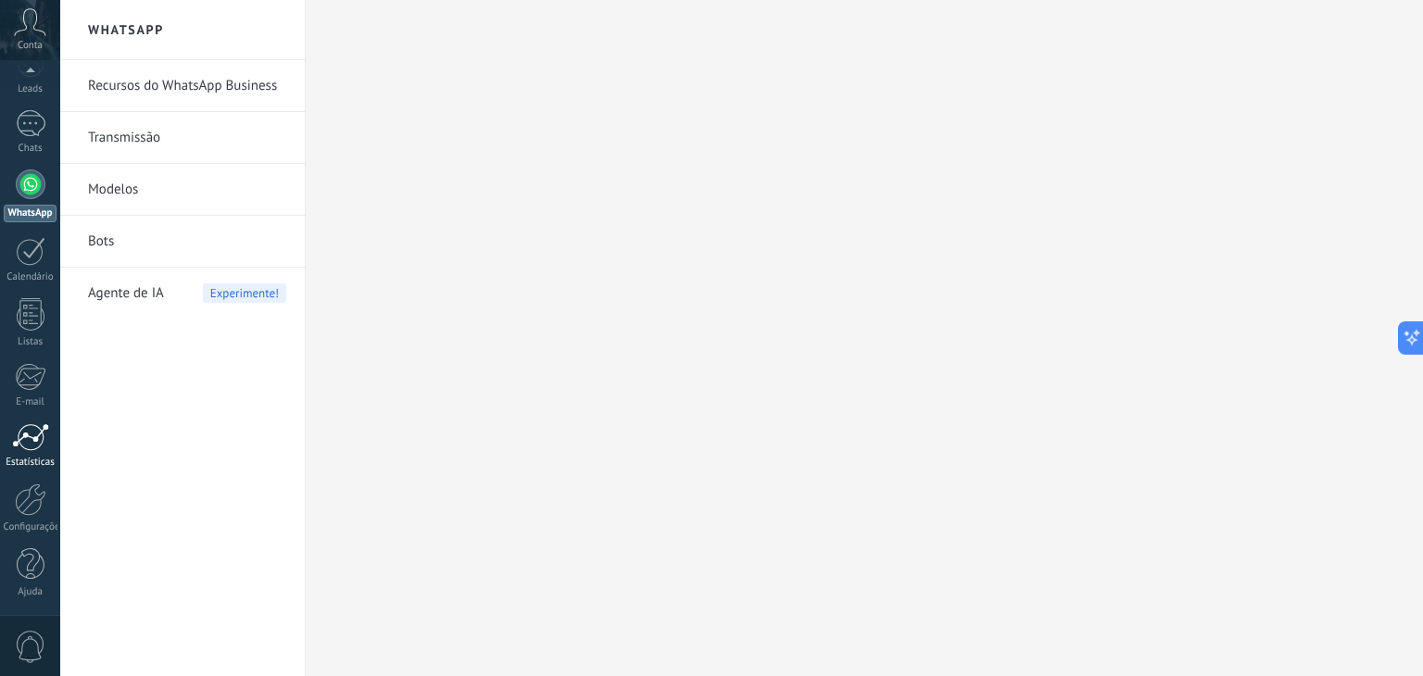
click at [36, 449] on link "Estatísticas" at bounding box center [30, 445] width 60 height 45
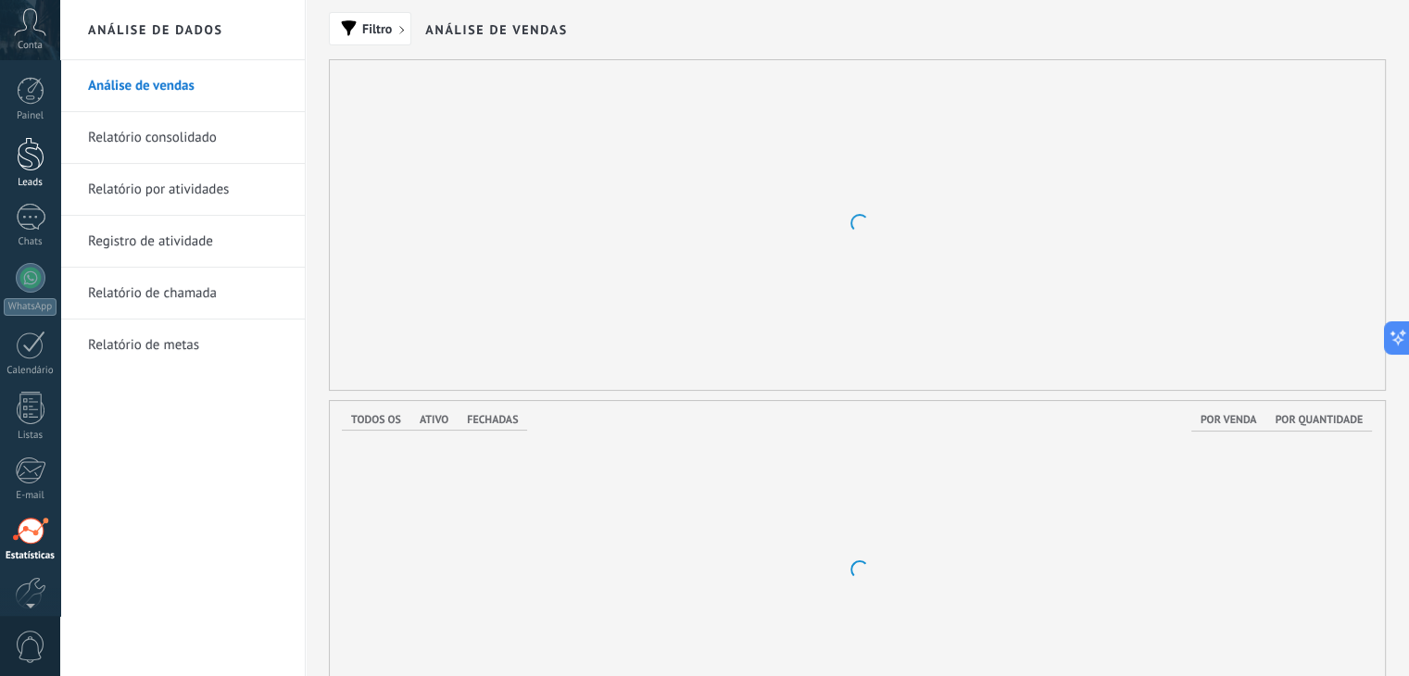
click at [30, 151] on div at bounding box center [31, 154] width 28 height 34
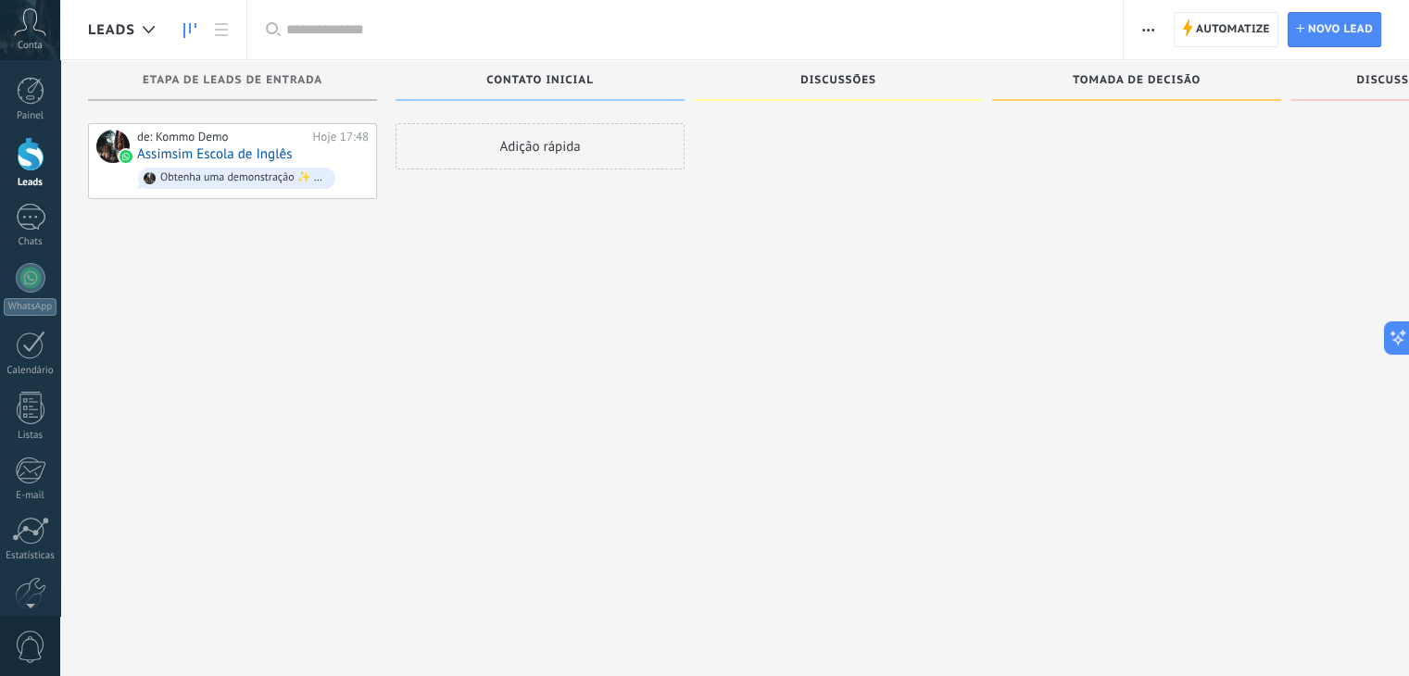
click at [533, 138] on div "Adição rápida" at bounding box center [539, 146] width 289 height 46
drag, startPoint x: 185, startPoint y: 144, endPoint x: 782, endPoint y: 174, distance: 597.2
click at [626, 239] on div "Etapa de leads de entrada de: Kommo Demo Hoje 17:48 Assimsim Escola de Inglês O…" at bounding box center [847, 308] width 1519 height 497
drag, startPoint x: 209, startPoint y: 257, endPoint x: 219, endPoint y: 214, distance: 43.6
click at [213, 257] on div "de: Kommo Demo Hoje 17:48 Assimsim Escola de Inglês Obtenha uma demonstração ✨ …" at bounding box center [232, 340] width 289 height 434
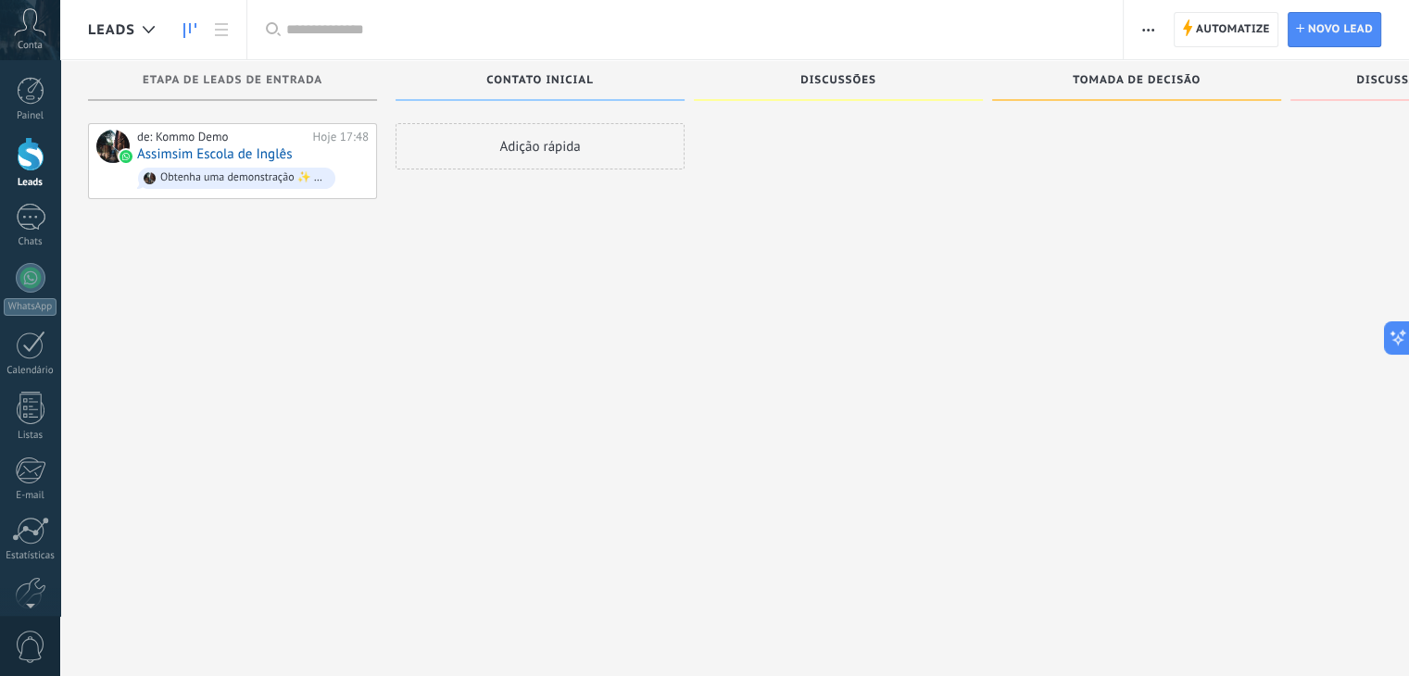
drag, startPoint x: 1359, startPoint y: 93, endPoint x: 1220, endPoint y: 94, distance: 138.9
click at [1220, 94] on div "Etapa de leads de entrada de: Kommo Demo Hoje 17:48 Assimsim Escola de Inglês O…" at bounding box center [847, 308] width 1519 height 497
click at [1315, 17] on span "Novo lead" at bounding box center [1340, 29] width 65 height 33
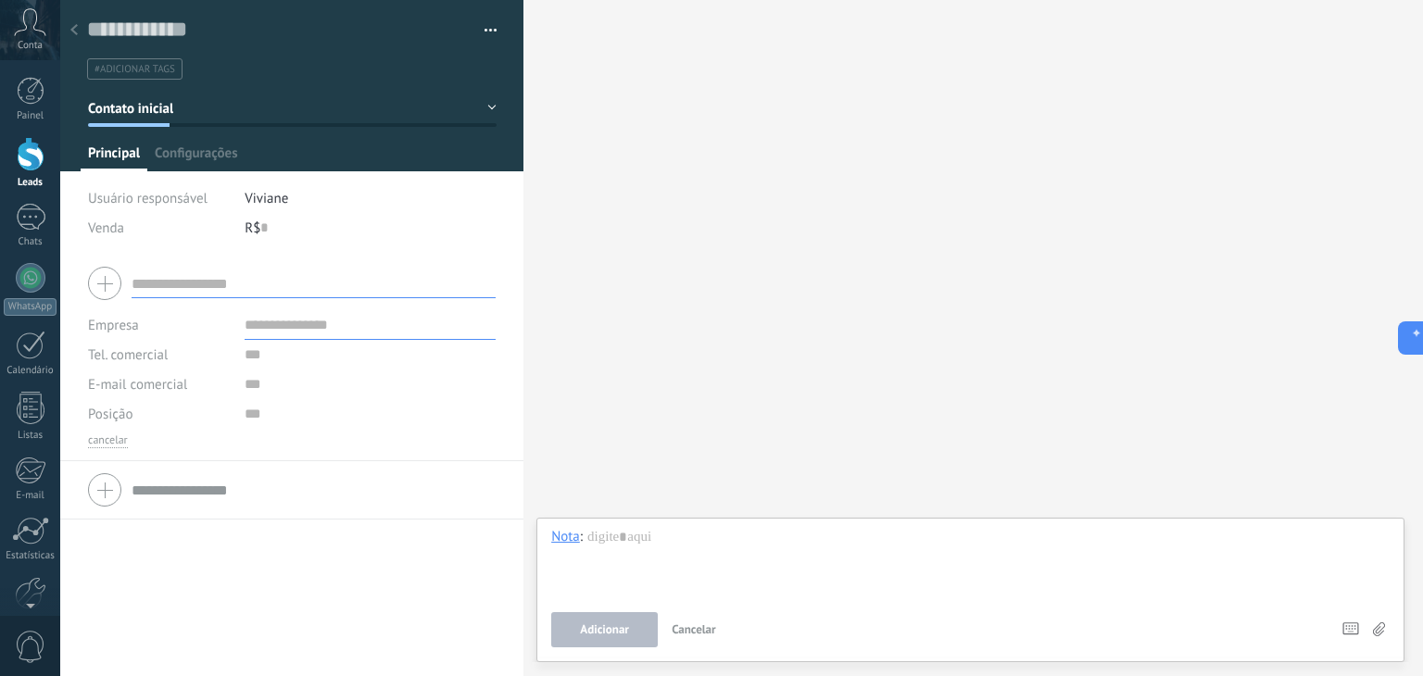
click at [817, 268] on div "Buscar Carregar mais Participantes: 0 Adicionar membro Bots: 0" at bounding box center [972, 338] width 899 height 676
click at [72, 31] on use at bounding box center [73, 29] width 7 height 11
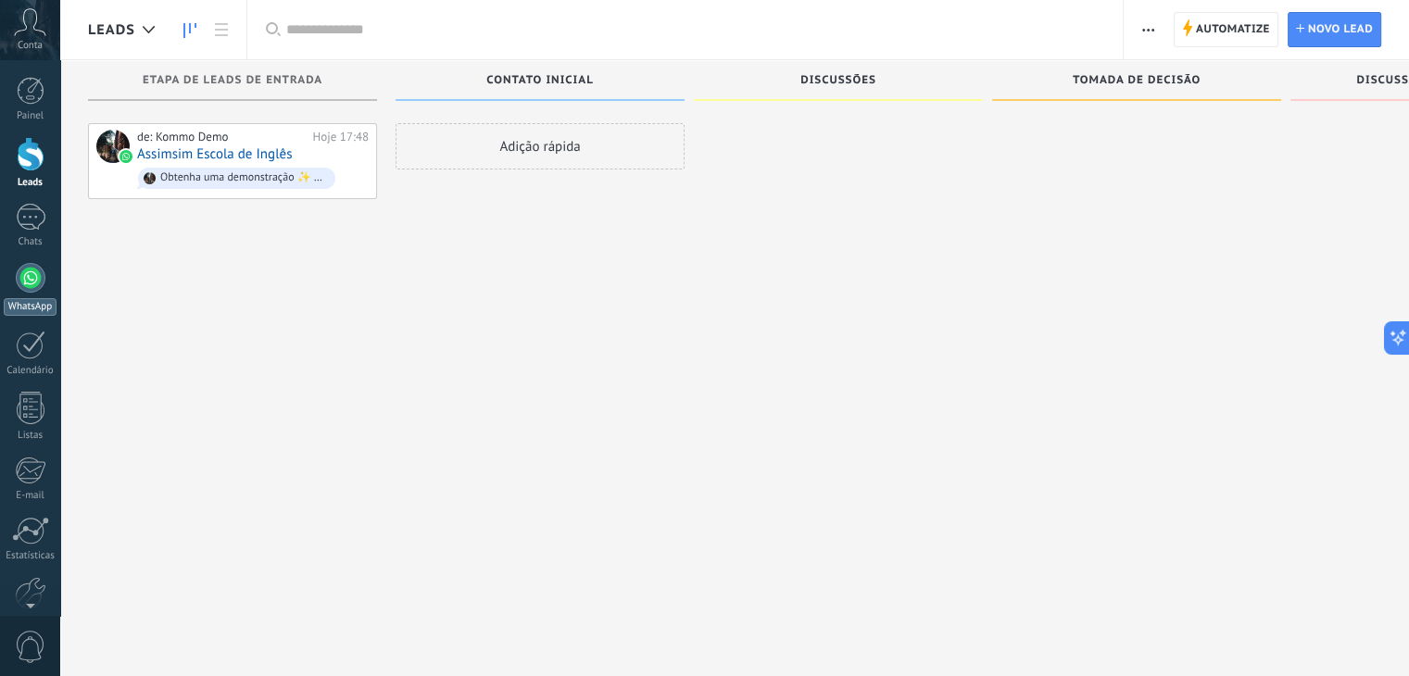
click at [39, 279] on div at bounding box center [31, 278] width 30 height 30
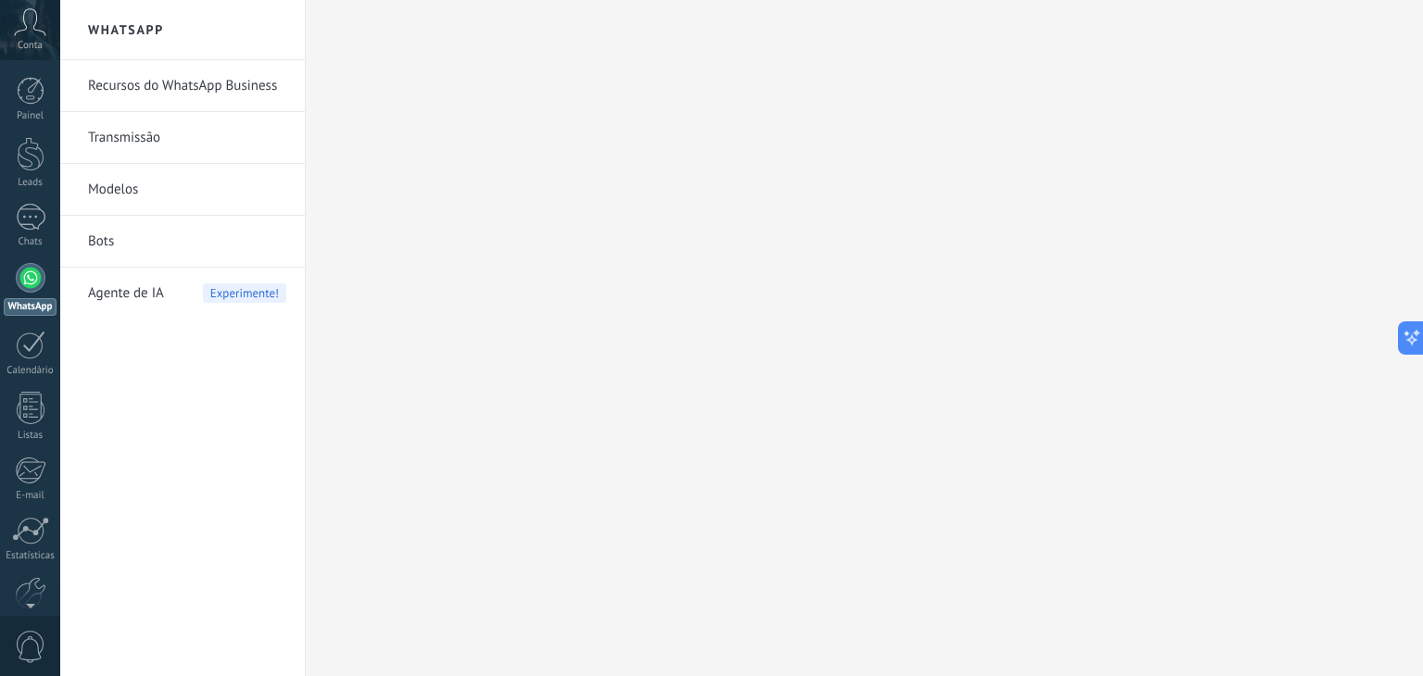
click at [139, 249] on link "Bots" at bounding box center [187, 242] width 198 height 52
click at [162, 72] on link "Recursos do WhatsApp Business" at bounding box center [187, 86] width 198 height 52
click at [100, 191] on link "Modelos" at bounding box center [187, 190] width 198 height 52
click at [110, 231] on link "Bots" at bounding box center [187, 242] width 198 height 52
click at [132, 294] on body ".abccls-1,.abccls-2{fill-rule:evenodd}.abccls-2{fill:#fff} .abfcls-1{fill:none}…" at bounding box center [711, 338] width 1423 height 676
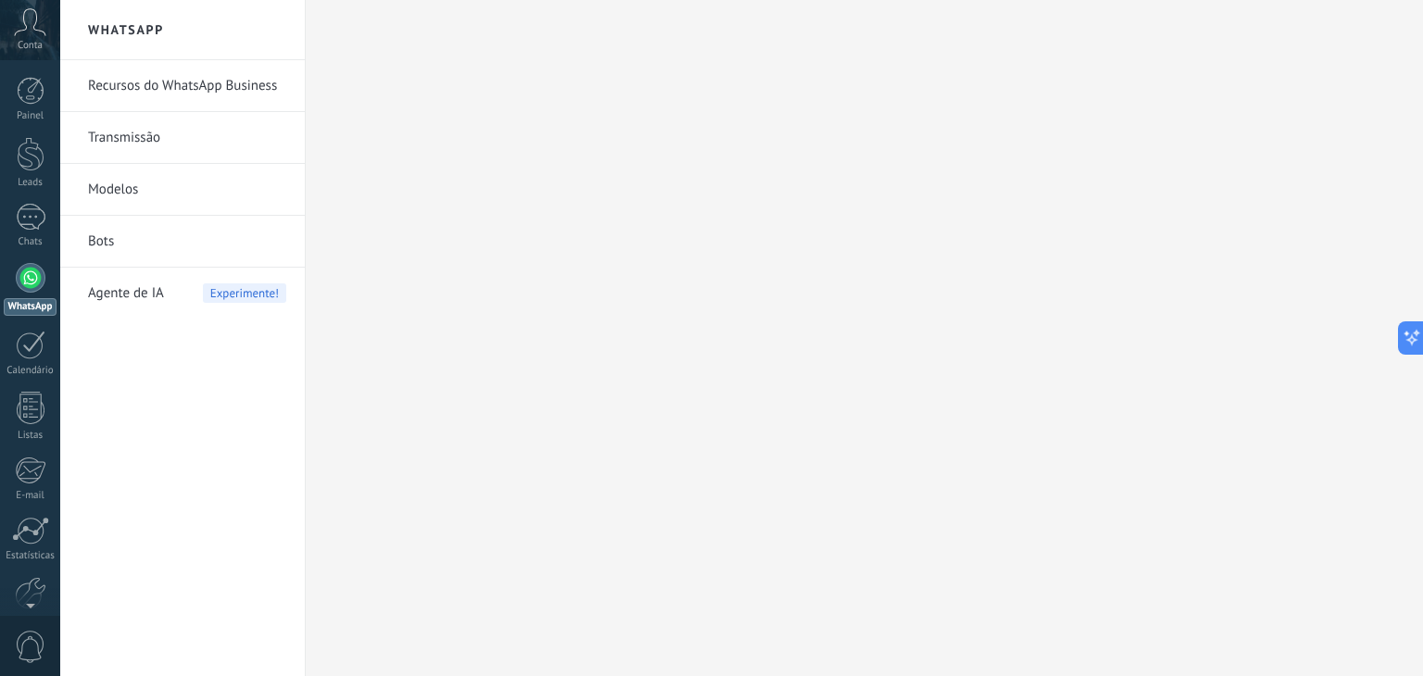
click at [132, 290] on span "Agente de IA" at bounding box center [126, 294] width 76 height 52
click at [29, 158] on div at bounding box center [31, 154] width 28 height 34
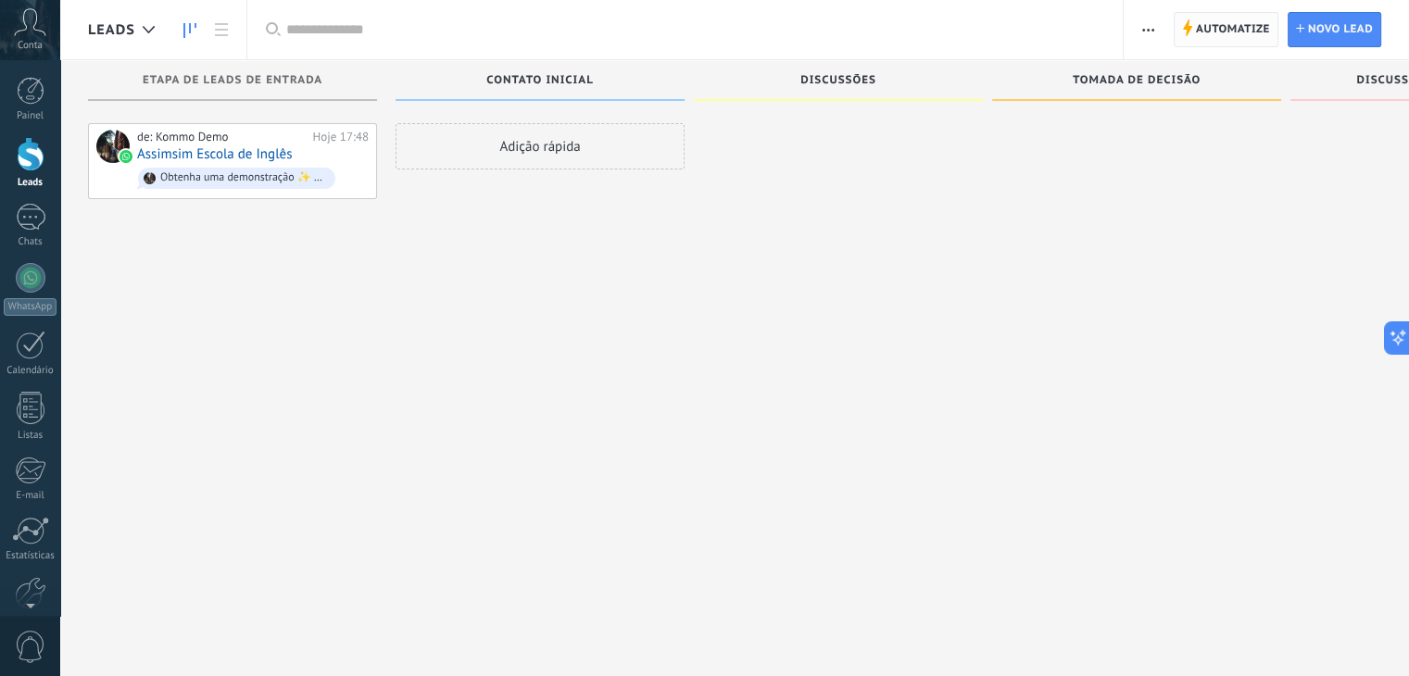
click at [1264, 29] on span "Automatize" at bounding box center [1233, 29] width 74 height 33
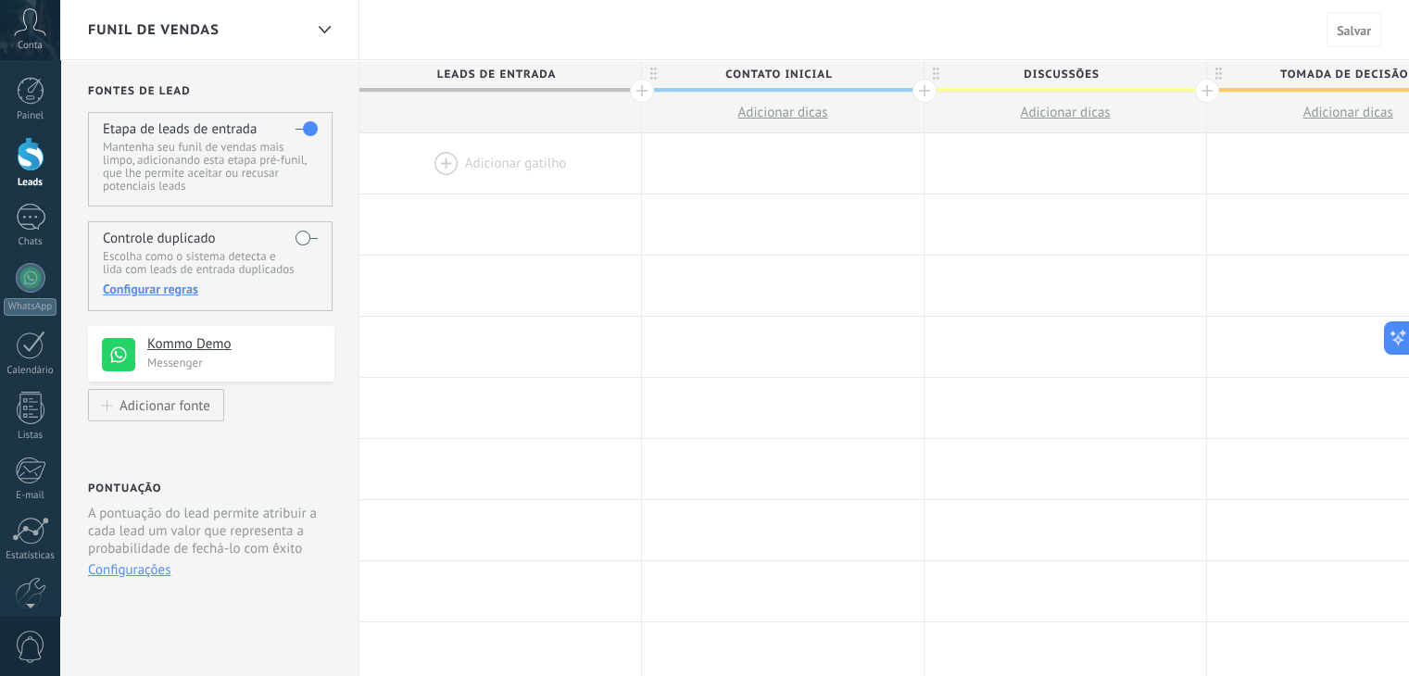
click at [451, 167] on div at bounding box center [500, 163] width 282 height 60
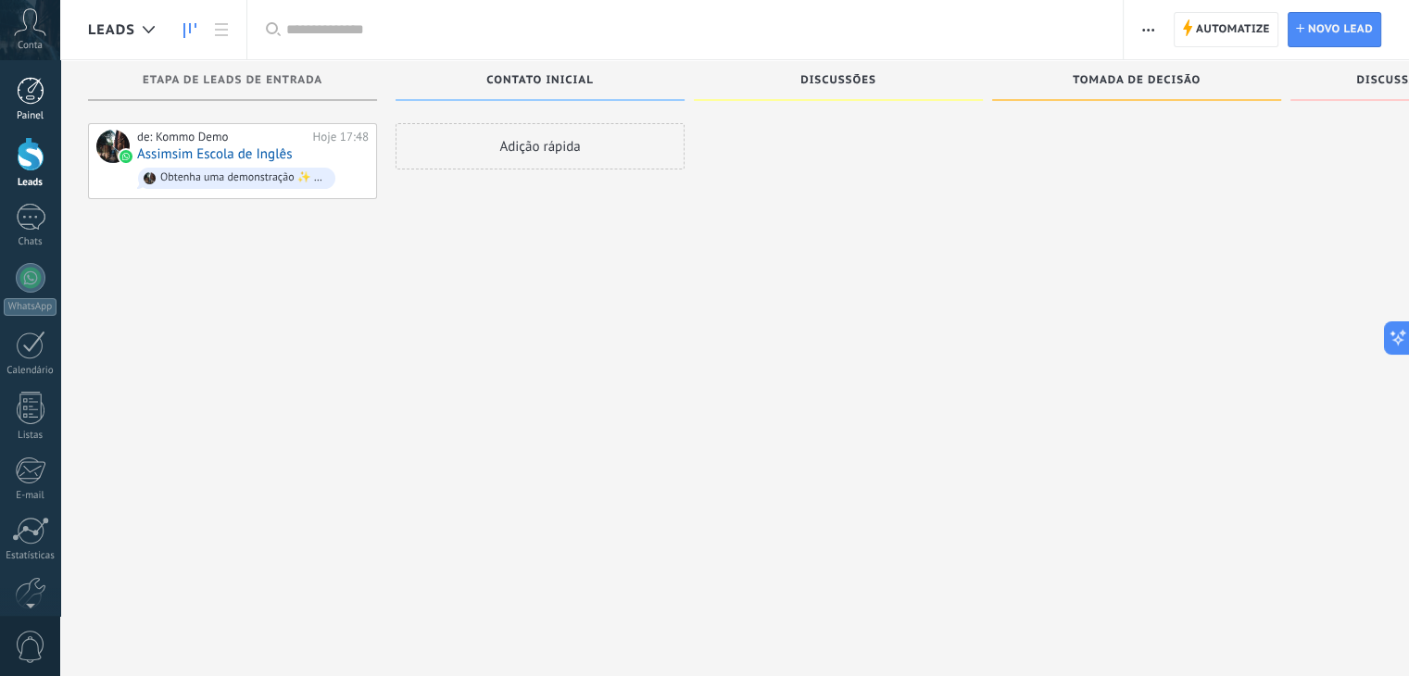
click at [44, 101] on link "Painel" at bounding box center [30, 99] width 60 height 45
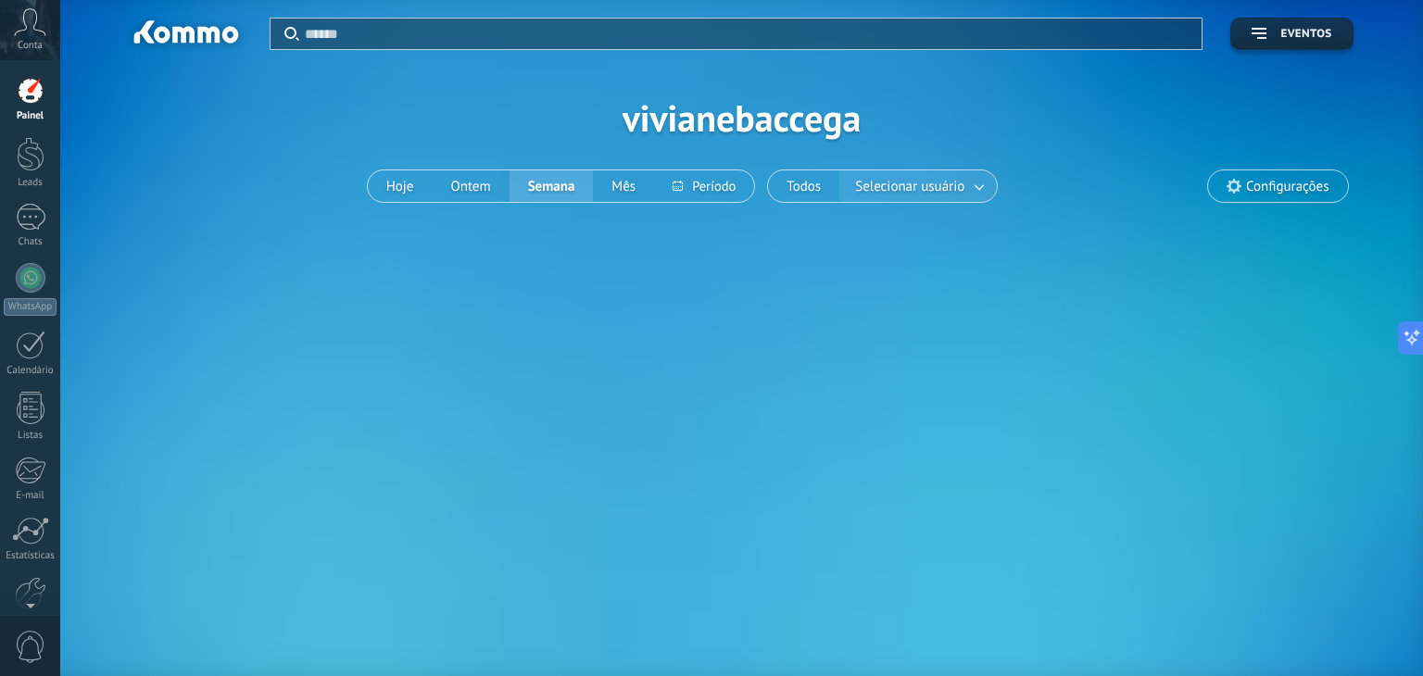
click at [948, 187] on span "Selecionar usuário" at bounding box center [909, 186] width 117 height 25
click at [991, 186] on link at bounding box center [979, 186] width 33 height 31
click at [981, 183] on link at bounding box center [979, 186] width 33 height 31
click at [1304, 170] on span "Configurações" at bounding box center [1277, 185] width 139 height 31
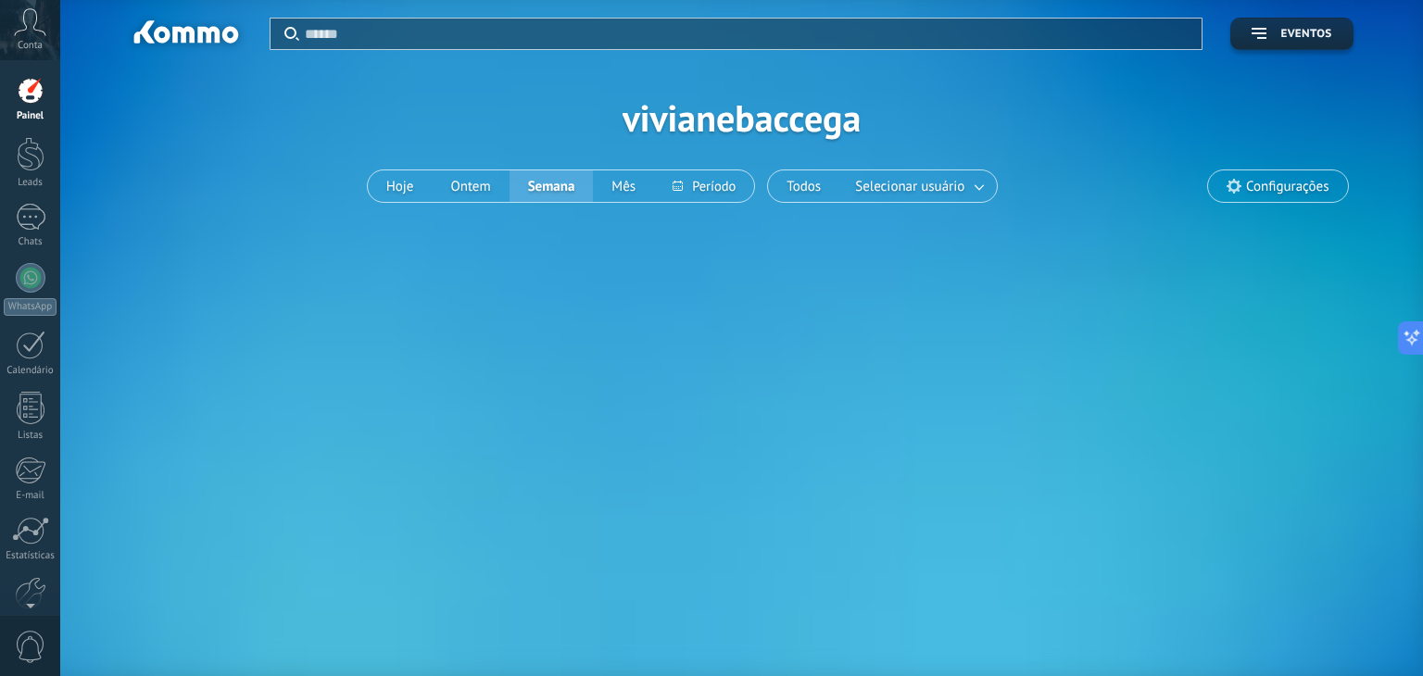
click at [1272, 180] on span "Configurações" at bounding box center [1287, 187] width 82 height 16
drag, startPoint x: 1221, startPoint y: 190, endPoint x: 1227, endPoint y: 181, distance: 11.3
click at [1223, 186] on span "Configurações" at bounding box center [1277, 185] width 139 height 31
click at [22, 32] on icon at bounding box center [30, 22] width 32 height 28
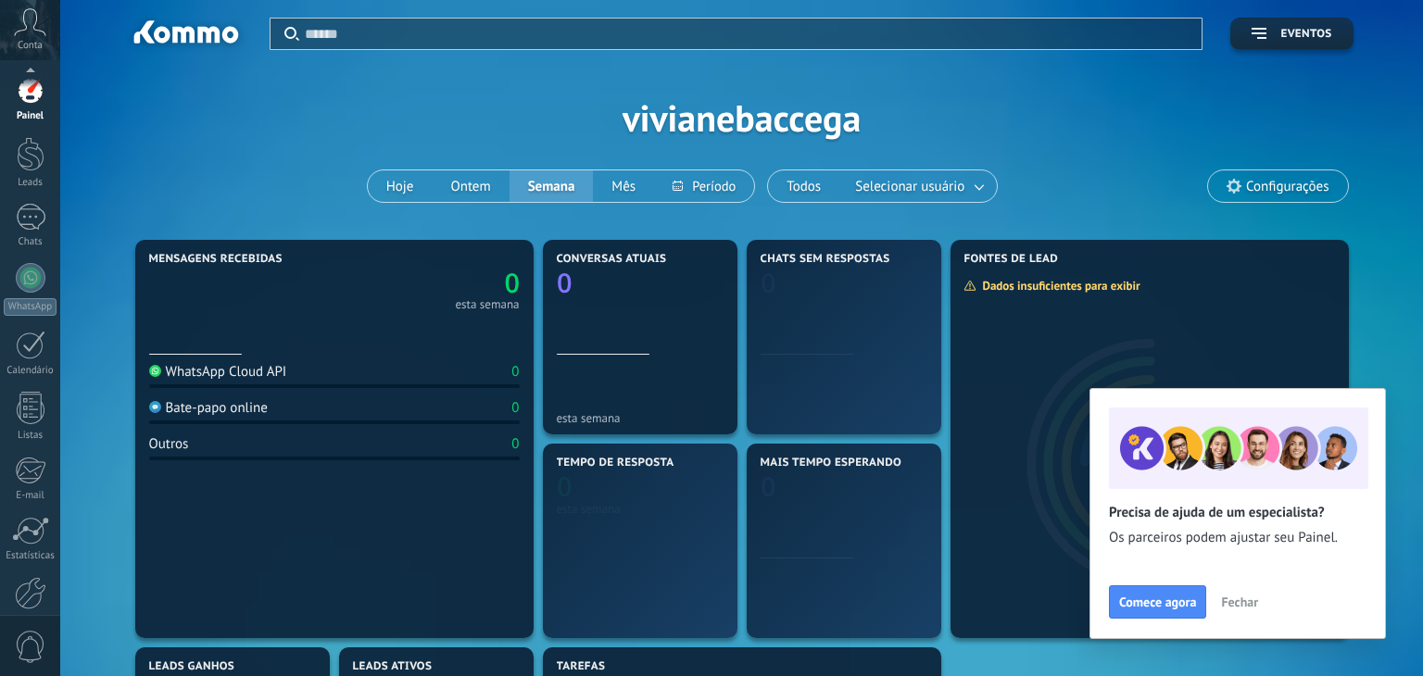
drag, startPoint x: 1397, startPoint y: 286, endPoint x: 1392, endPoint y: 277, distance: 10.4
click at [1397, 282] on div "Aplicar Eventos vivianebaccega Hoje Ontem Semana Mês" at bounding box center [741, 655] width 1362 height 1311
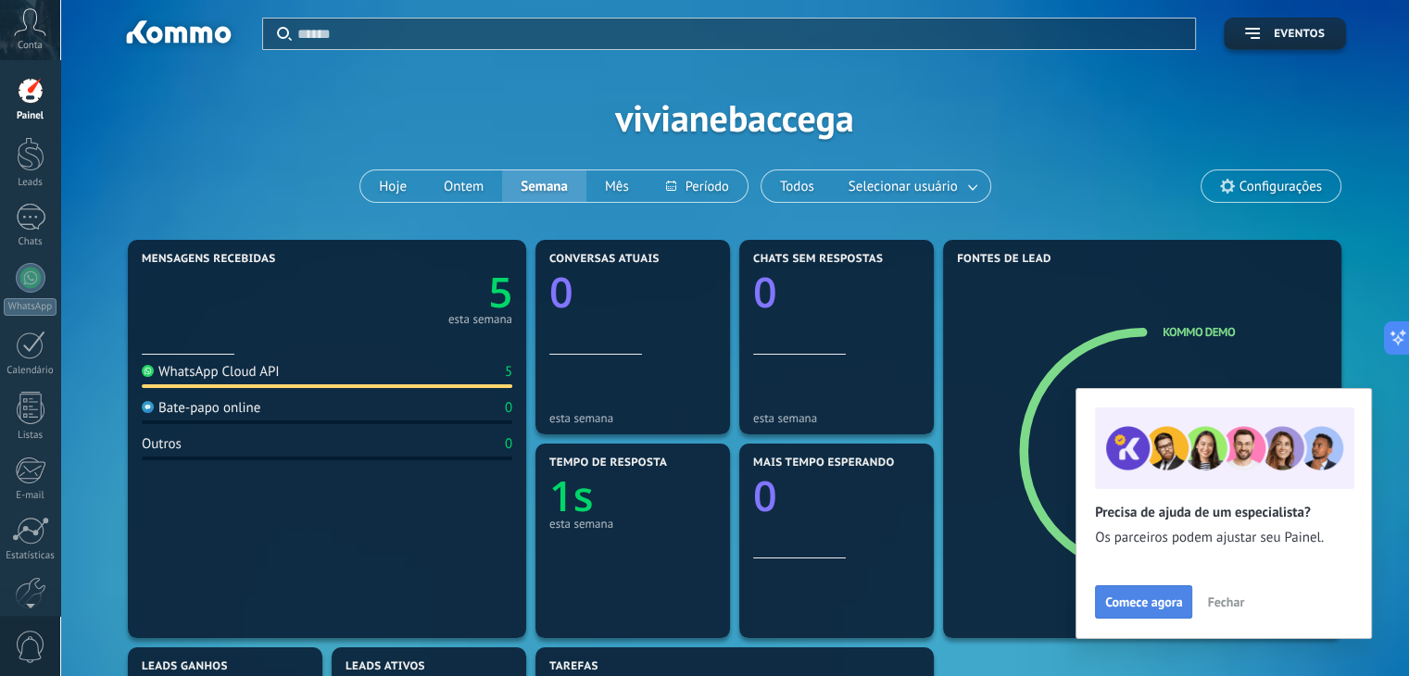
click at [1134, 596] on span "Comece agora" at bounding box center [1143, 602] width 77 height 13
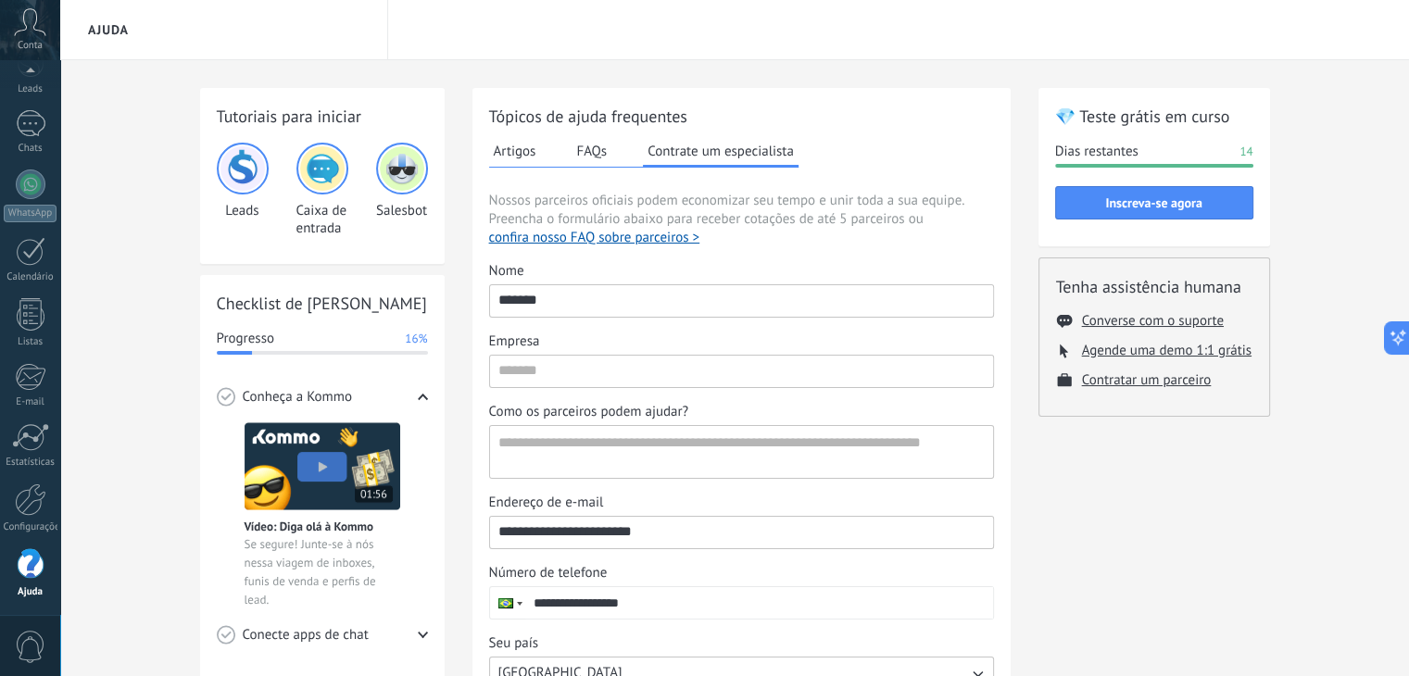
scroll to position [256, 0]
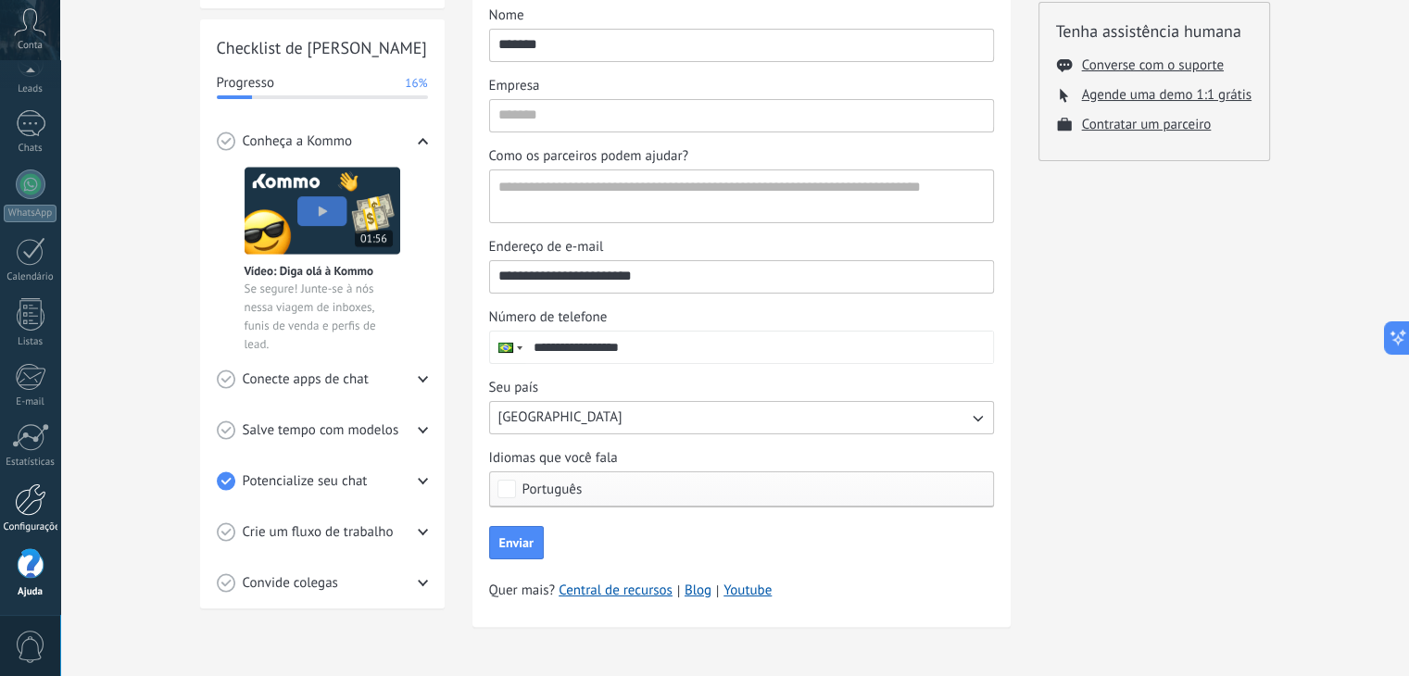
click at [38, 486] on div at bounding box center [30, 499] width 31 height 32
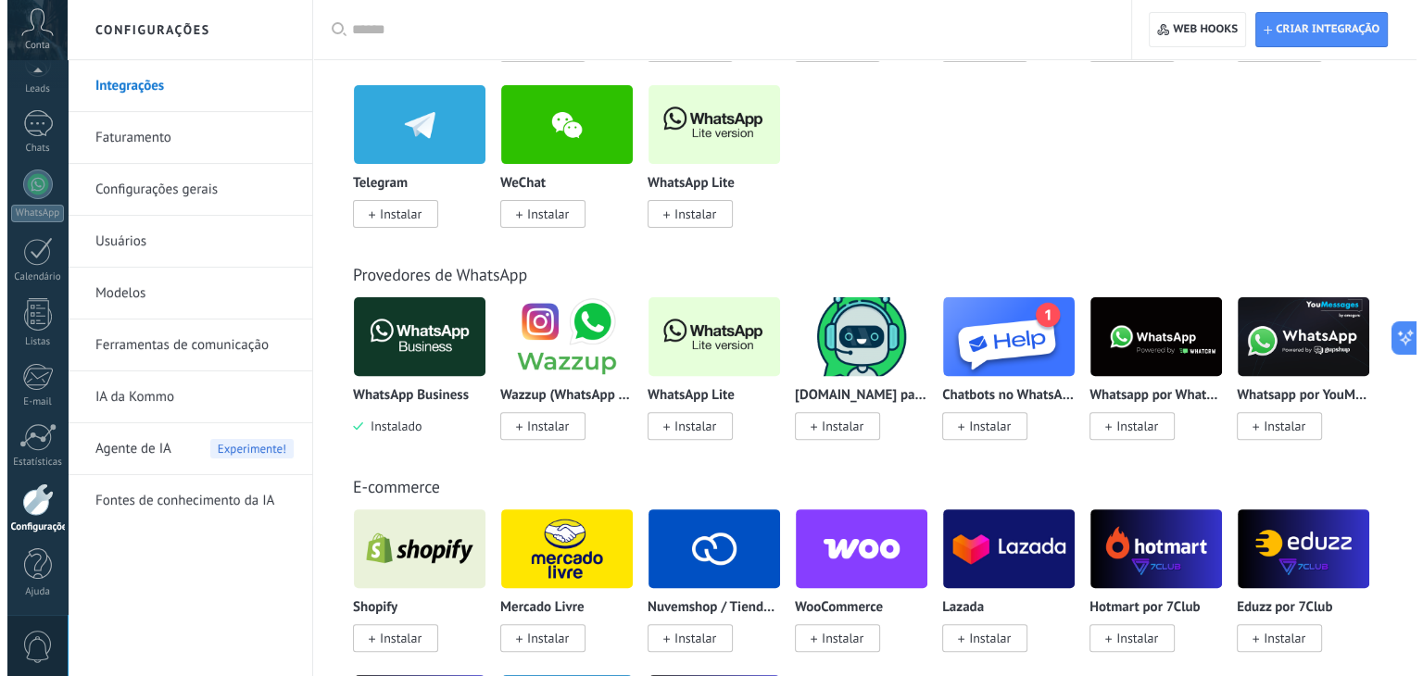
scroll to position [648, 0]
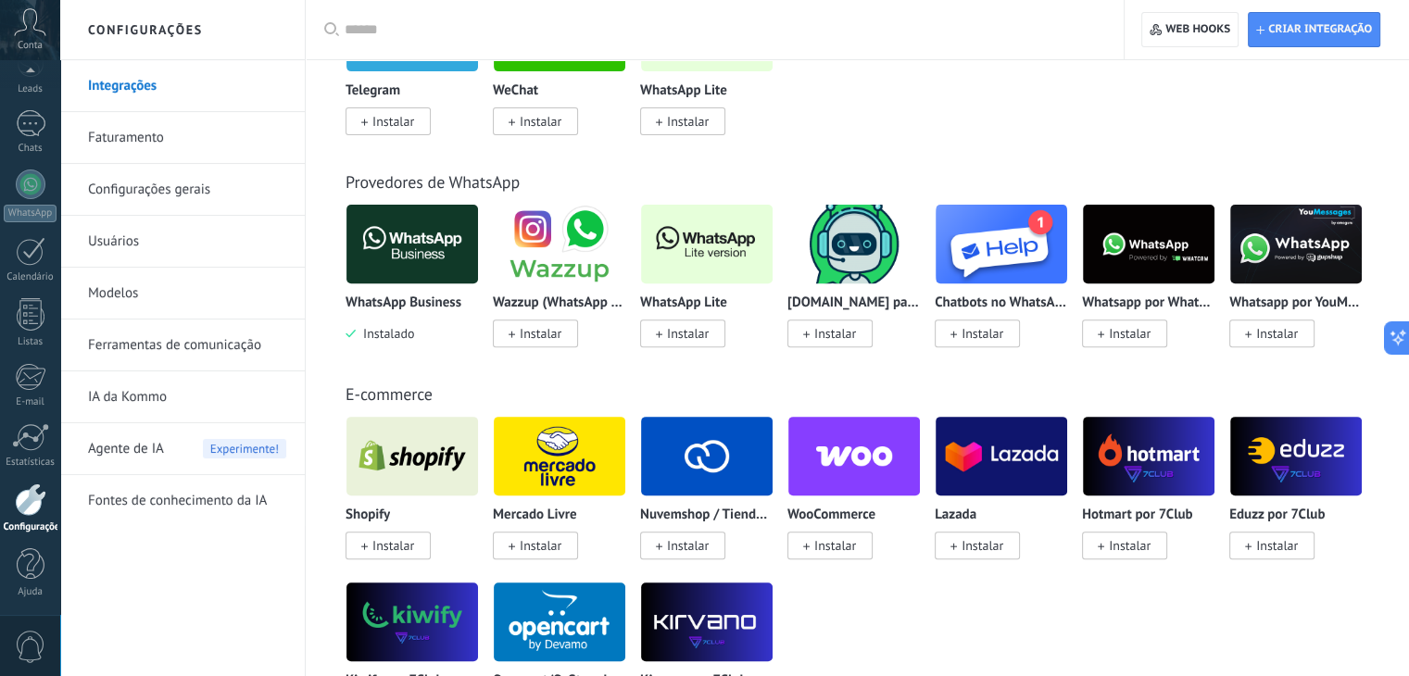
click at [575, 252] on img at bounding box center [560, 244] width 132 height 90
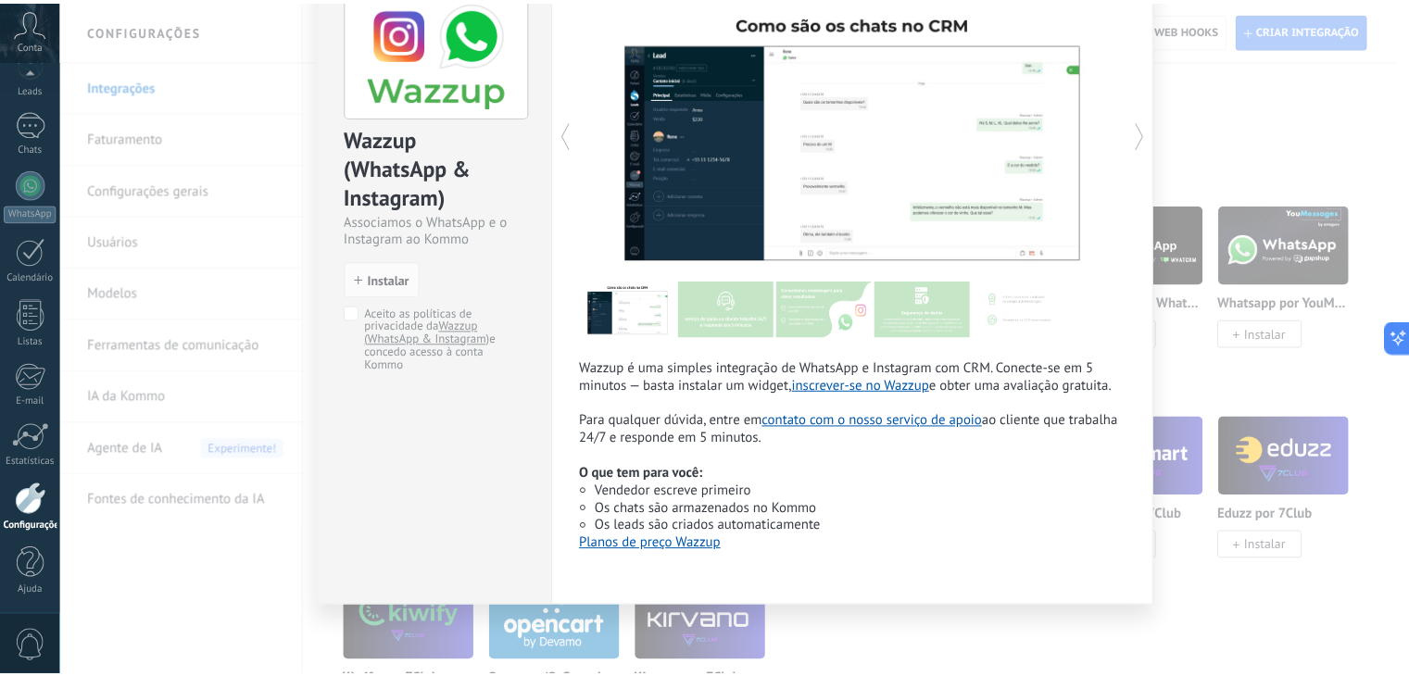
scroll to position [0, 0]
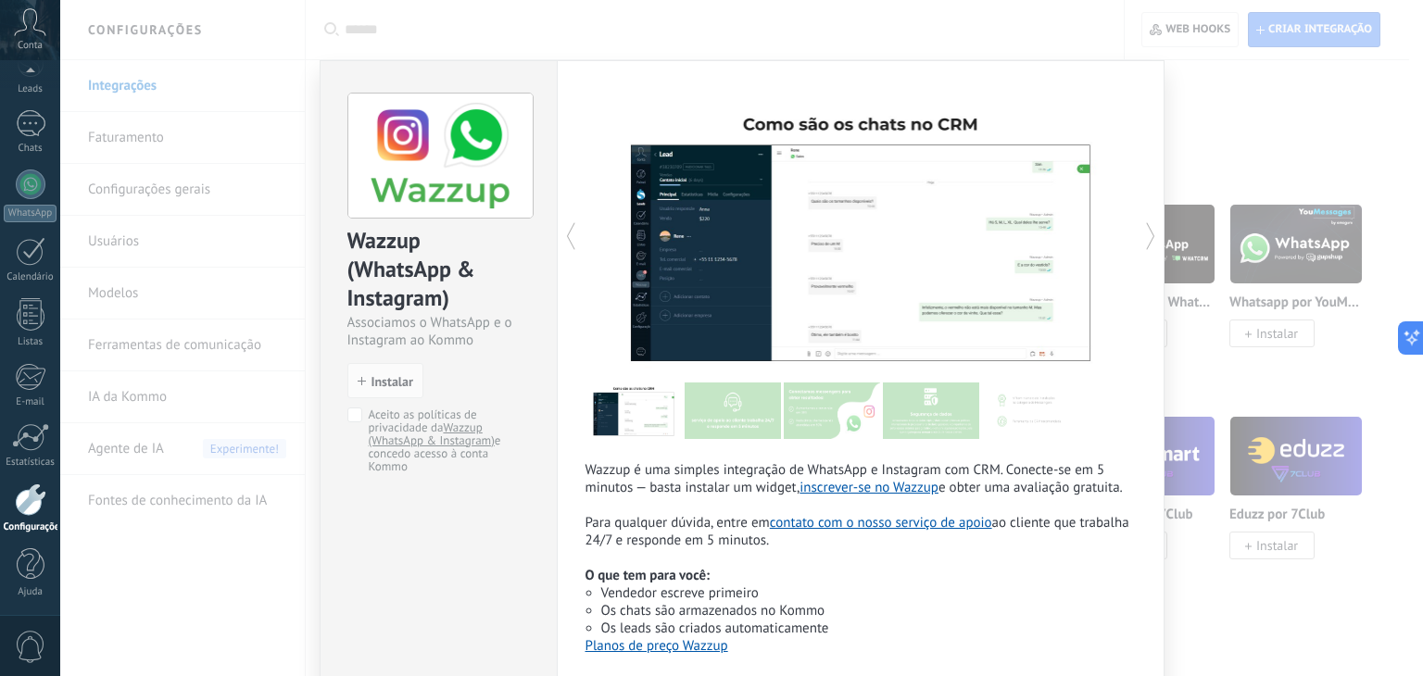
click at [1248, 53] on div "Wazzup (WhatsApp & Instagram) Associamos o WhatsApp e o Instagram ao Kommo inst…" at bounding box center [741, 338] width 1362 height 676
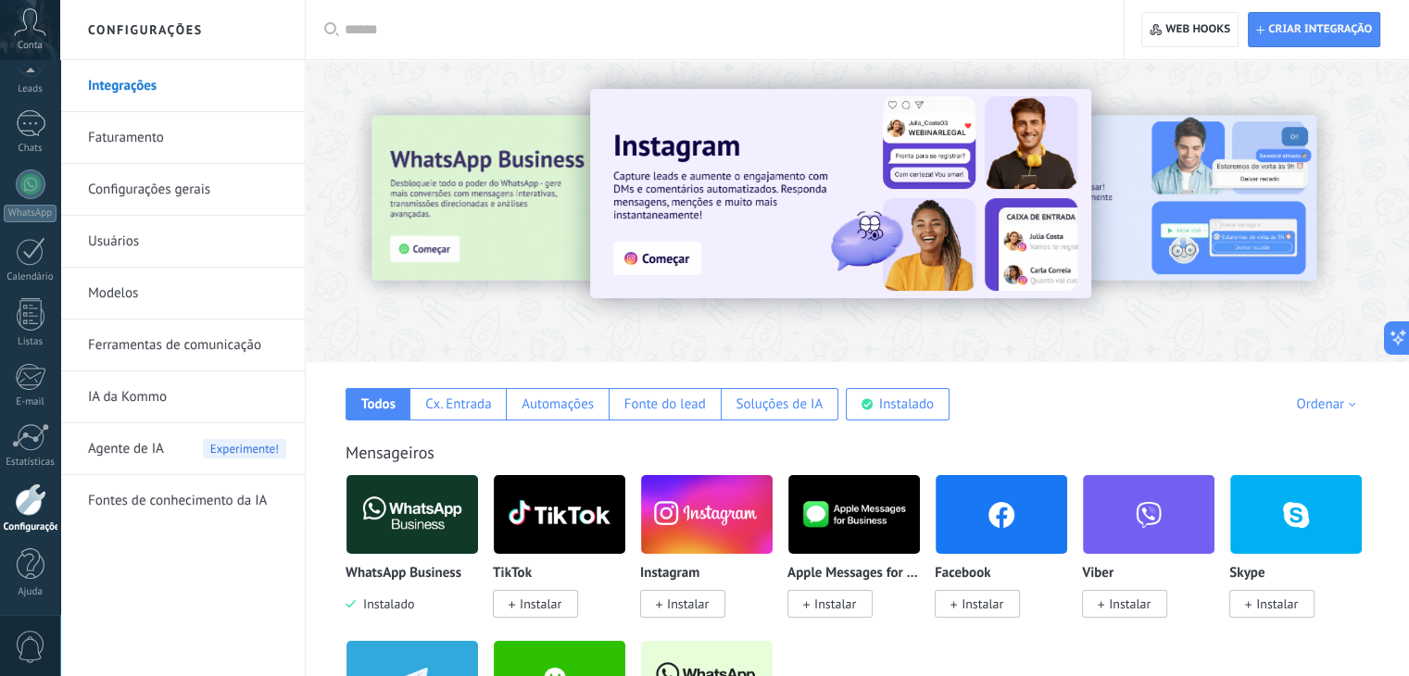
click at [373, 25] on input "text" at bounding box center [721, 29] width 753 height 19
